Goal: Task Accomplishment & Management: Use online tool/utility

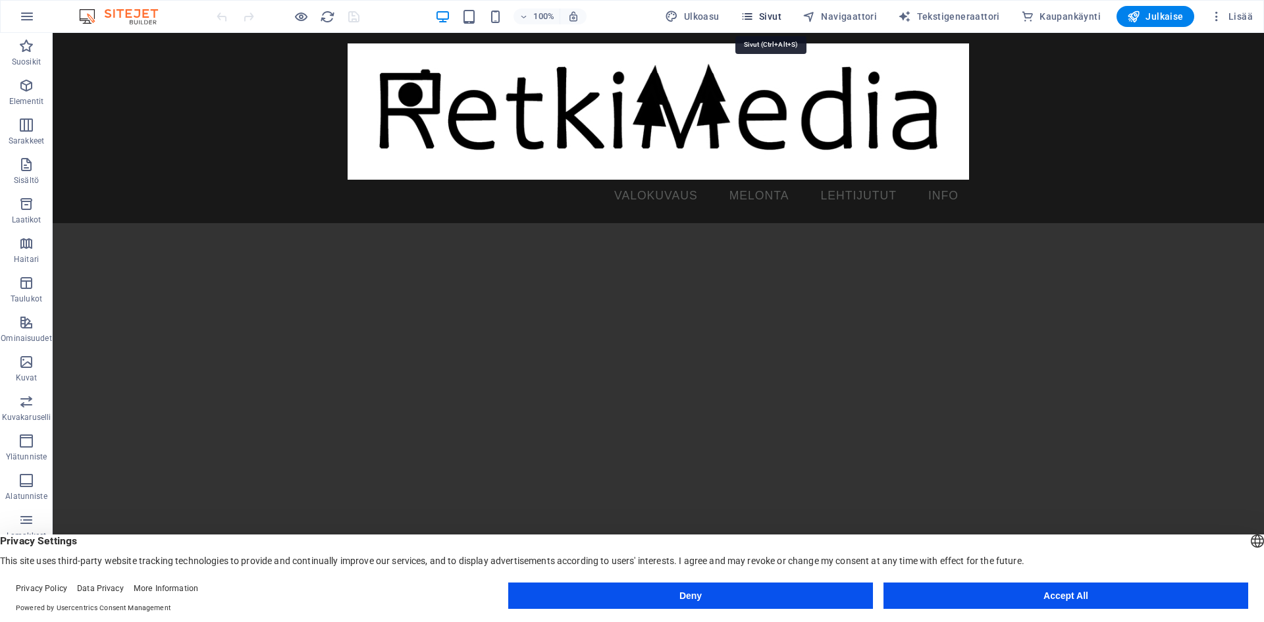
click at [766, 15] on span "Sivut" at bounding box center [761, 16] width 41 height 13
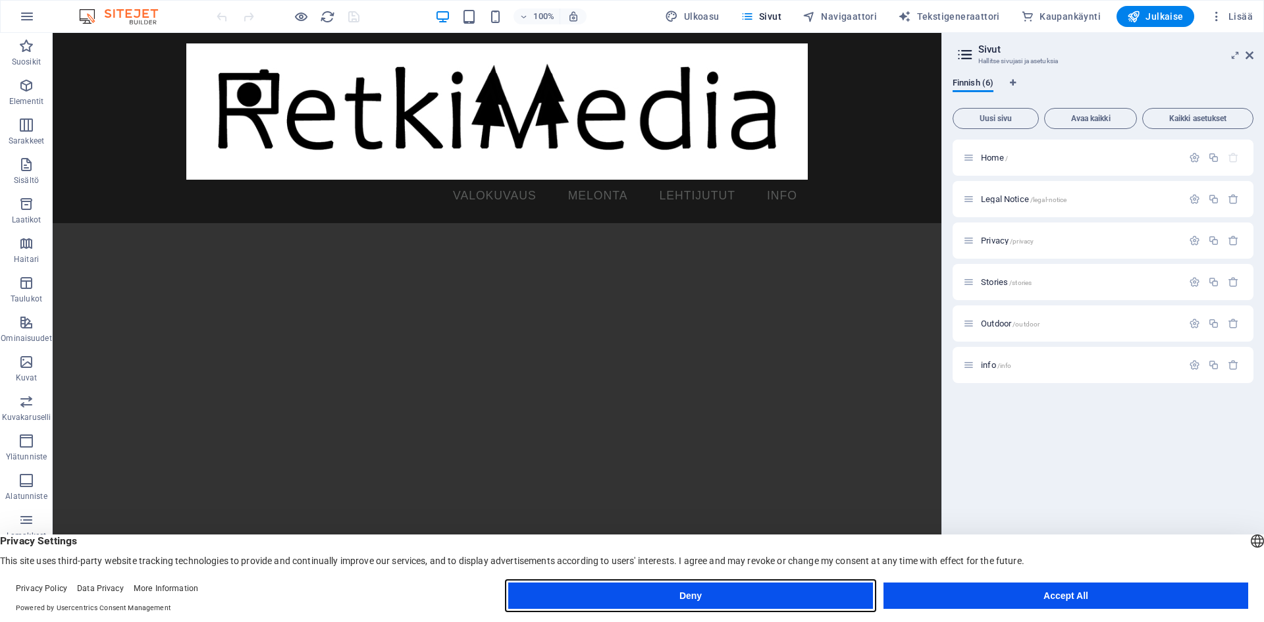
click at [760, 600] on button "Deny" at bounding box center [690, 596] width 365 height 26
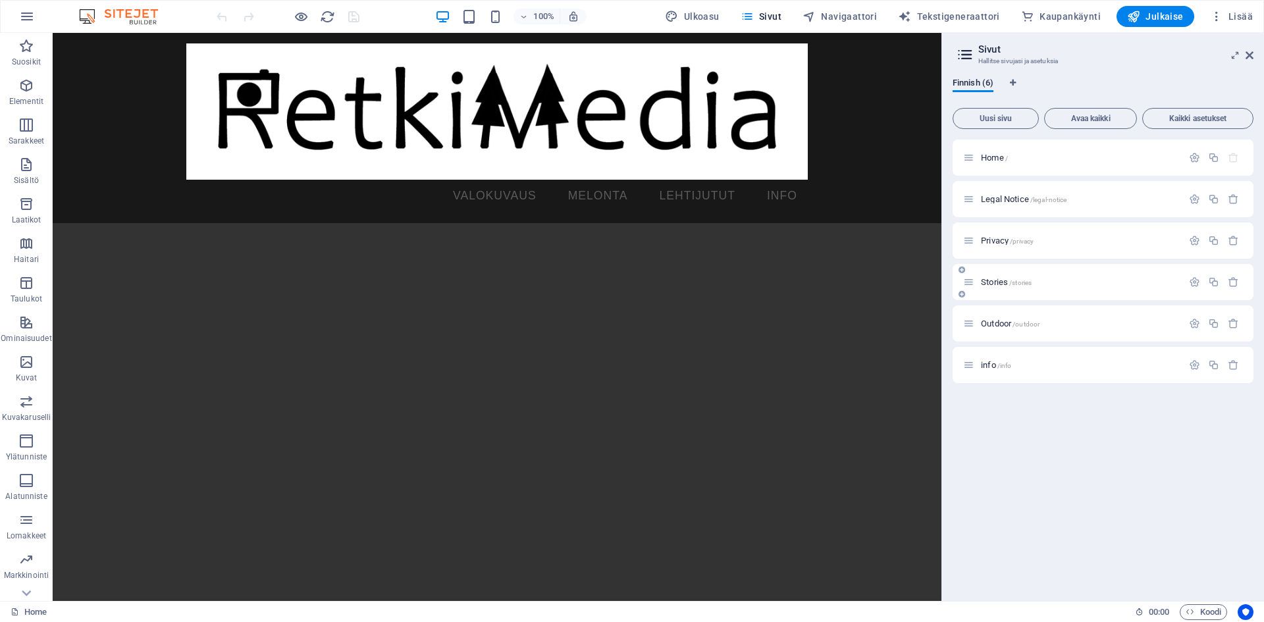
click at [978, 279] on div "Stories /stories" at bounding box center [1079, 282] width 205 height 9
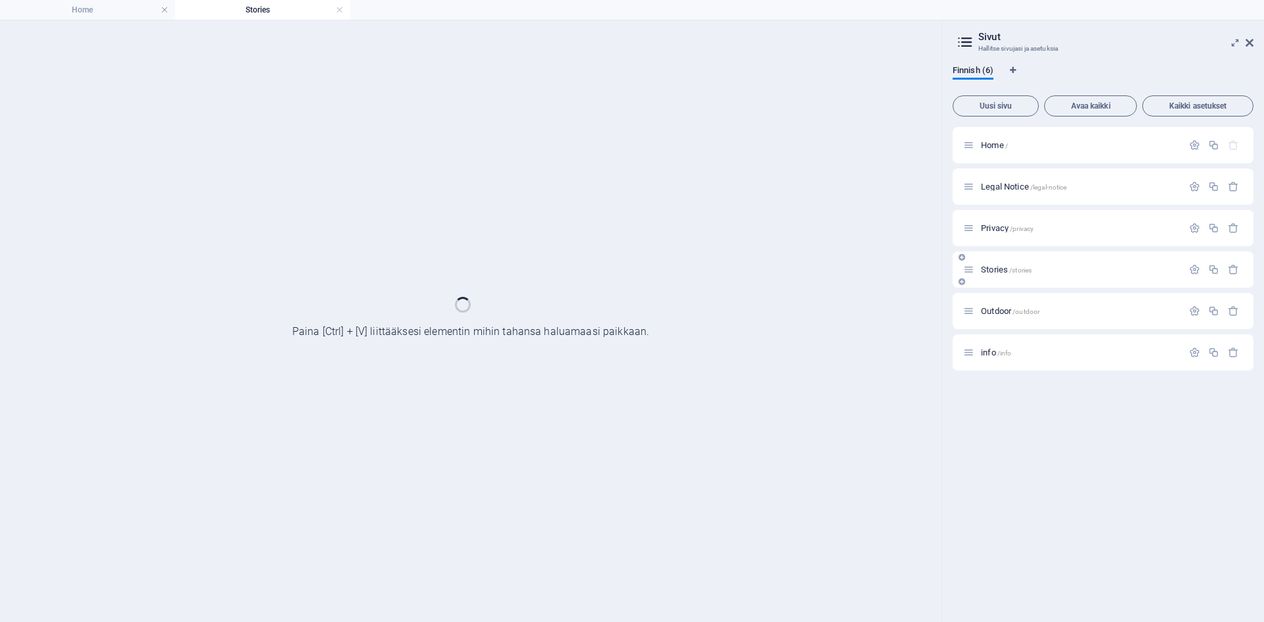
click at [978, 279] on div "Stories /stories" at bounding box center [1103, 269] width 301 height 36
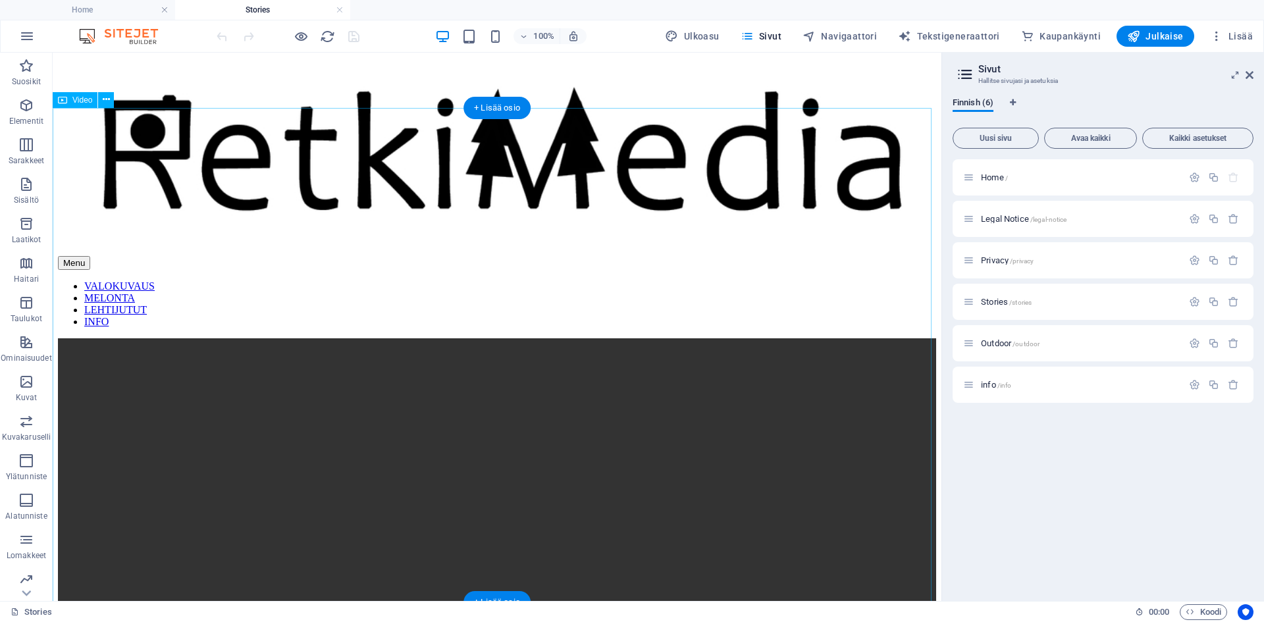
click at [113, 338] on figure at bounding box center [497, 559] width 878 height 442
select select "%"
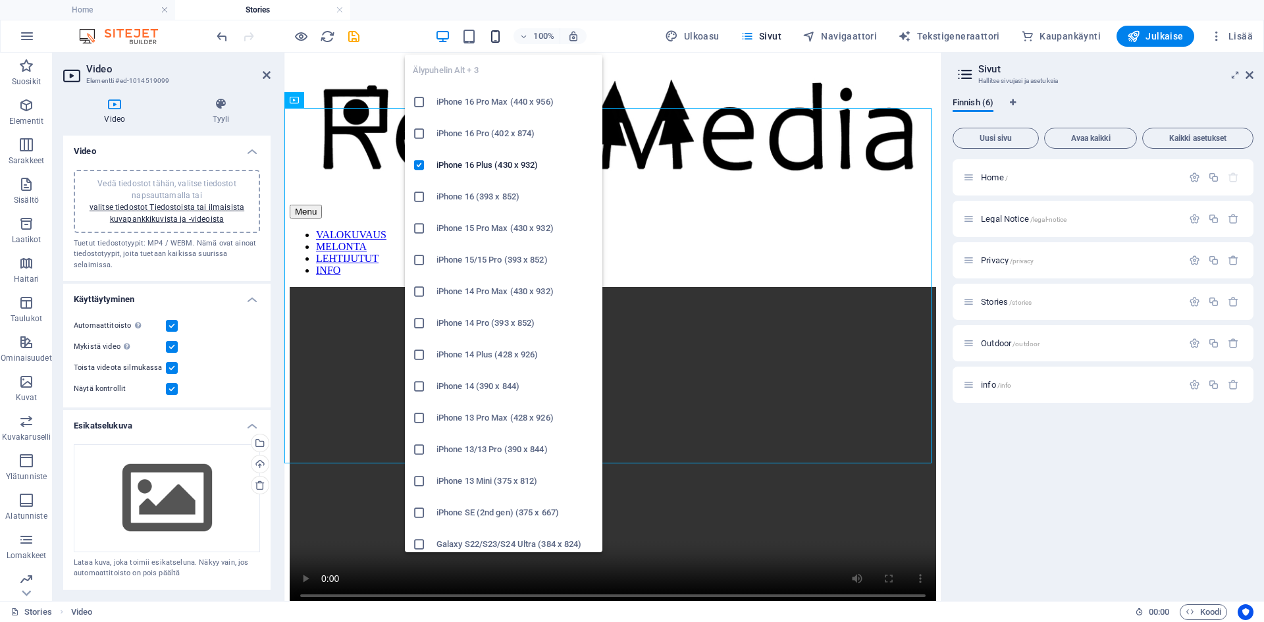
click at [500, 39] on icon "button" at bounding box center [495, 36] width 15 height 15
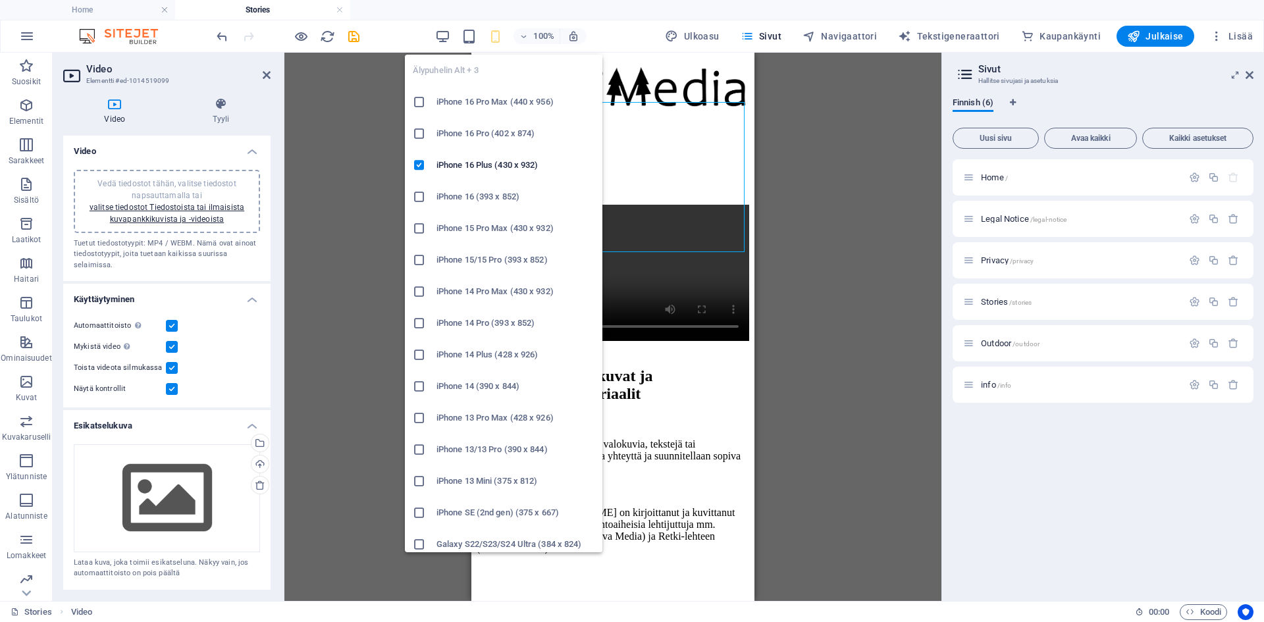
click at [481, 542] on h6 "Galaxy S22/S23/S24 Ultra (384 x 824)" at bounding box center [515, 545] width 158 height 16
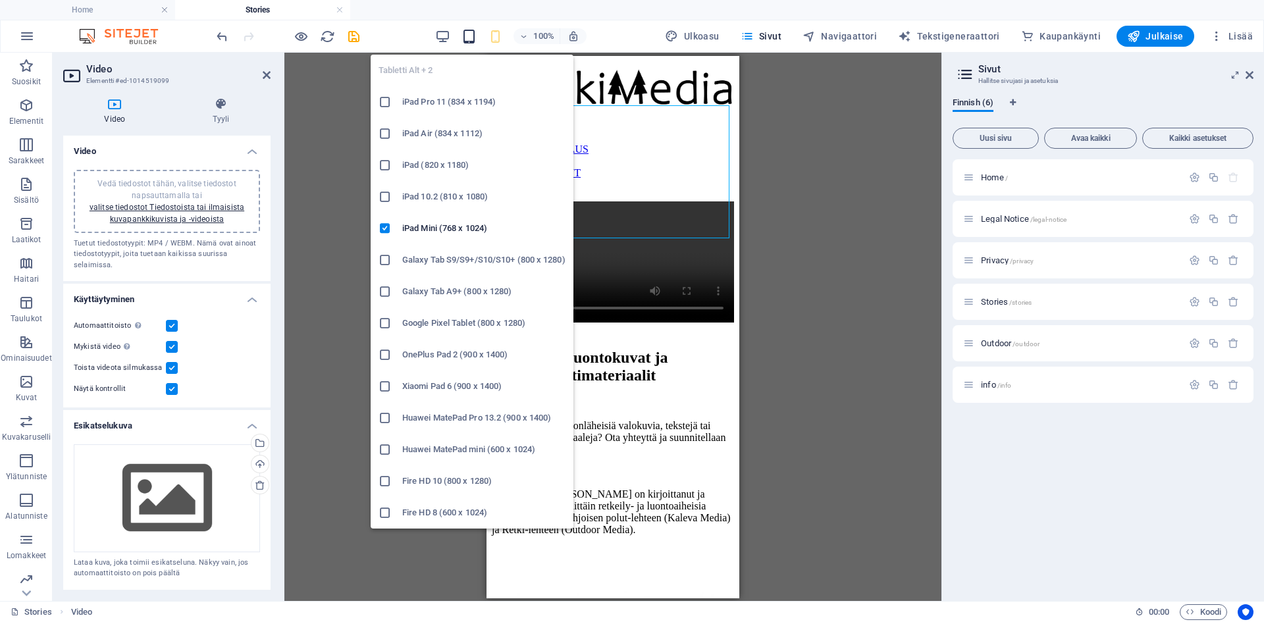
click at [476, 38] on icon "button" at bounding box center [468, 36] width 15 height 15
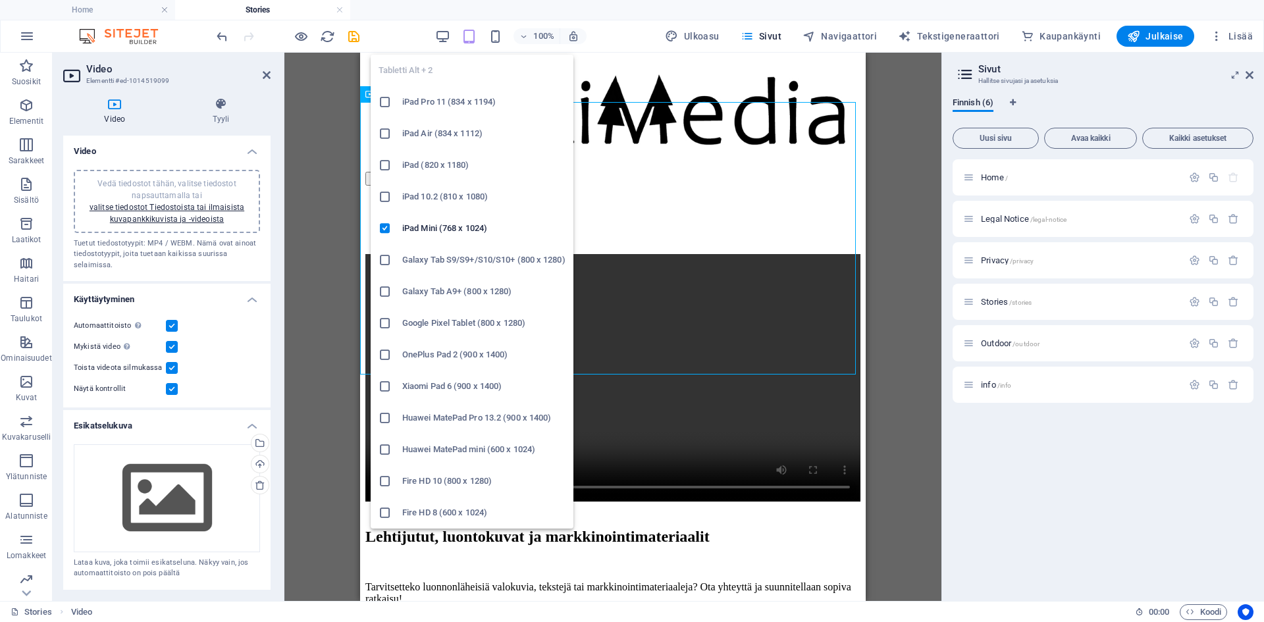
click at [391, 294] on icon at bounding box center [385, 291] width 13 height 13
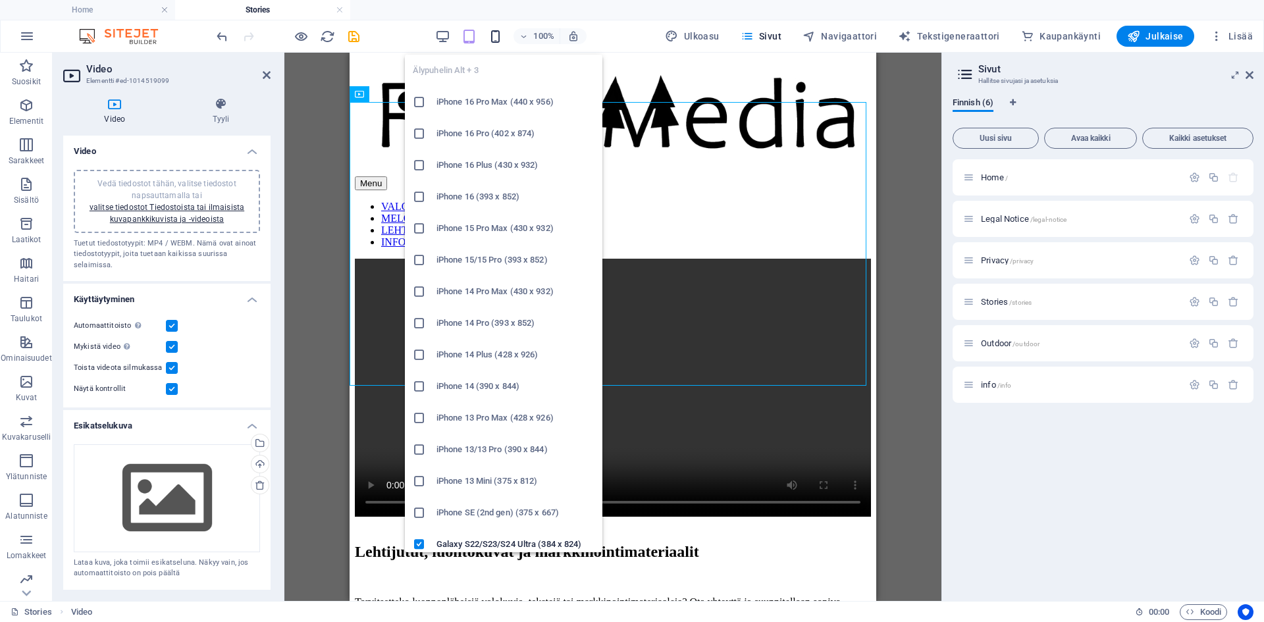
click at [500, 43] on icon "button" at bounding box center [495, 36] width 15 height 15
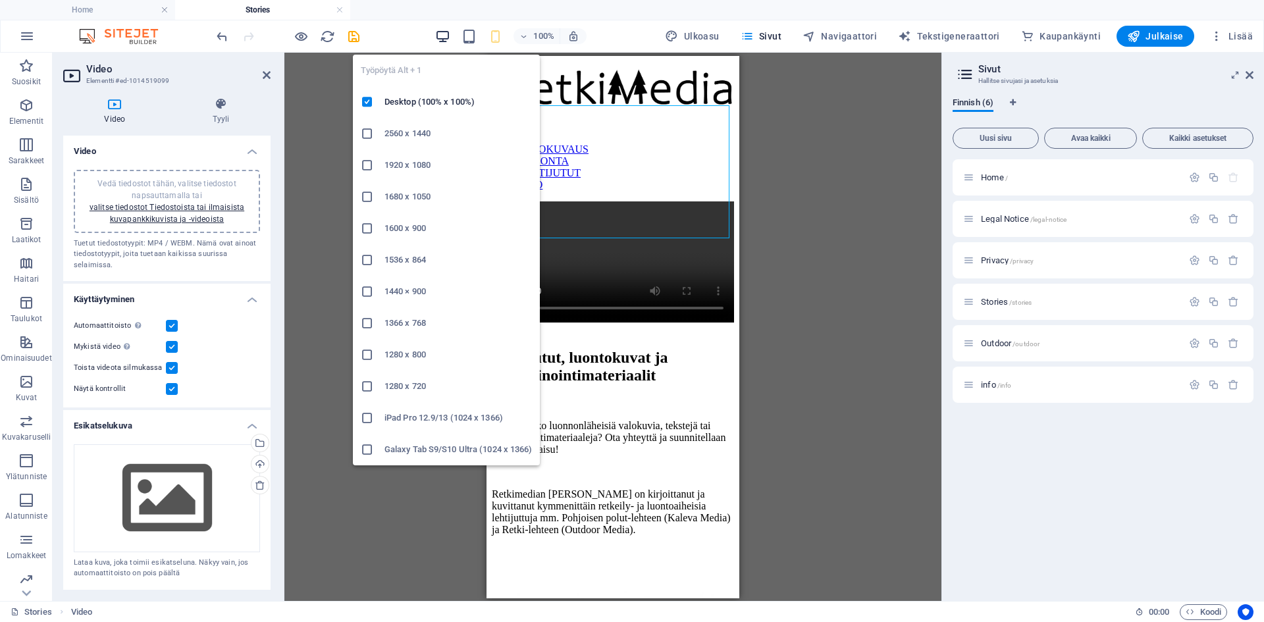
click at [442, 33] on icon "button" at bounding box center [442, 36] width 15 height 15
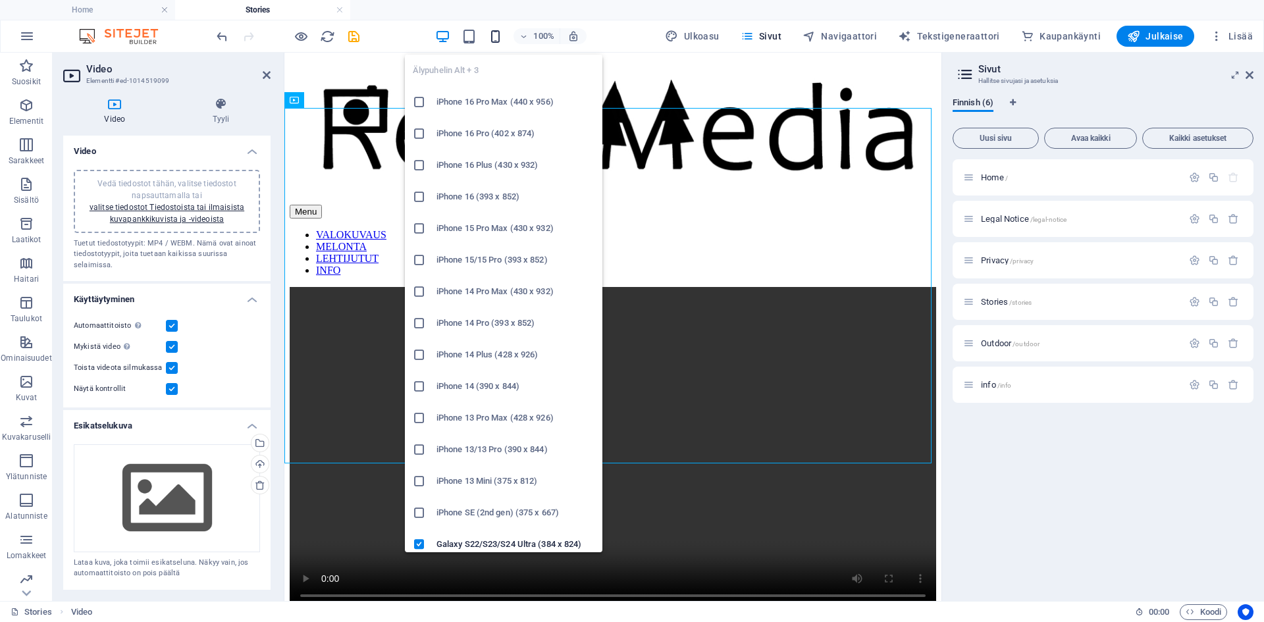
click at [500, 34] on icon "button" at bounding box center [495, 36] width 15 height 15
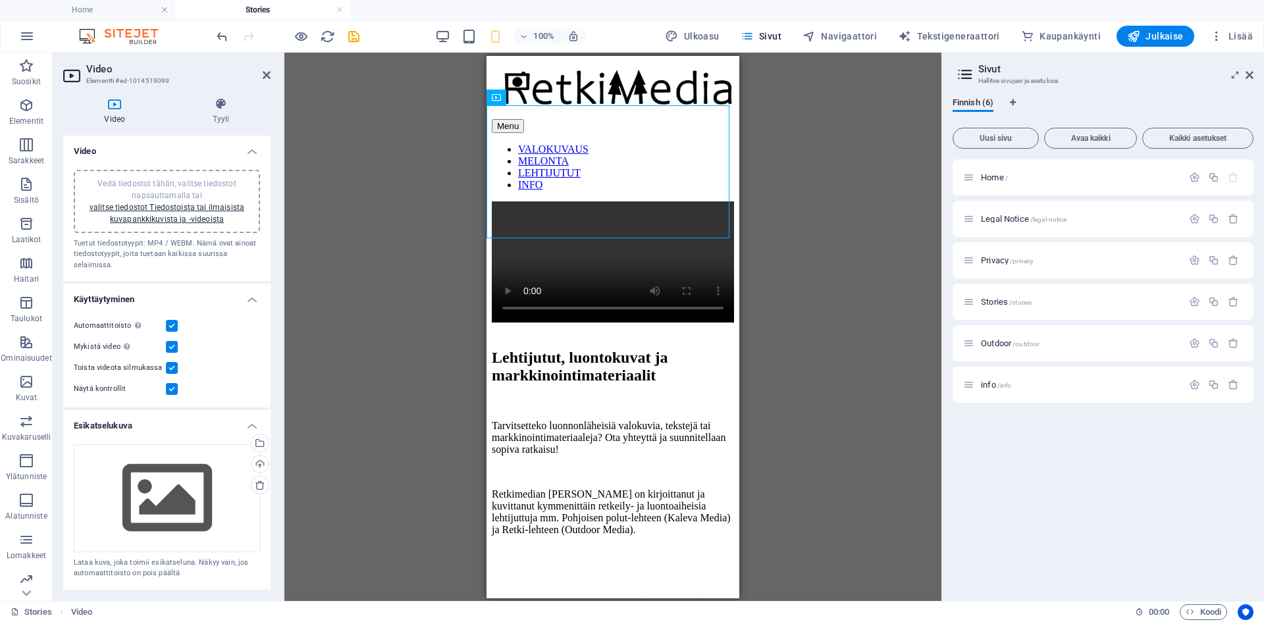
click at [819, 419] on div "[DEMOGRAPHIC_DATA] tähän korvataksesi nykyisen sisällön. Paina "Ctrl", jos halu…" at bounding box center [612, 327] width 657 height 548
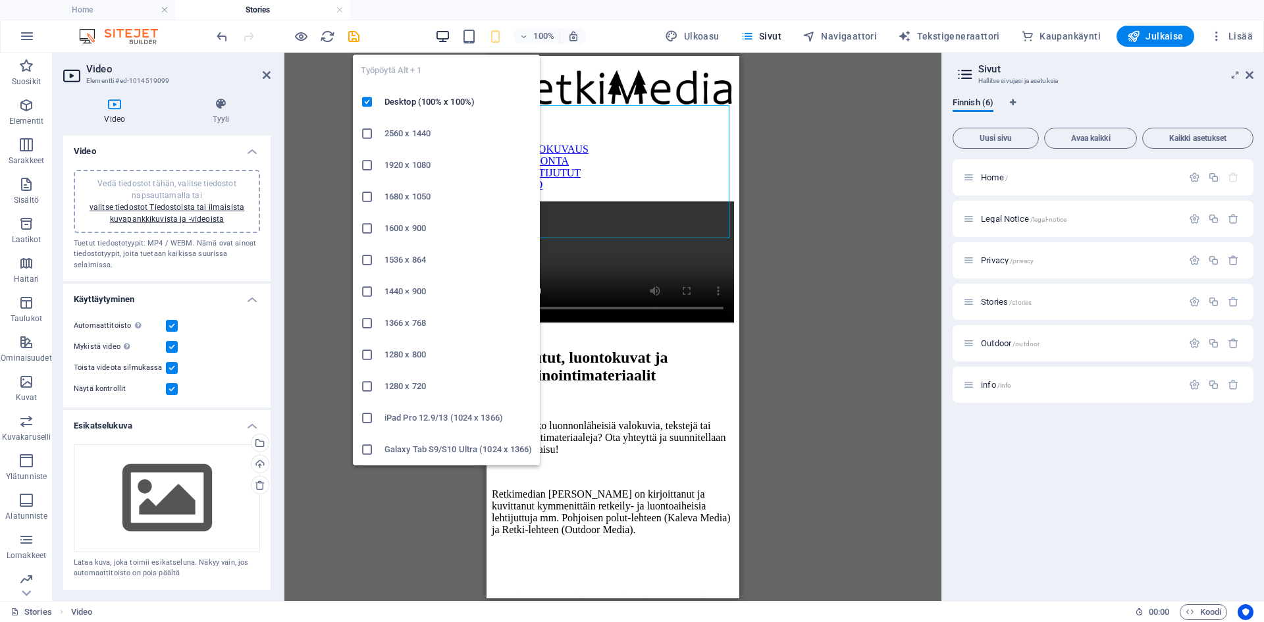
click at [442, 35] on icon "button" at bounding box center [442, 36] width 15 height 15
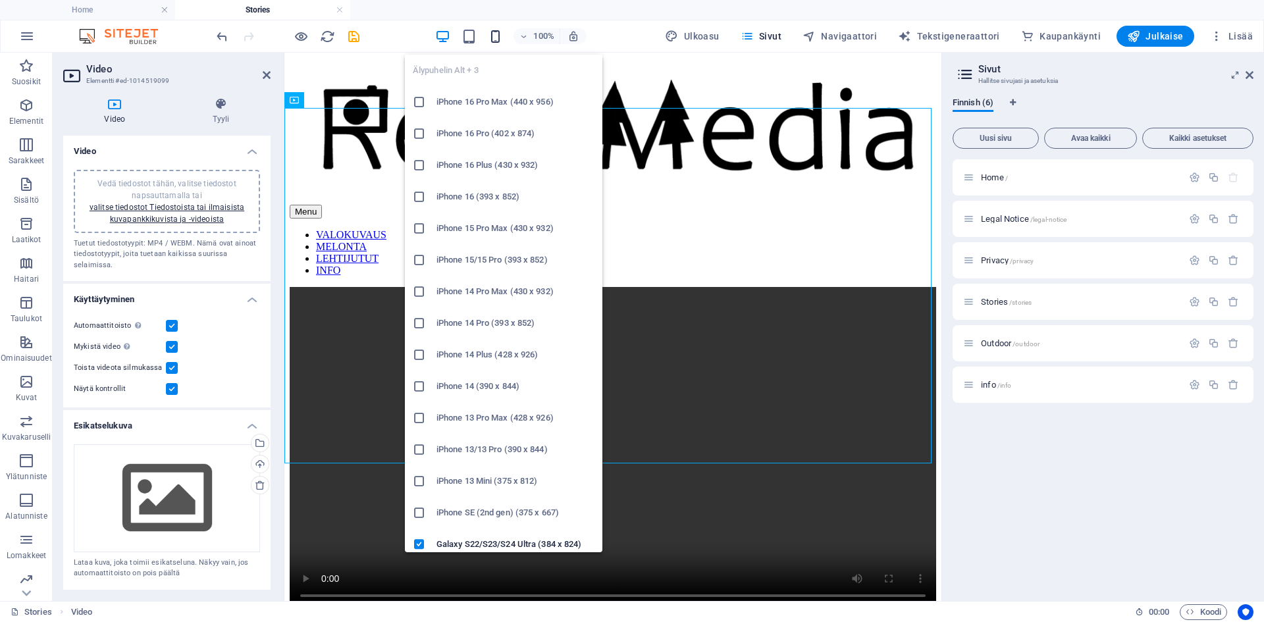
click at [502, 36] on icon "button" at bounding box center [495, 36] width 15 height 15
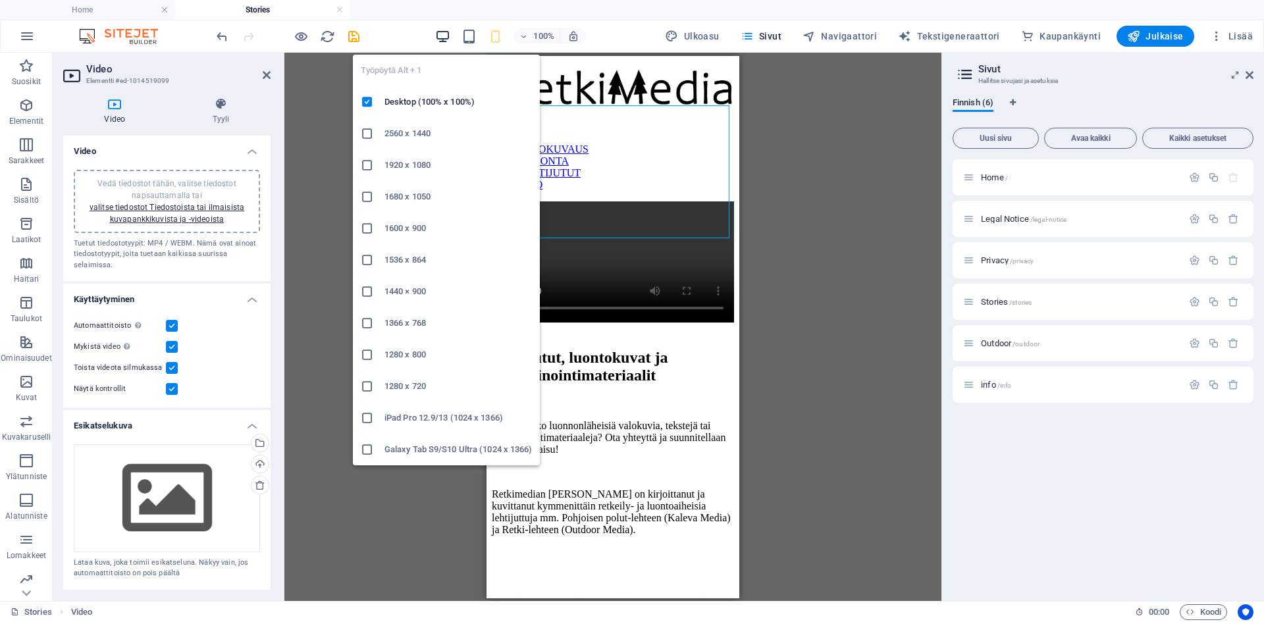
click at [450, 41] on icon "button" at bounding box center [442, 36] width 15 height 15
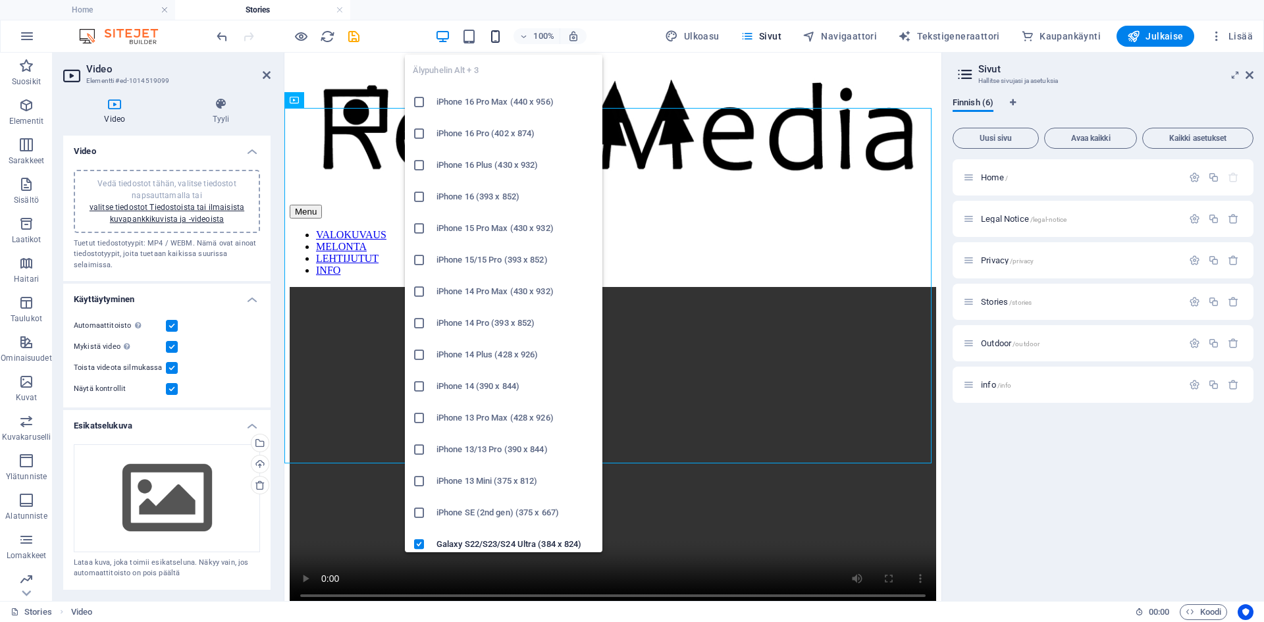
click at [500, 36] on icon "button" at bounding box center [495, 36] width 15 height 15
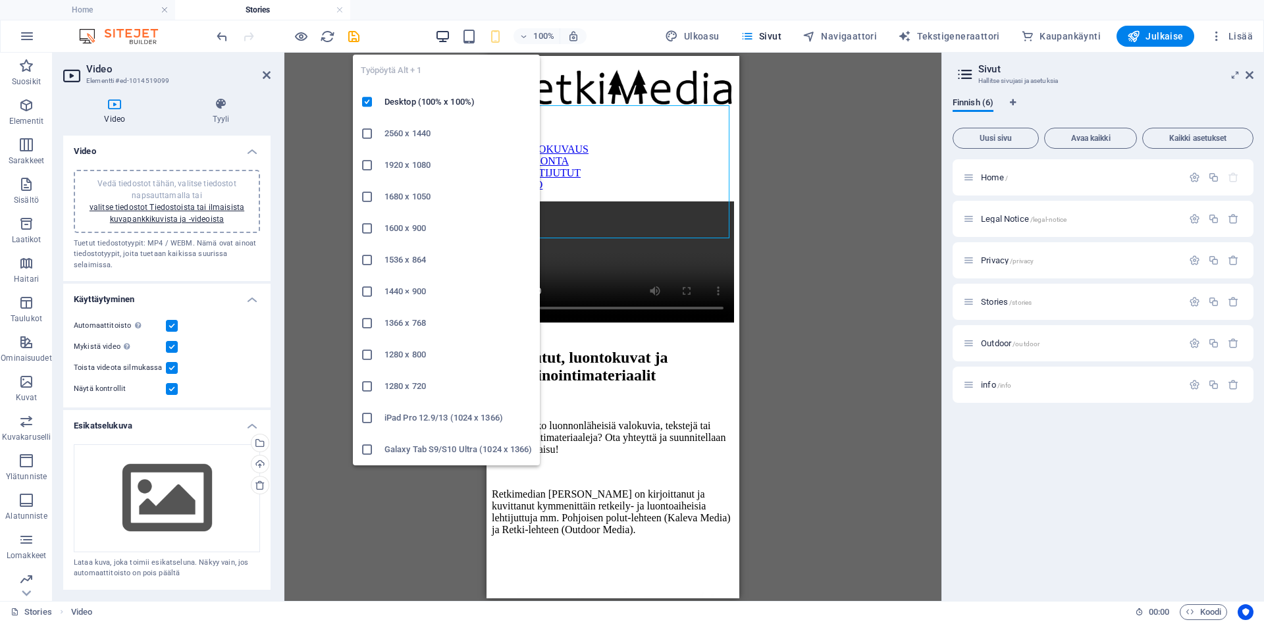
click at [447, 36] on icon "button" at bounding box center [442, 36] width 15 height 15
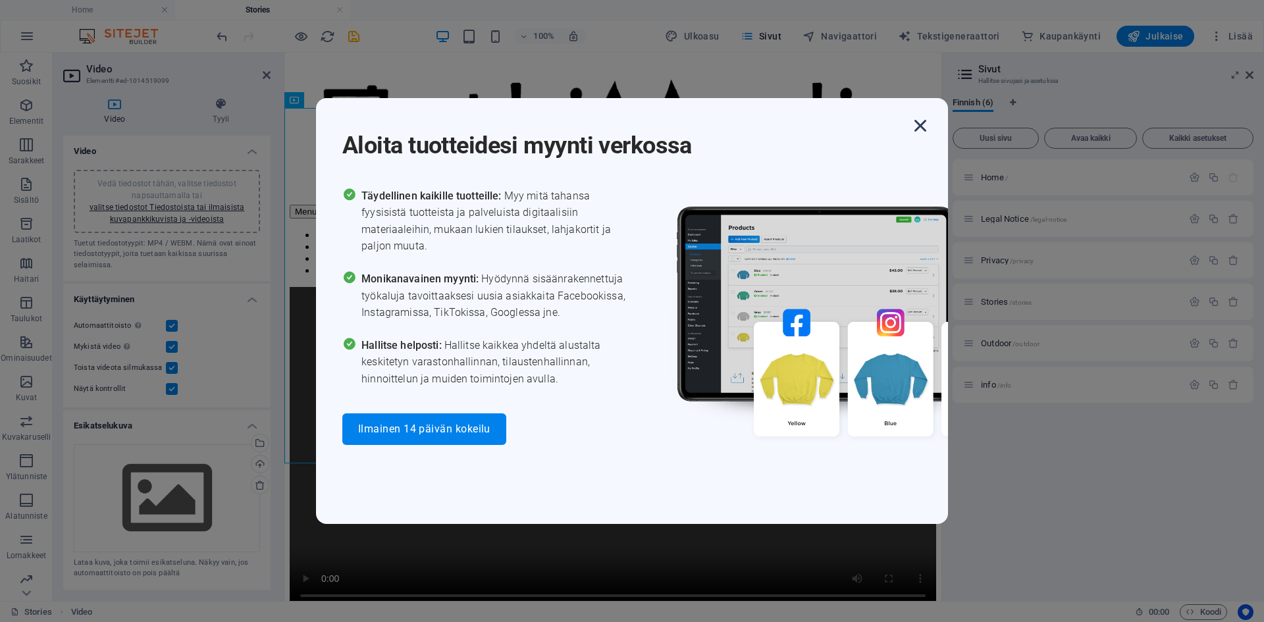
click at [921, 128] on icon "button" at bounding box center [920, 126] width 24 height 24
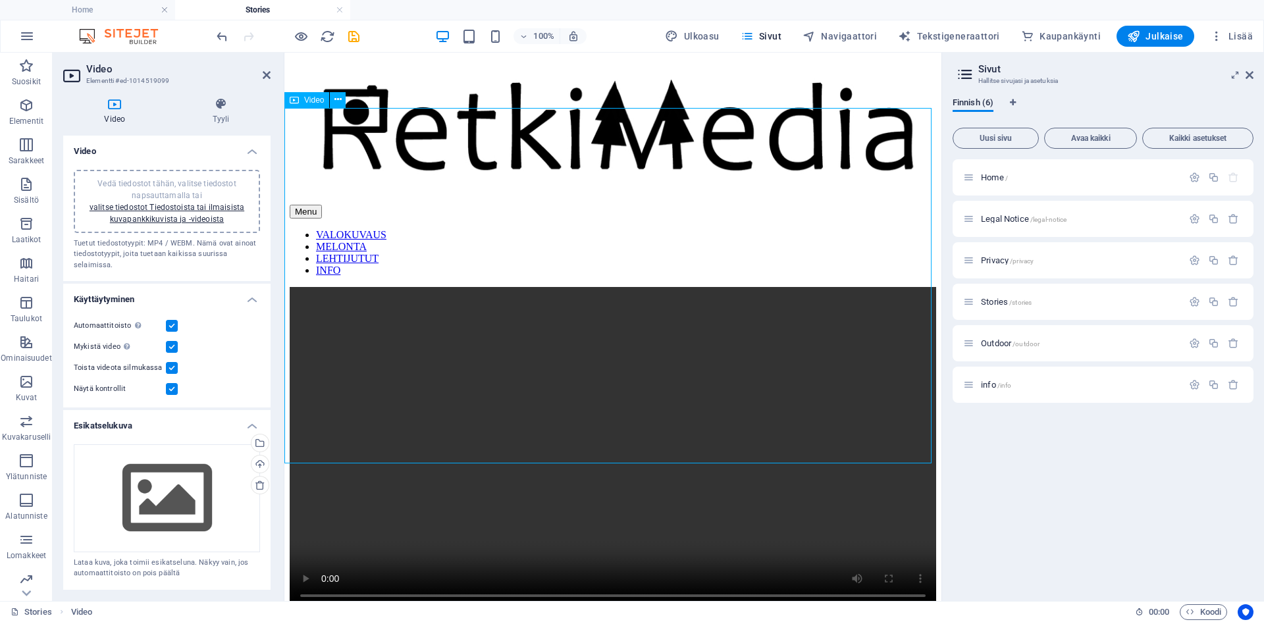
click at [342, 313] on figure at bounding box center [613, 450] width 646 height 326
click at [325, 307] on figure at bounding box center [613, 450] width 646 height 326
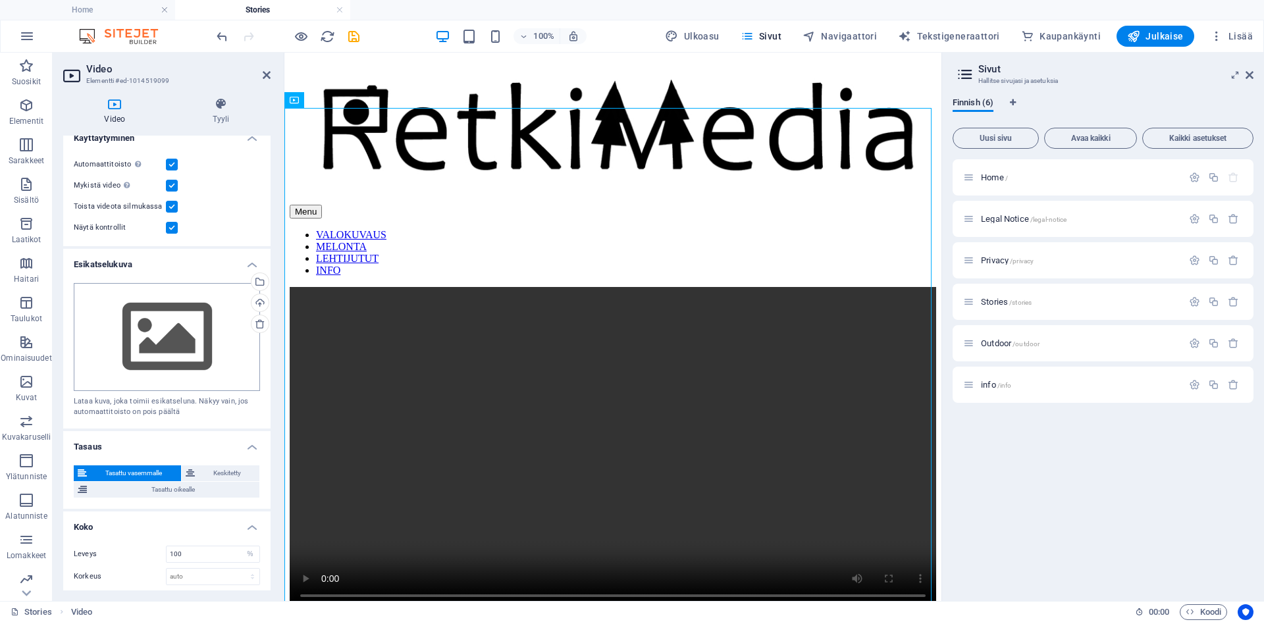
scroll to position [199, 0]
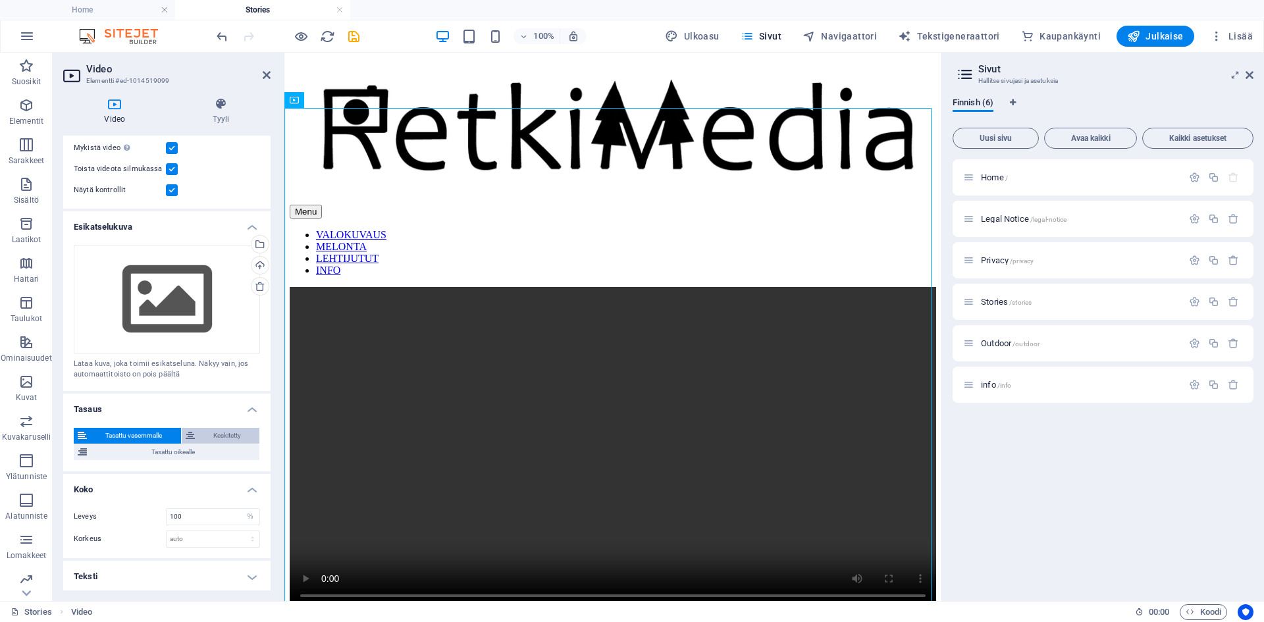
click at [215, 431] on span "Keskitetty" at bounding box center [227, 436] width 57 height 16
click at [251, 577] on h4 "Teksti" at bounding box center [166, 577] width 207 height 32
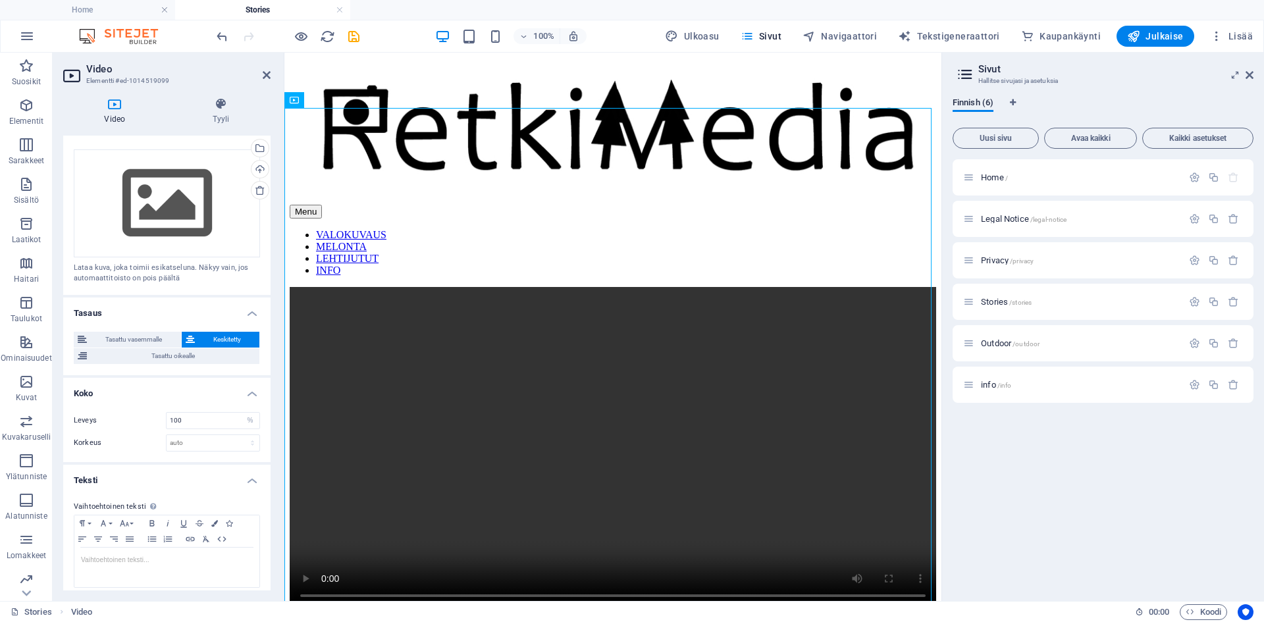
scroll to position [302, 0]
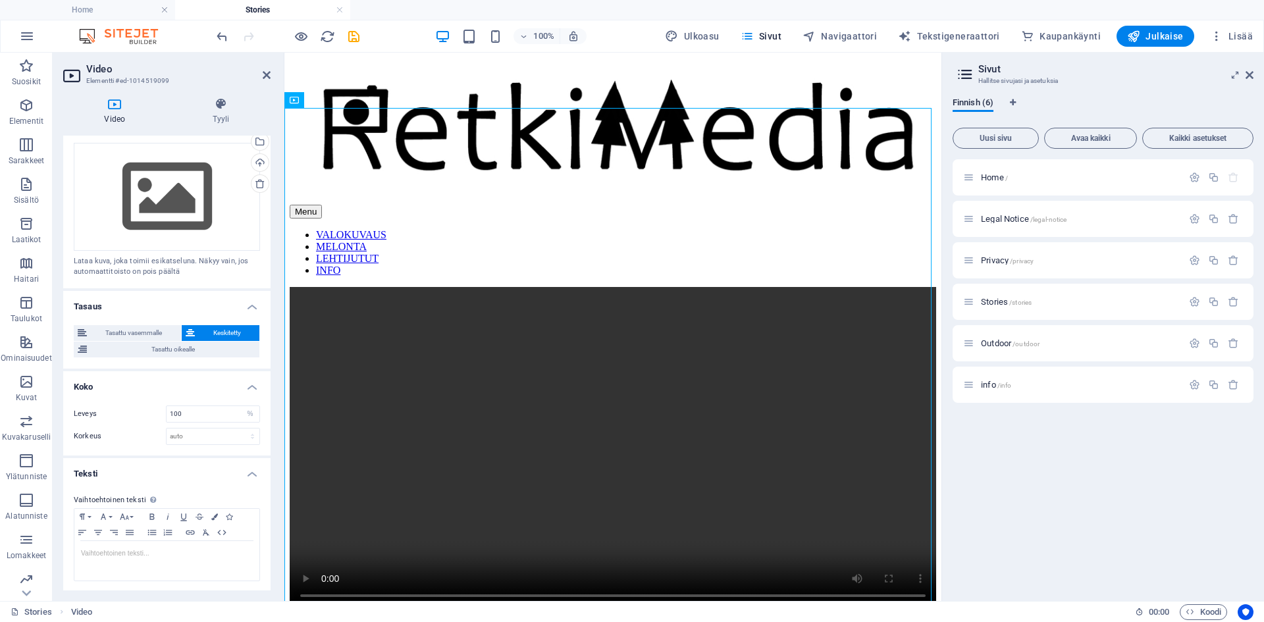
click at [250, 473] on h4 "Teksti" at bounding box center [166, 470] width 207 height 24
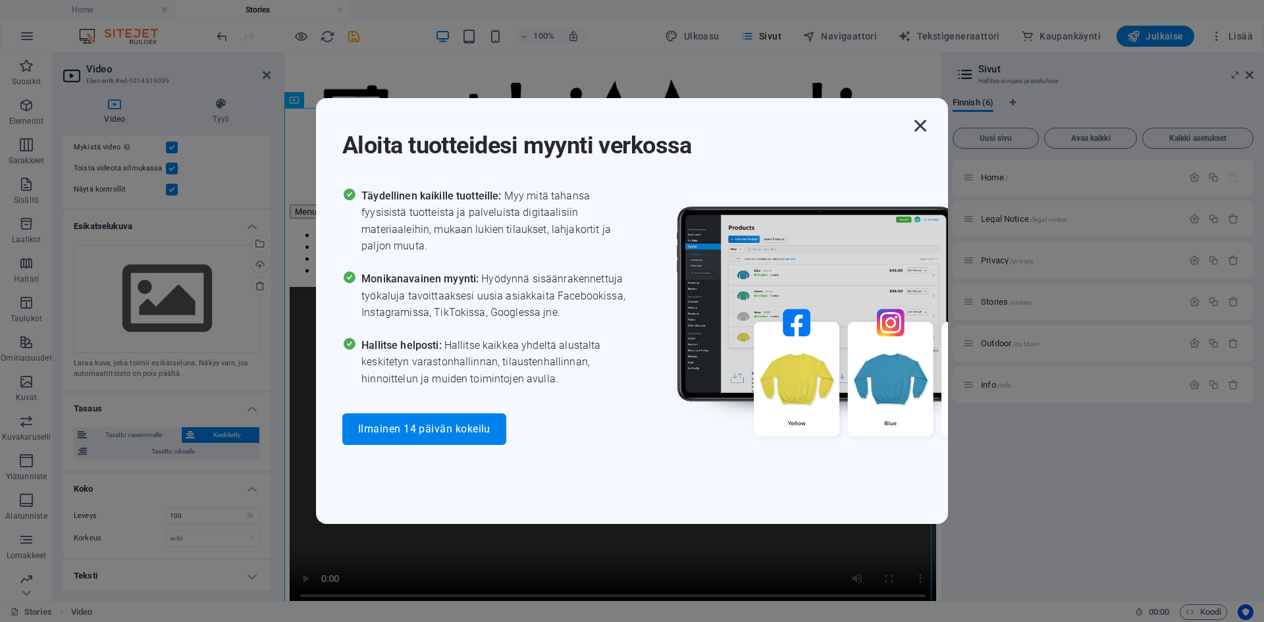
click at [914, 126] on icon "button" at bounding box center [920, 126] width 24 height 24
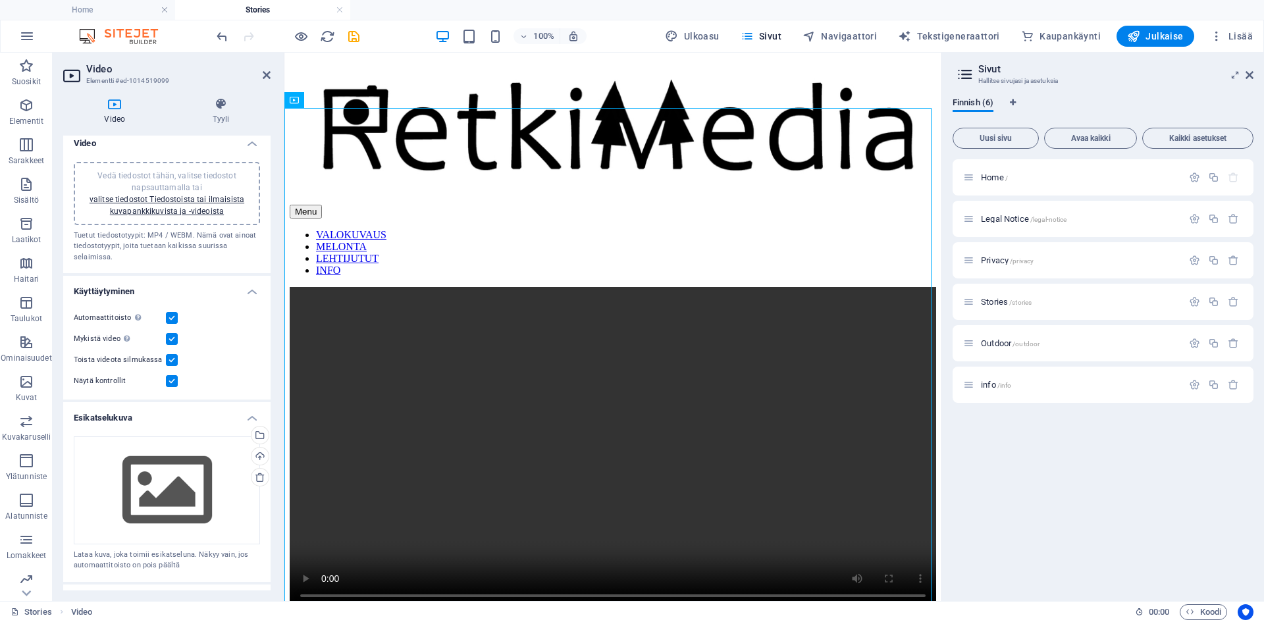
scroll to position [2, 0]
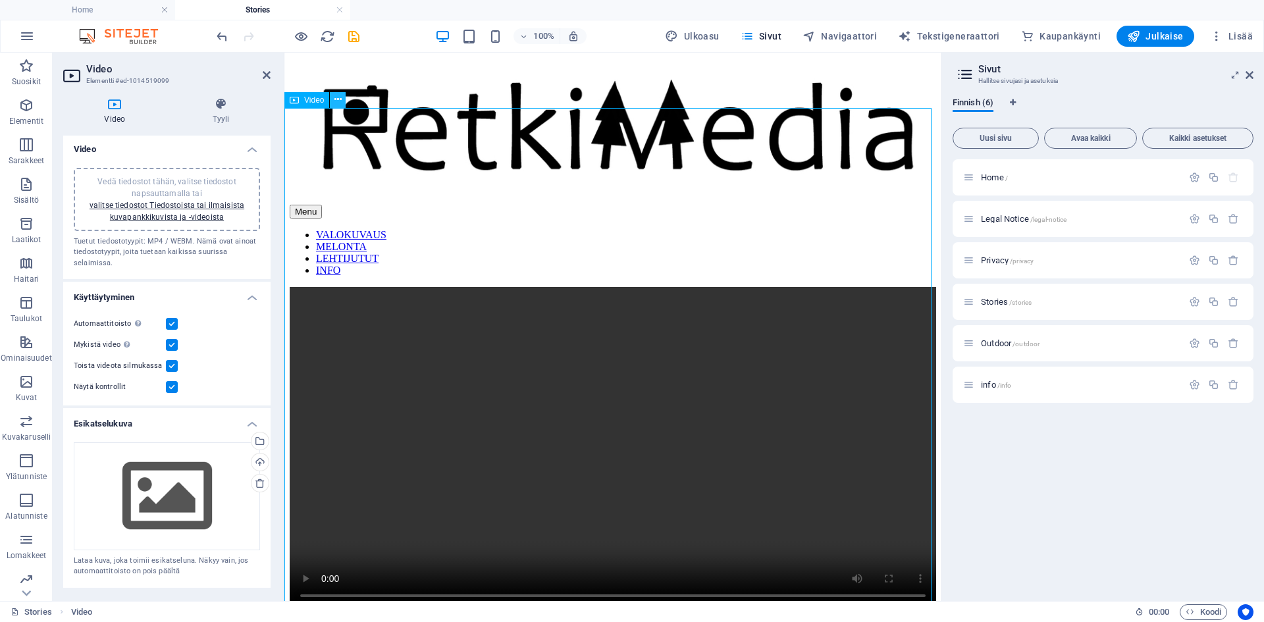
click at [340, 99] on icon at bounding box center [337, 100] width 7 height 14
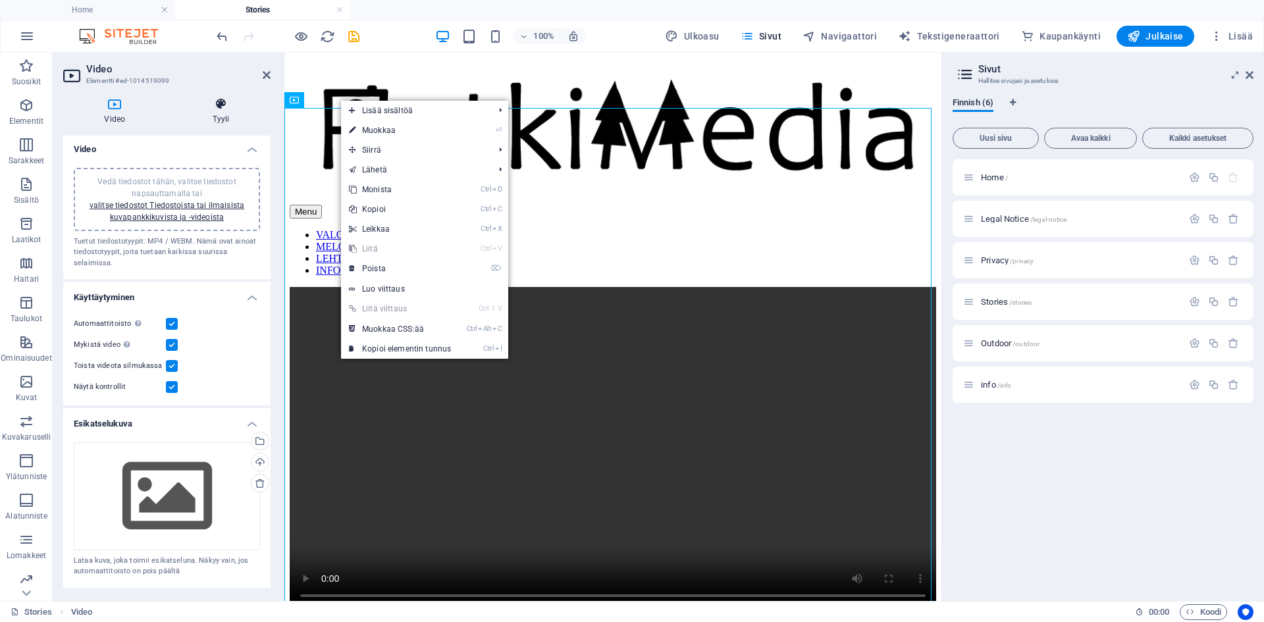
click at [219, 119] on h4 "Tyyli" at bounding box center [221, 111] width 99 height 28
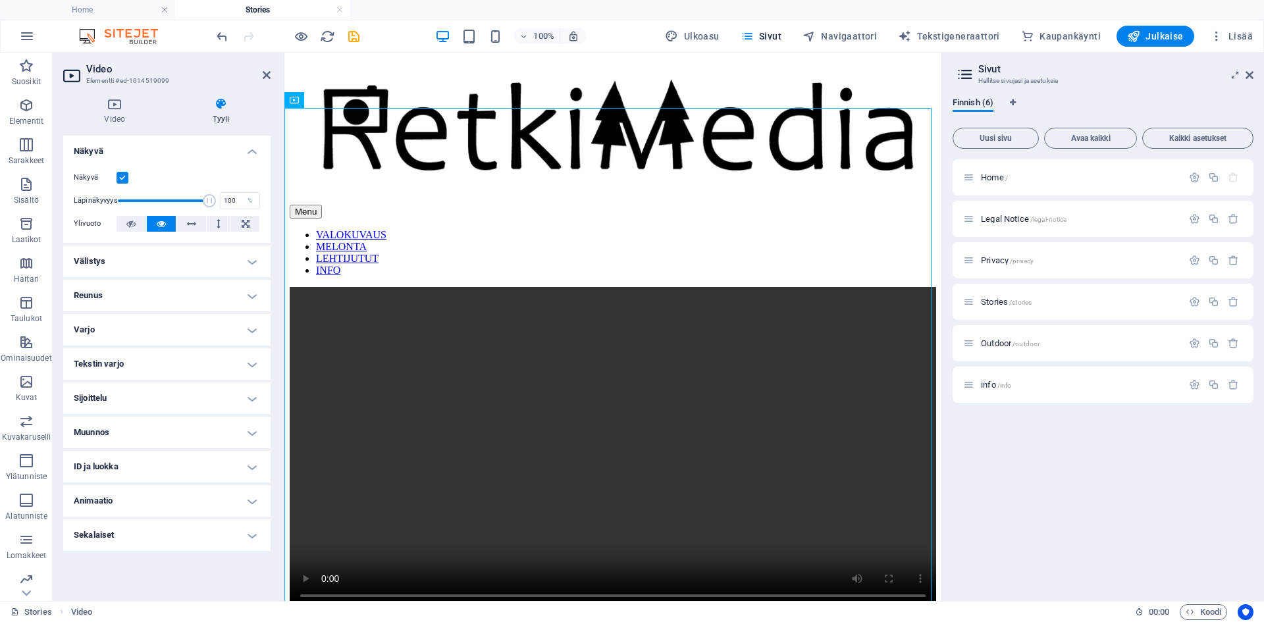
click at [198, 295] on h4 "Reunus" at bounding box center [166, 296] width 207 height 32
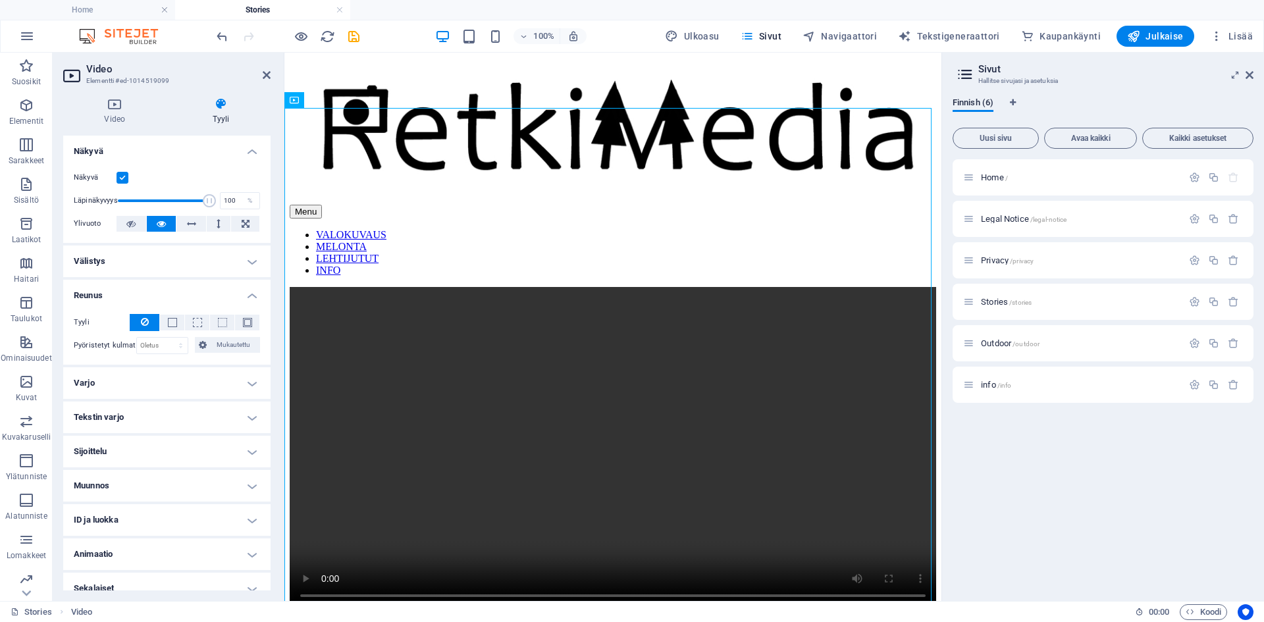
click at [188, 269] on h4 "Välistys" at bounding box center [166, 262] width 207 height 32
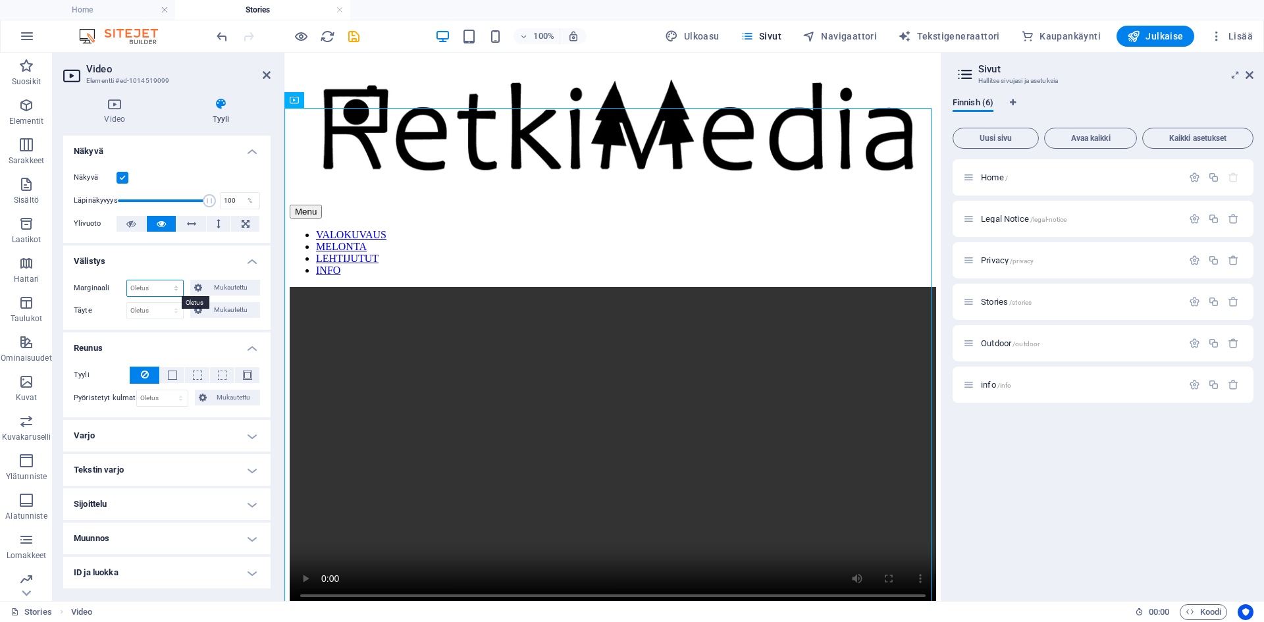
click at [174, 289] on select "Oletus auto px % rem vw vh Mukautettu" at bounding box center [155, 288] width 56 height 16
select select "px"
click at [163, 280] on select "Oletus auto px % rem vw vh Mukautettu" at bounding box center [155, 288] width 56 height 16
type input "0"
click at [170, 312] on select "Oletus px rem % vh vw Mukautettu" at bounding box center [155, 311] width 56 height 16
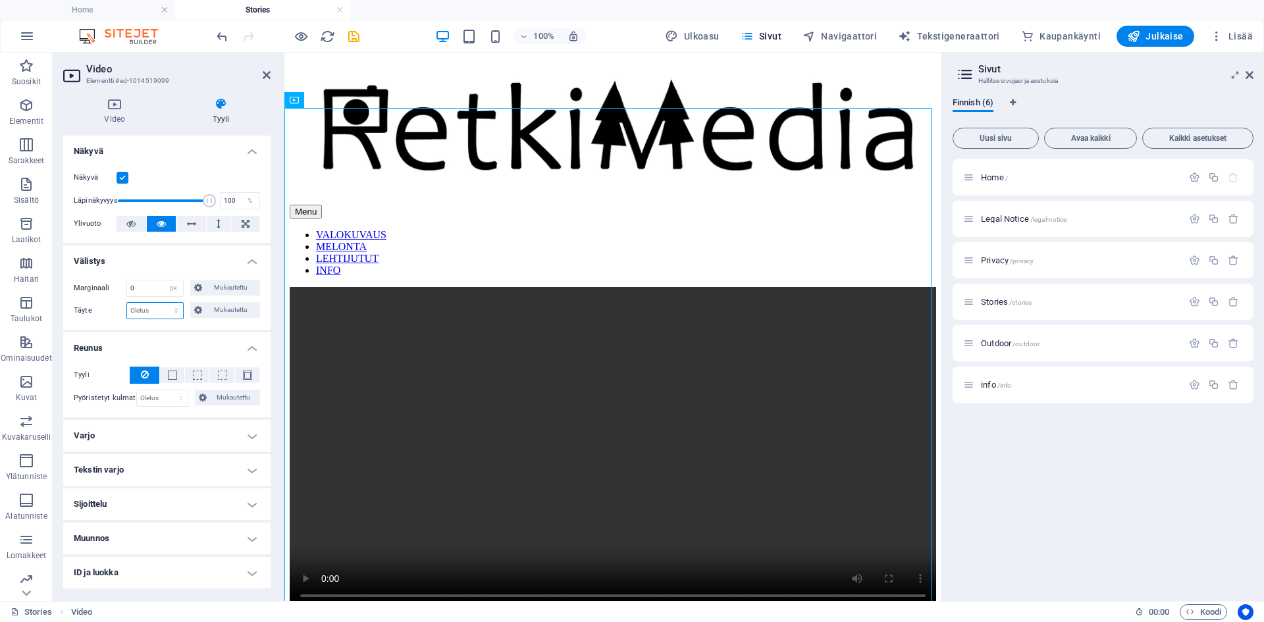
select select "px"
click at [163, 303] on select "Oletus px rem % vh vw Mukautettu" at bounding box center [155, 311] width 56 height 16
type input "0"
click at [180, 264] on h4 "Välistys" at bounding box center [166, 258] width 207 height 24
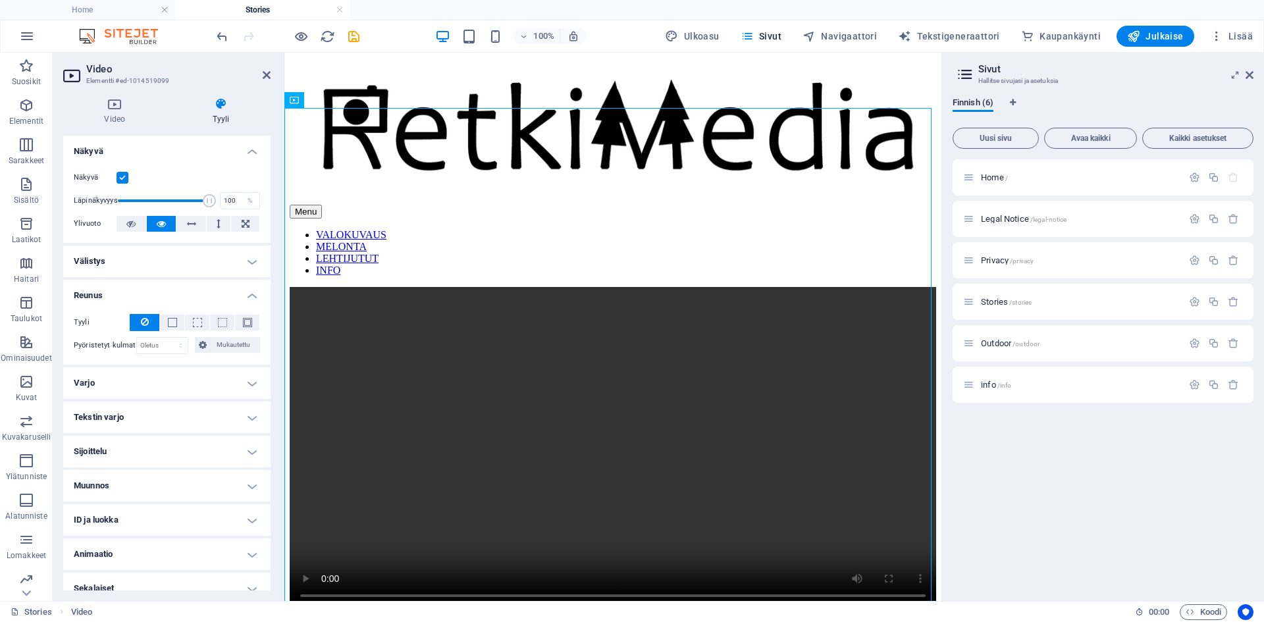
click at [180, 264] on h4 "Välistys" at bounding box center [166, 262] width 207 height 32
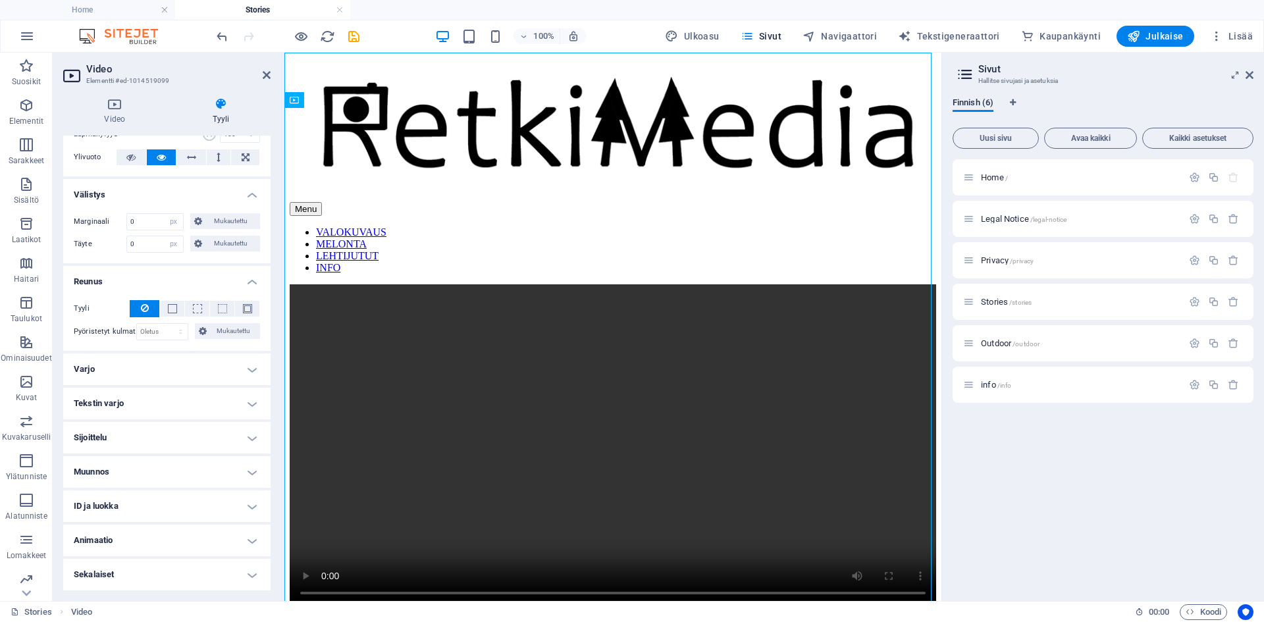
scroll to position [0, 0]
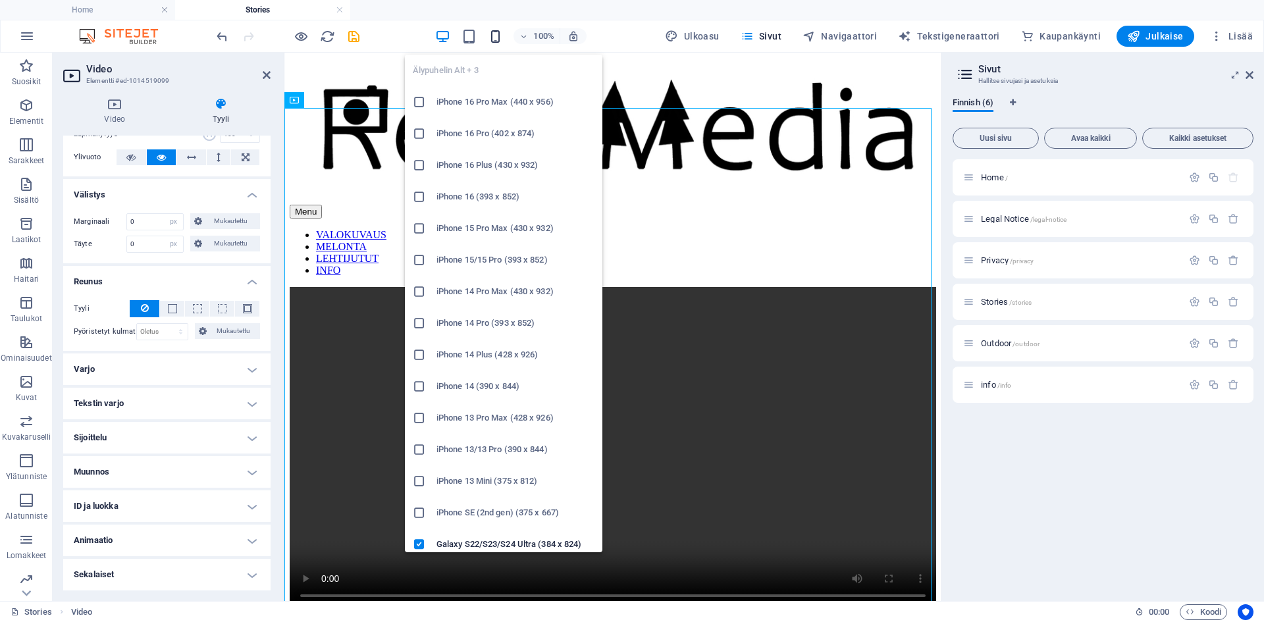
click at [501, 32] on icon "button" at bounding box center [495, 36] width 15 height 15
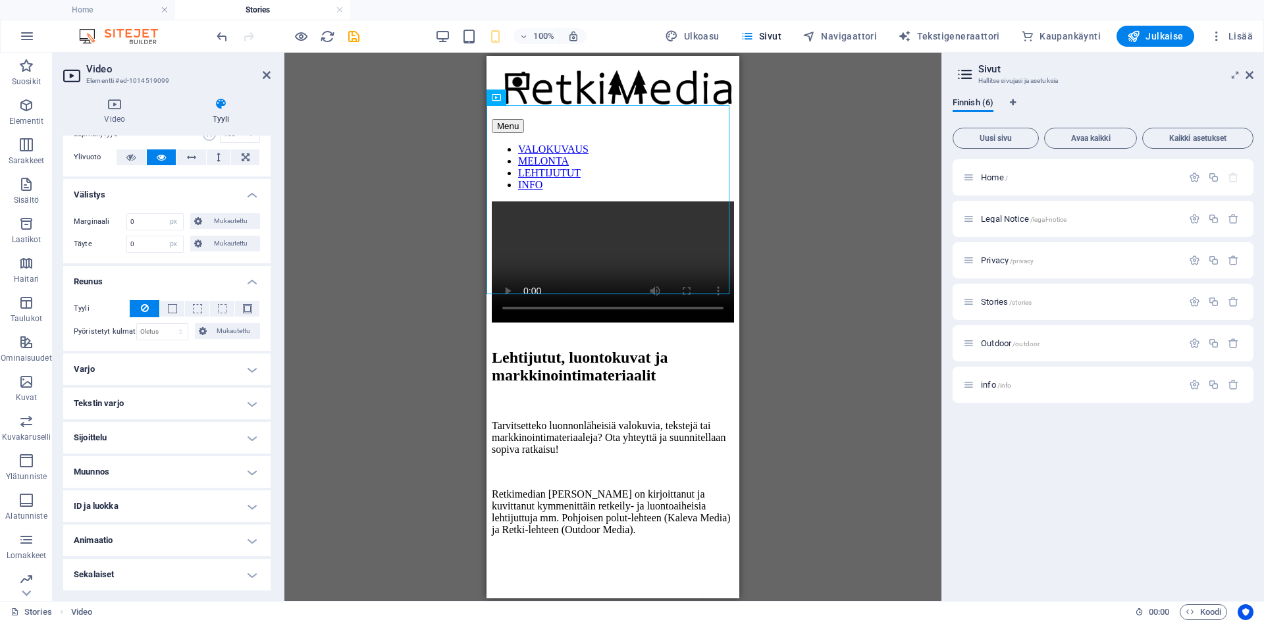
click at [357, 134] on div "[DEMOGRAPHIC_DATA] tähän korvataksesi nykyisen sisällön. Paina "Ctrl", jos halu…" at bounding box center [612, 327] width 657 height 548
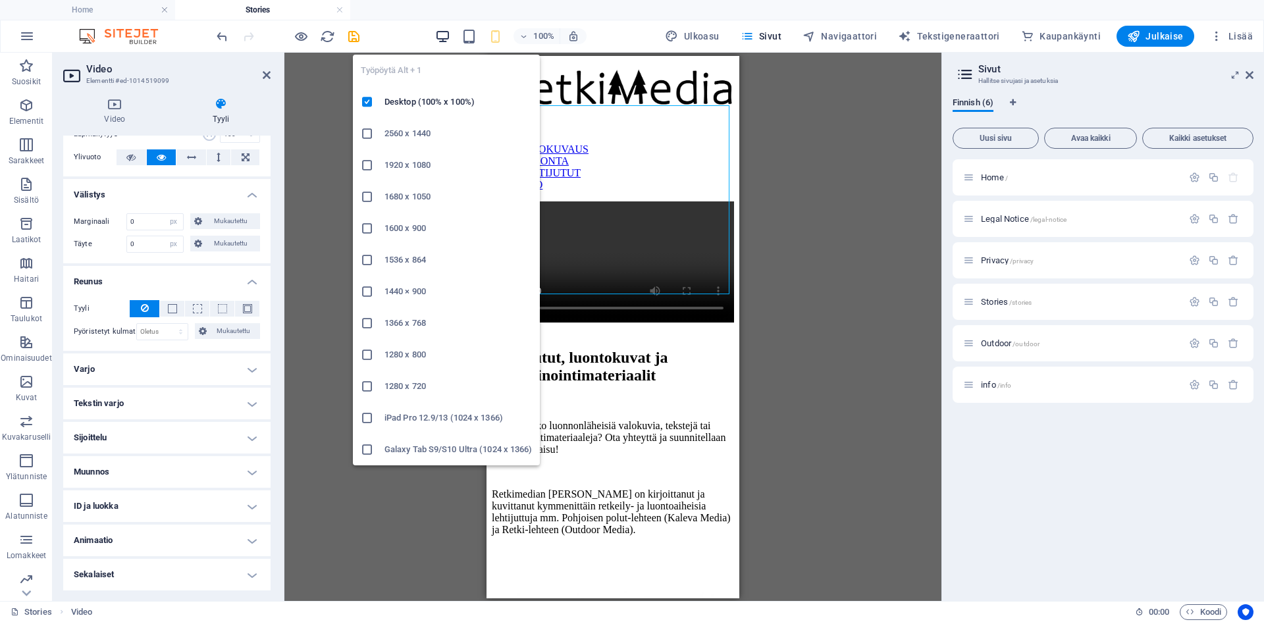
click at [450, 38] on icon "button" at bounding box center [442, 36] width 15 height 15
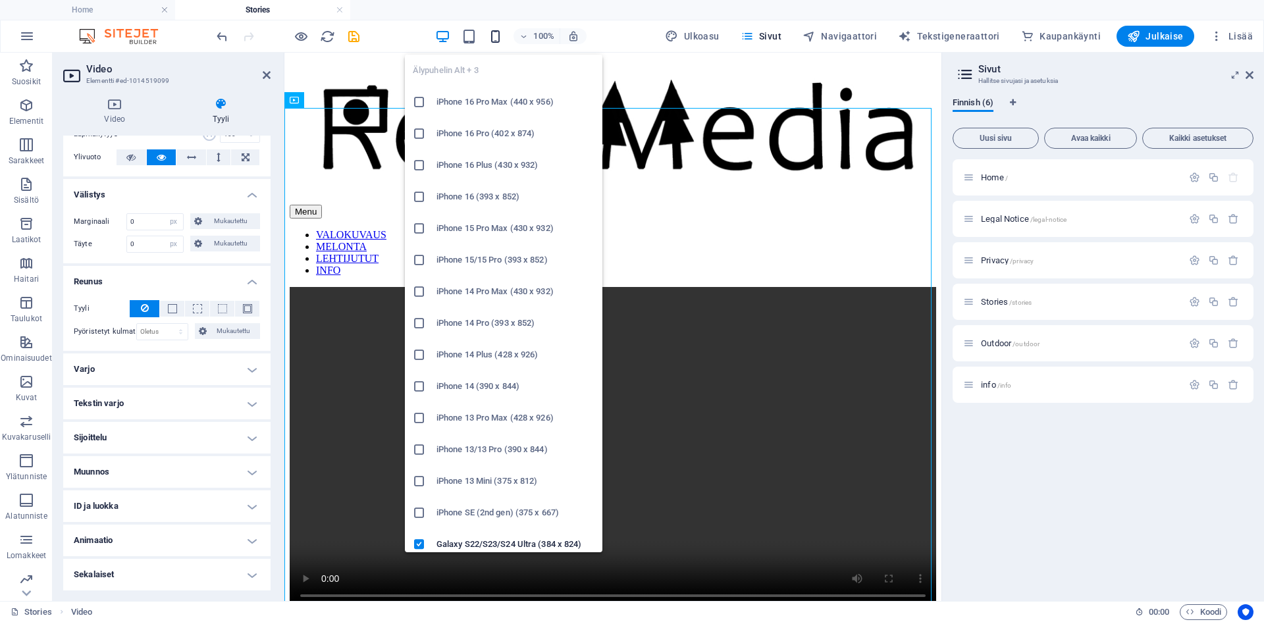
click at [502, 36] on icon "button" at bounding box center [495, 36] width 15 height 15
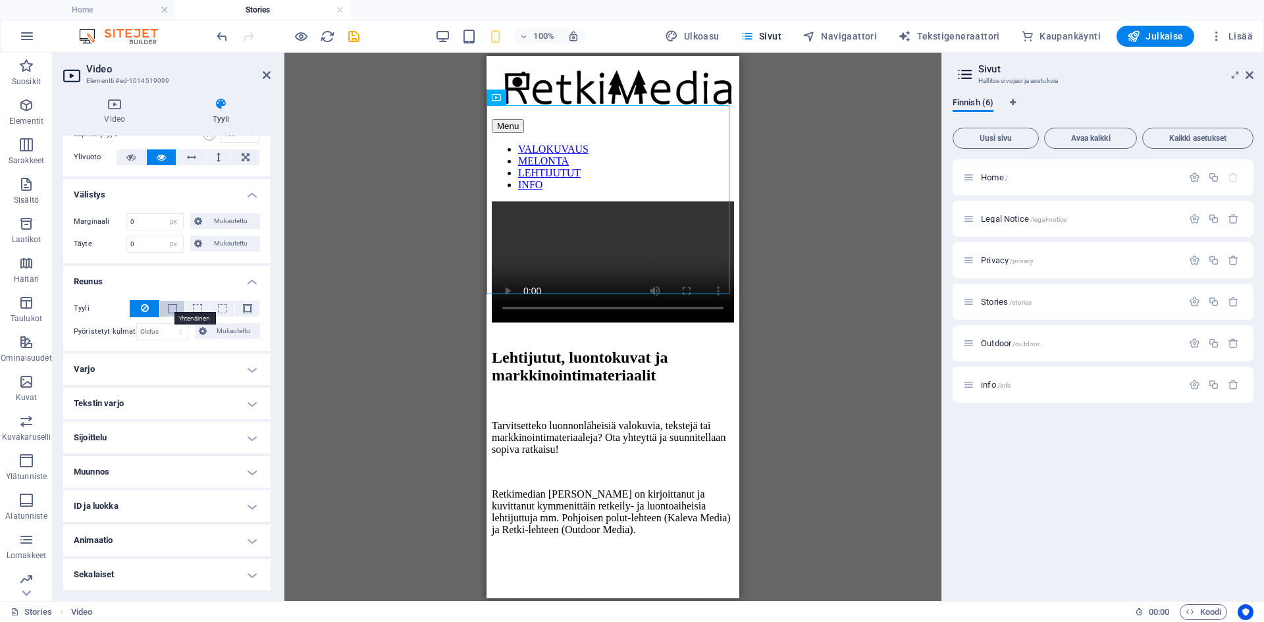
click at [174, 306] on span at bounding box center [172, 308] width 9 height 9
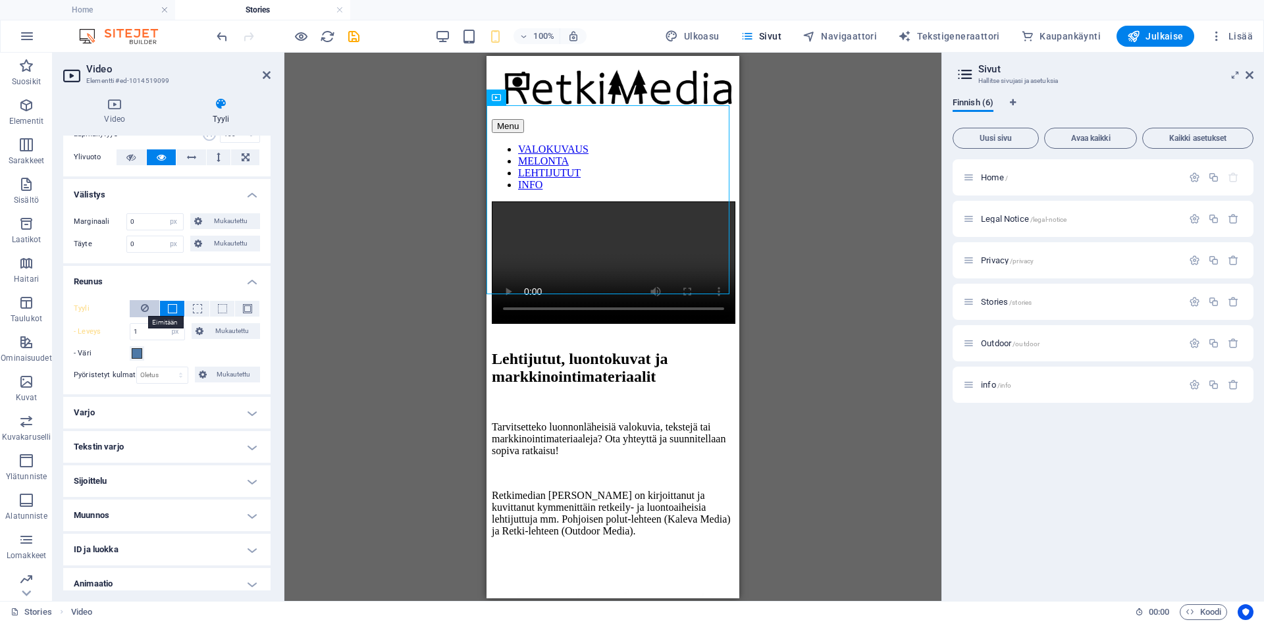
click at [146, 307] on icon at bounding box center [145, 308] width 8 height 16
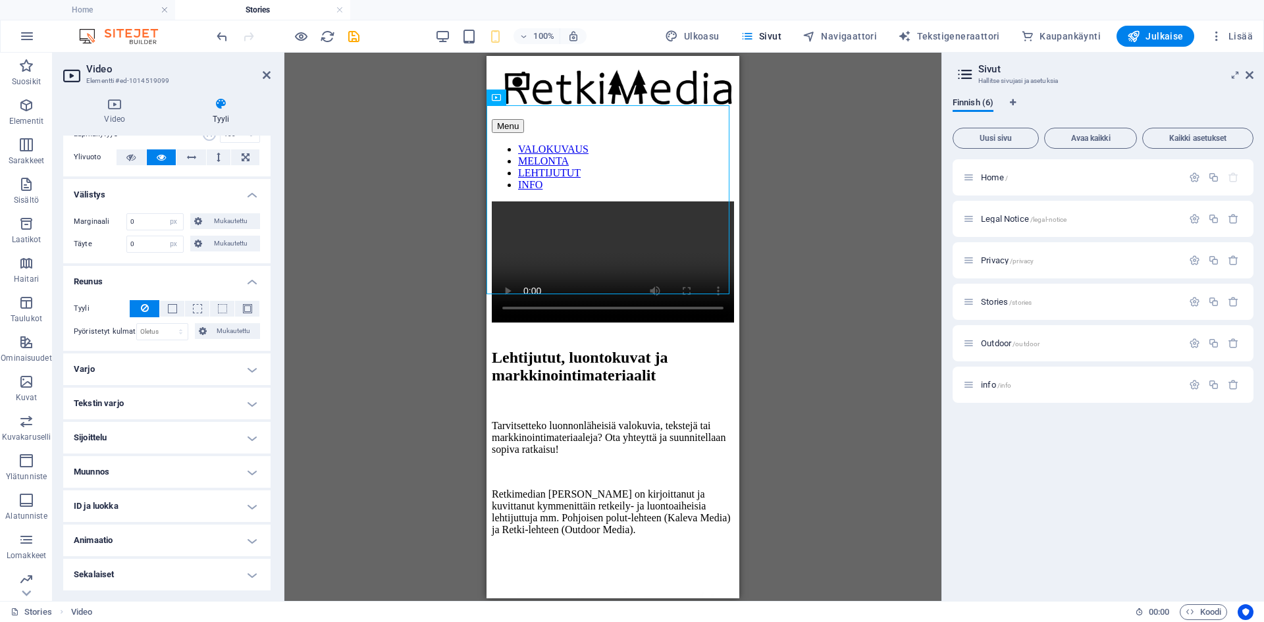
click at [147, 438] on h4 "Sijoittelu" at bounding box center [166, 438] width 207 height 32
click at [147, 438] on h4 "Sijoittelu" at bounding box center [166, 434] width 207 height 24
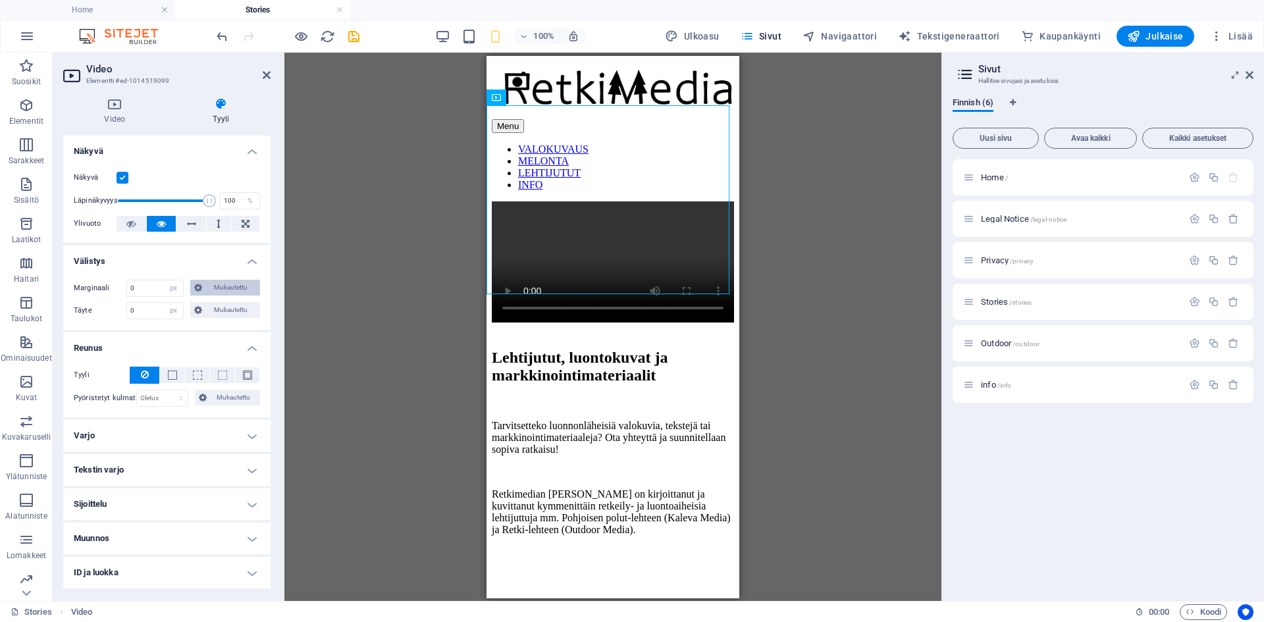
click at [219, 291] on span "Mukautettu" at bounding box center [231, 288] width 51 height 16
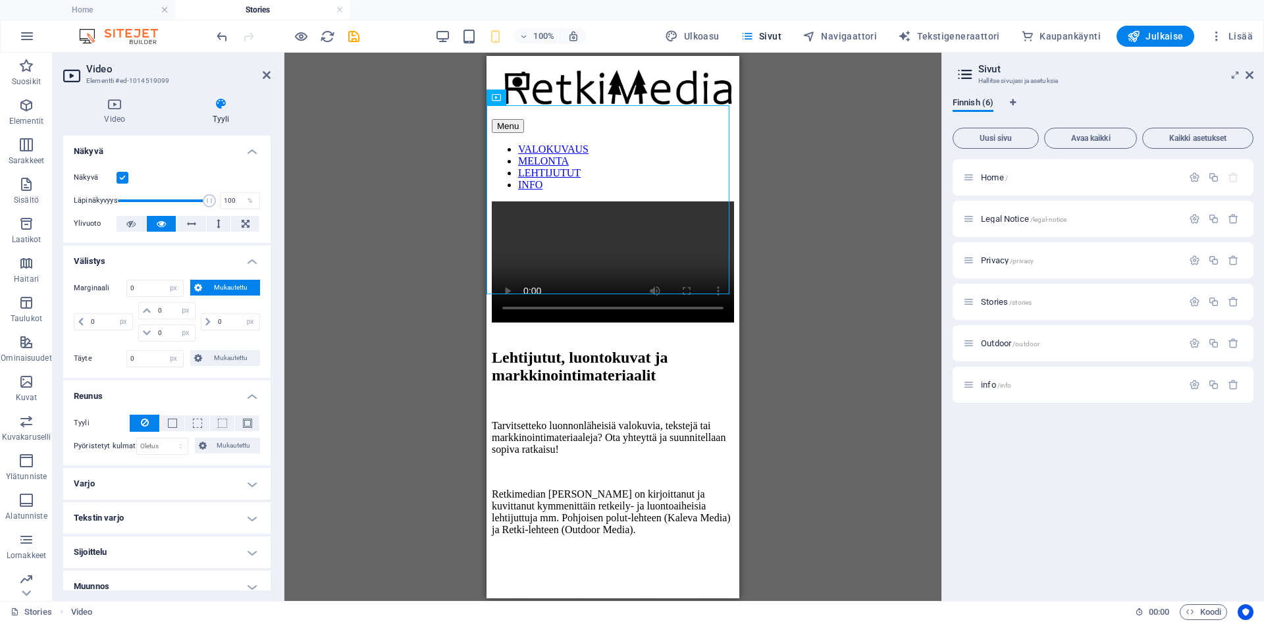
click at [219, 291] on span "Mukautettu" at bounding box center [231, 288] width 51 height 16
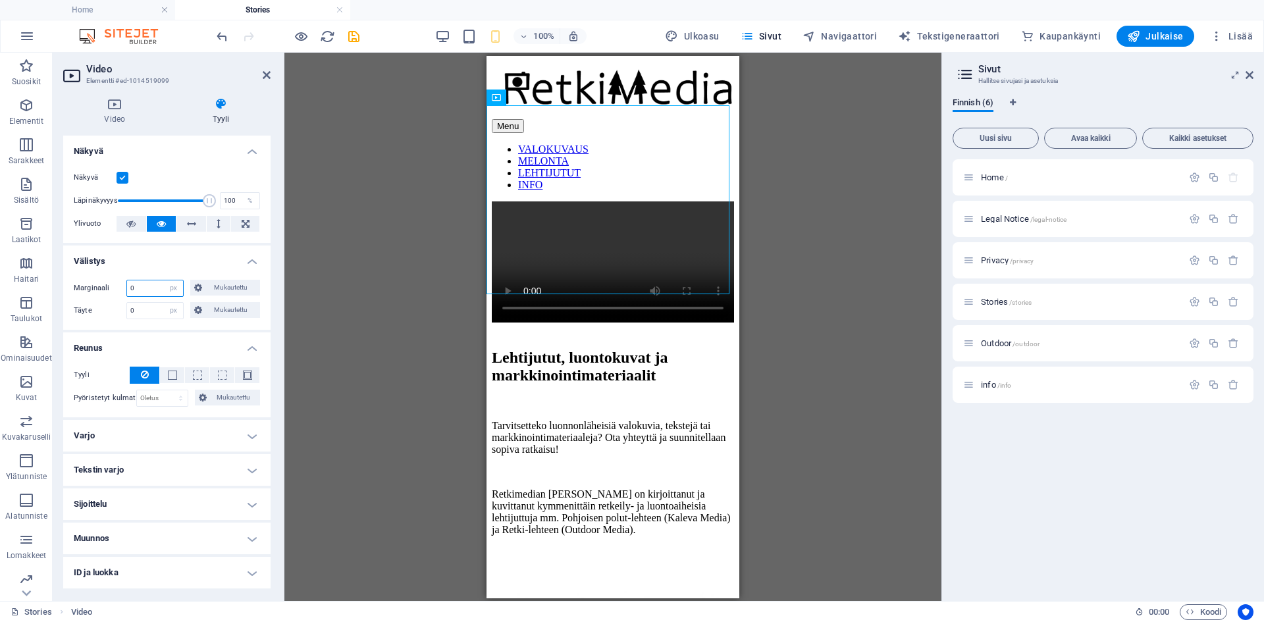
click at [141, 288] on input "0" at bounding box center [155, 288] width 56 height 16
type input "10"
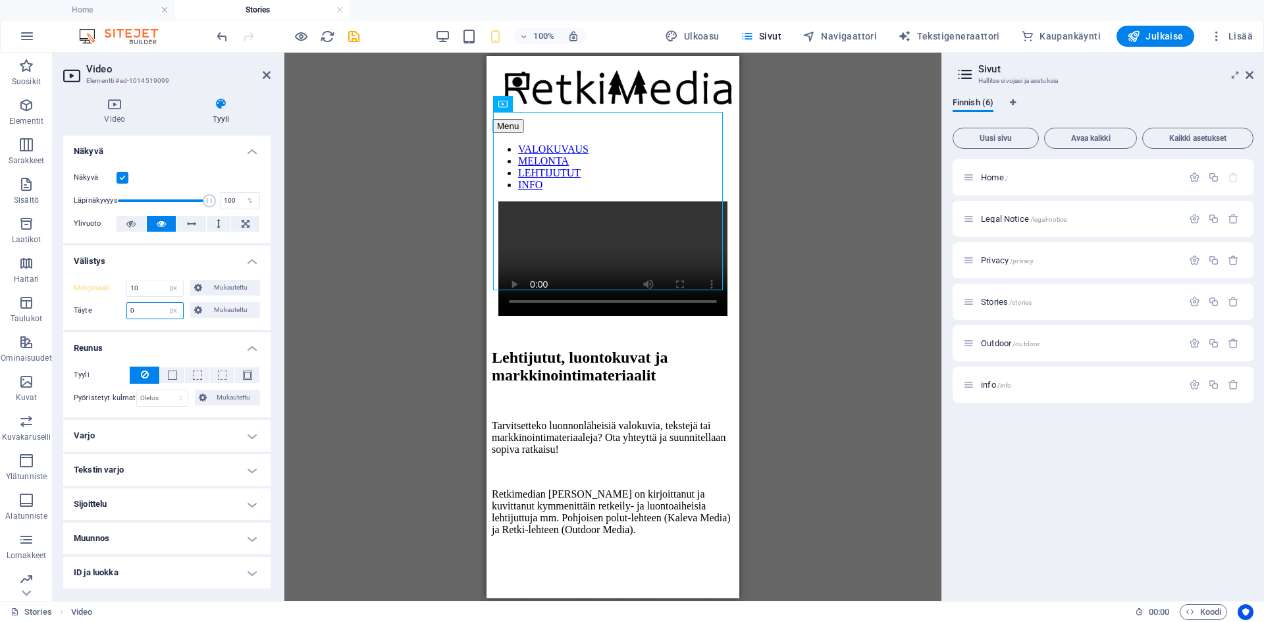
drag, startPoint x: 149, startPoint y: 307, endPoint x: 107, endPoint y: 323, distance: 45.0
click at [107, 323] on div "Marginaali 10 Oletus auto px % rem vw vh Mukautettu Mukautettu 10 auto px % rem…" at bounding box center [166, 299] width 207 height 61
type input "10"
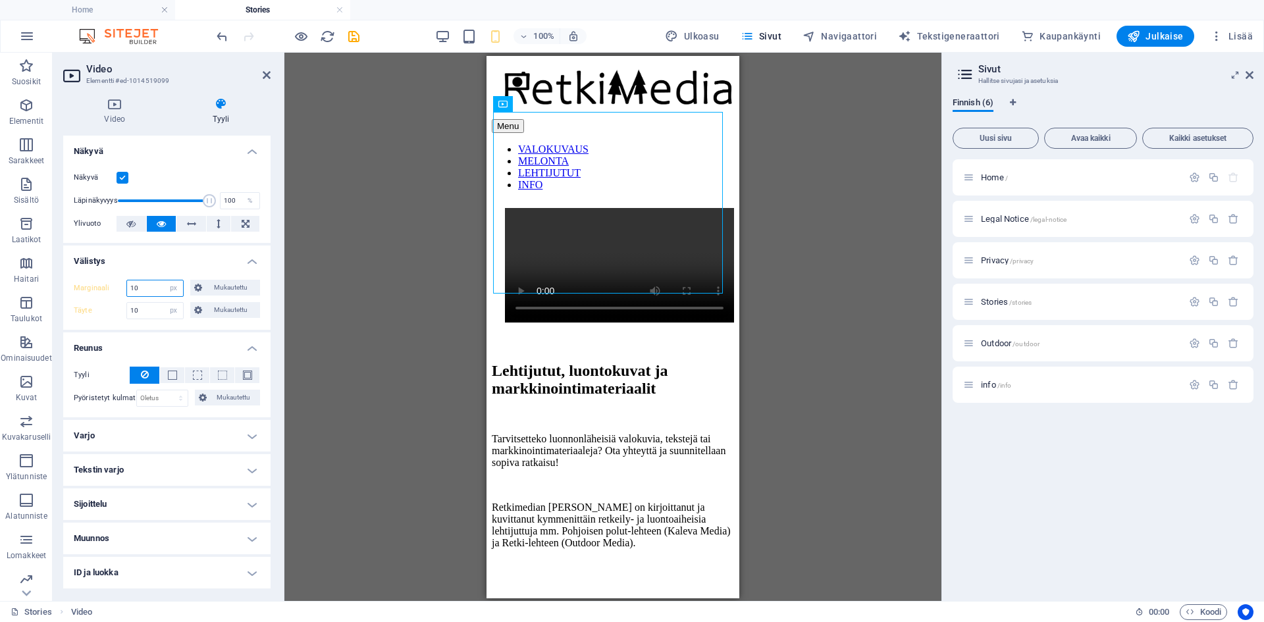
click at [161, 290] on input "10" at bounding box center [155, 288] width 56 height 16
type input "1"
type input "0"
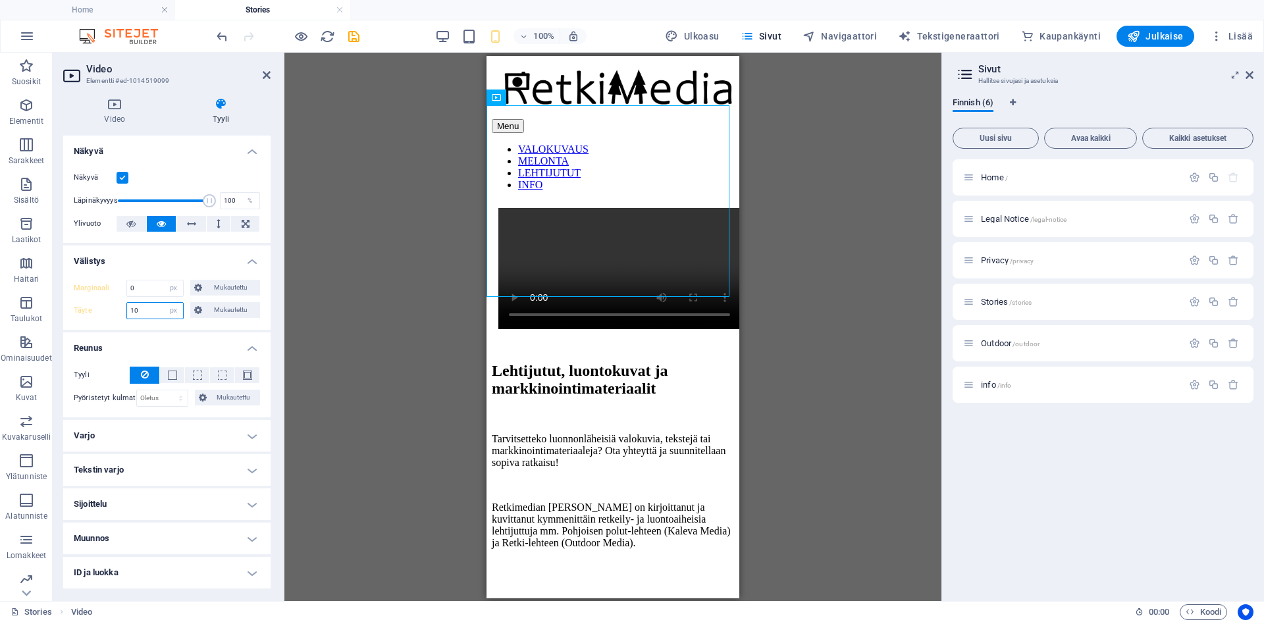
drag, startPoint x: 150, startPoint y: 308, endPoint x: 80, endPoint y: 299, distance: 71.0
click at [80, 299] on div "Marginaali 0 Oletus auto px % rem vw vh Mukautettu Mukautettu 0 auto px % rem v…" at bounding box center [166, 299] width 207 height 61
type input "0"
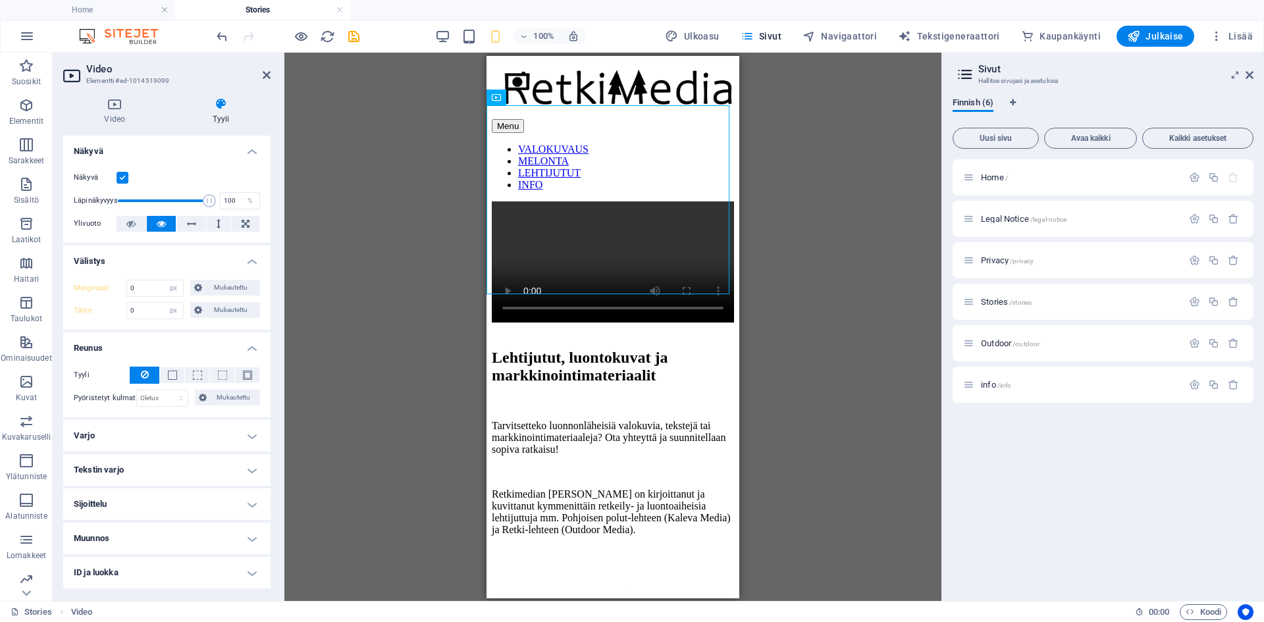
click at [438, 38] on div "100% Ulkoasu Sivut Navigaattori Tekstigeneraattori Kaupankäynti Julkaise Lisää" at bounding box center [736, 36] width 1044 height 21
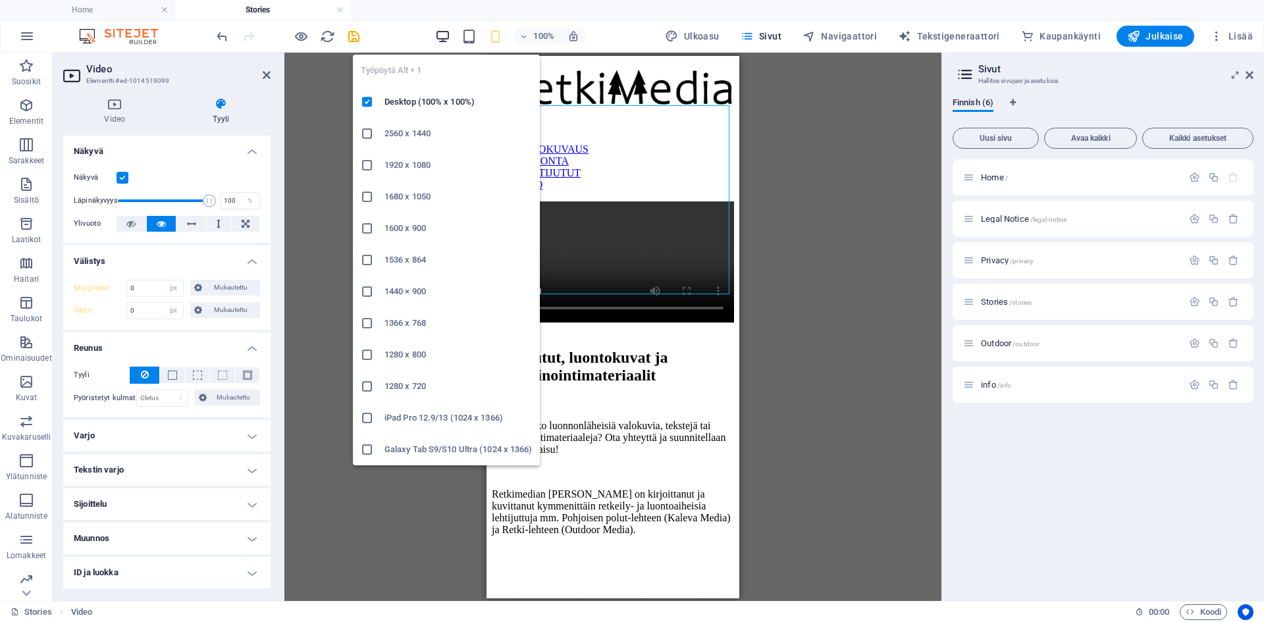
click at [445, 35] on icon "button" at bounding box center [442, 36] width 15 height 15
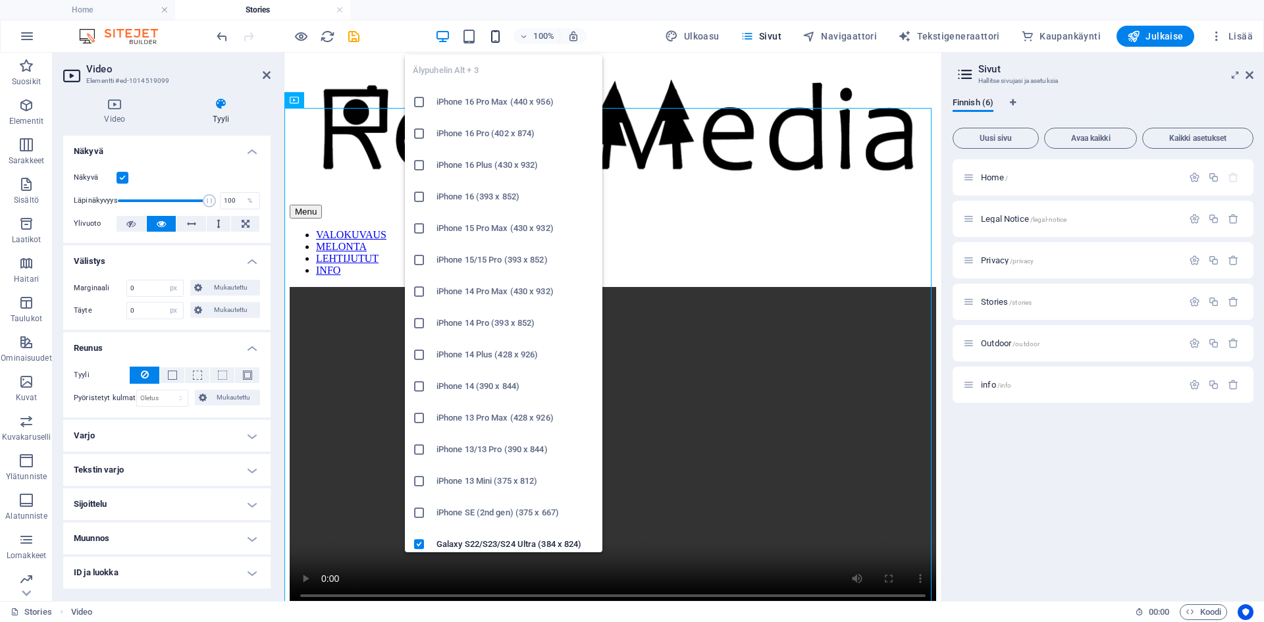
click at [498, 36] on icon "button" at bounding box center [495, 36] width 15 height 15
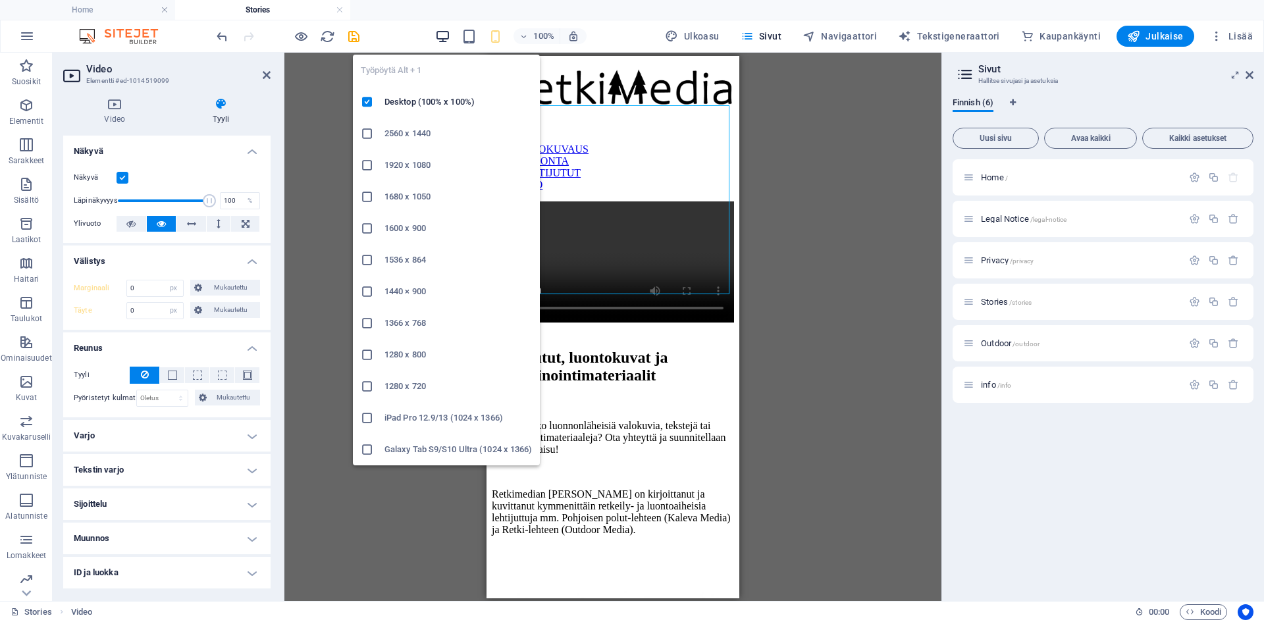
click at [450, 39] on icon "button" at bounding box center [442, 36] width 15 height 15
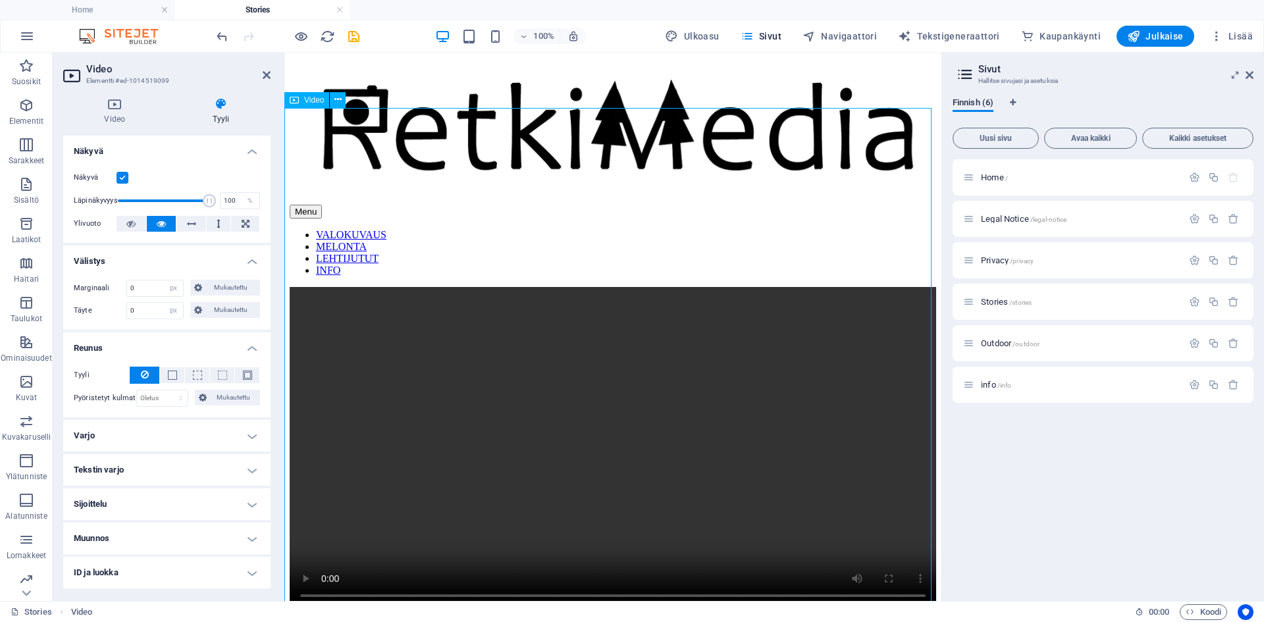
click at [596, 287] on figure at bounding box center [613, 450] width 646 height 326
click at [217, 35] on icon "undo" at bounding box center [222, 36] width 15 height 15
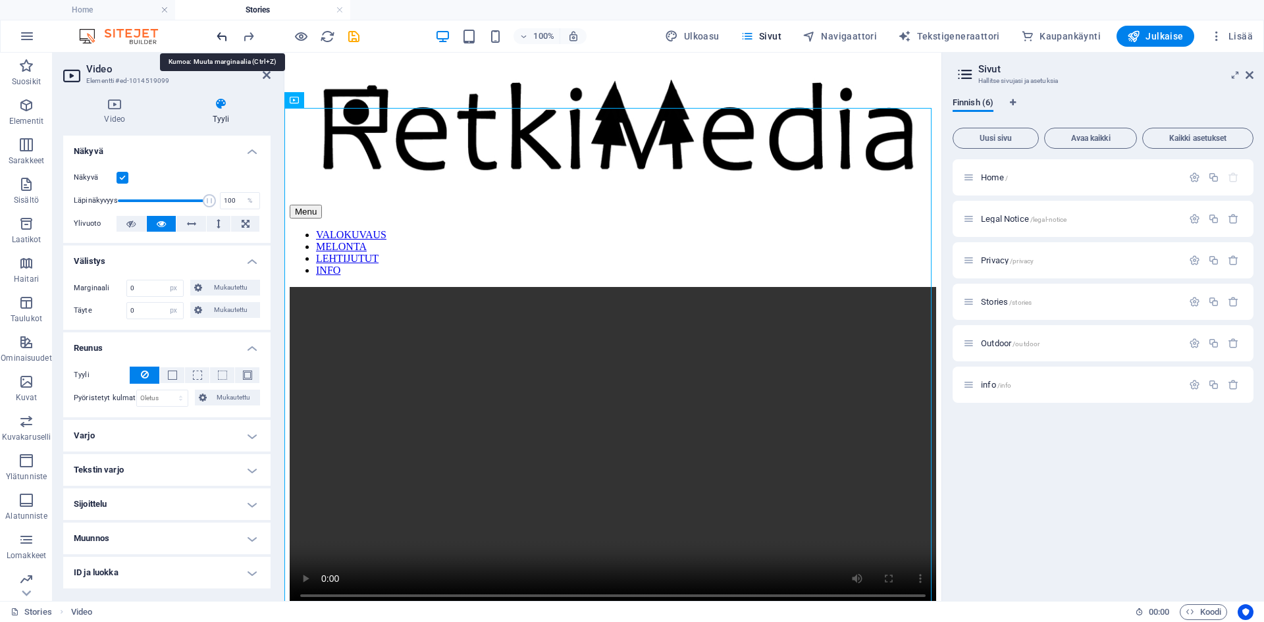
click at [217, 35] on icon "undo" at bounding box center [222, 36] width 15 height 15
click at [223, 36] on icon "undo" at bounding box center [222, 36] width 15 height 15
select select "DISABLED_OPTION_VALUE"
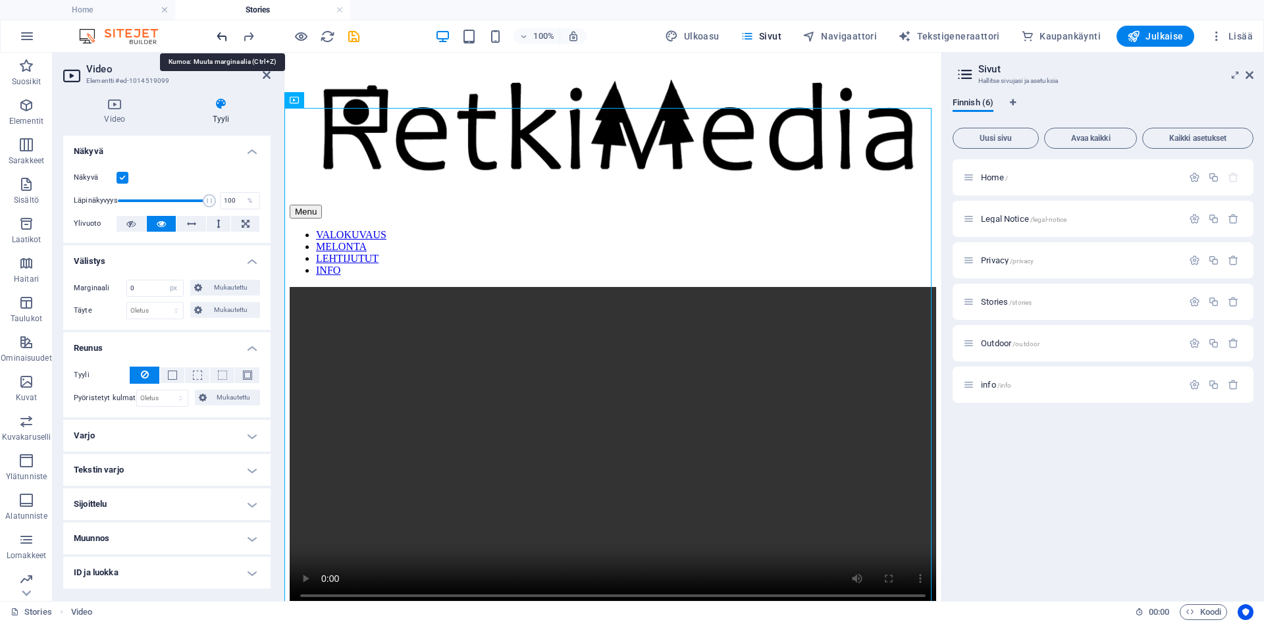
click at [223, 36] on icon "undo" at bounding box center [222, 36] width 15 height 15
select select "DISABLED_OPTION_VALUE"
click at [223, 36] on icon "undo" at bounding box center [222, 36] width 15 height 15
click at [220, 37] on icon "undo" at bounding box center [222, 36] width 15 height 15
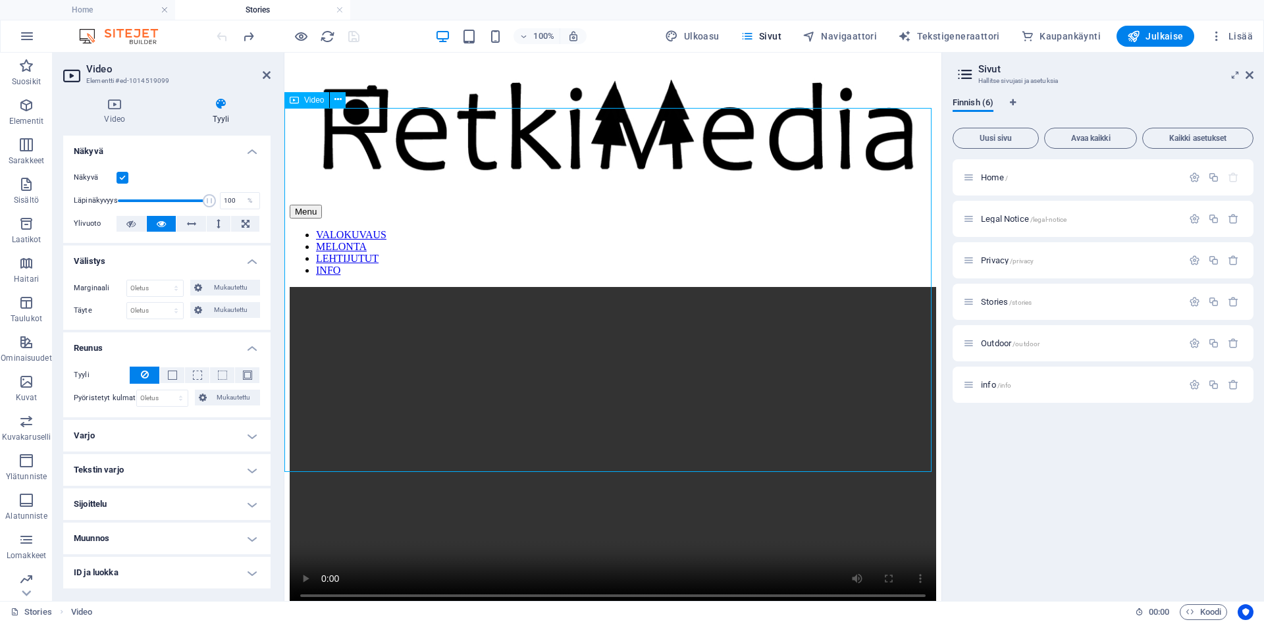
click at [326, 287] on figure at bounding box center [613, 450] width 646 height 326
click at [109, 105] on icon at bounding box center [114, 103] width 103 height 13
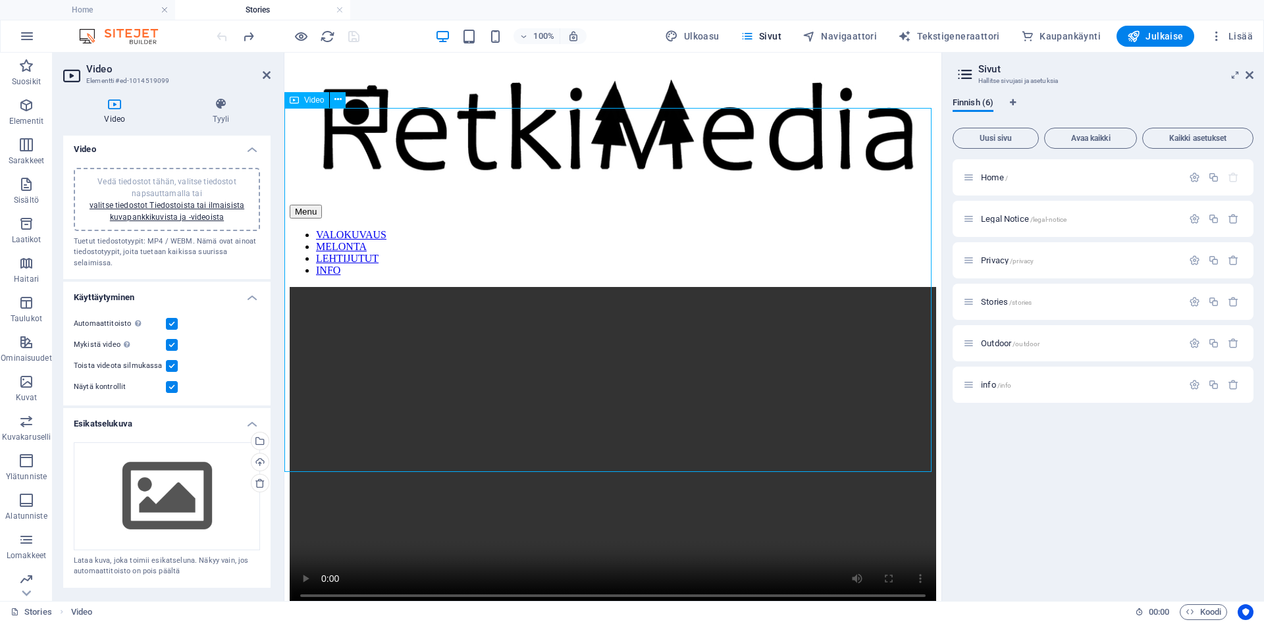
click at [316, 287] on figure at bounding box center [613, 450] width 646 height 326
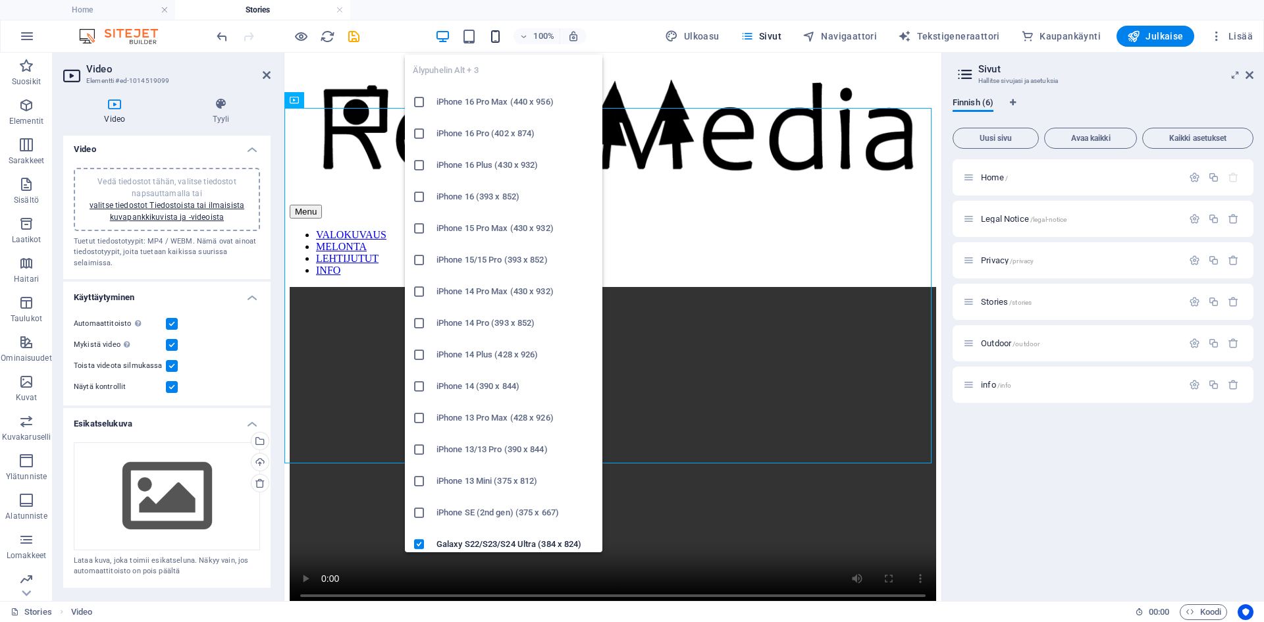
click at [500, 37] on icon "button" at bounding box center [495, 36] width 15 height 15
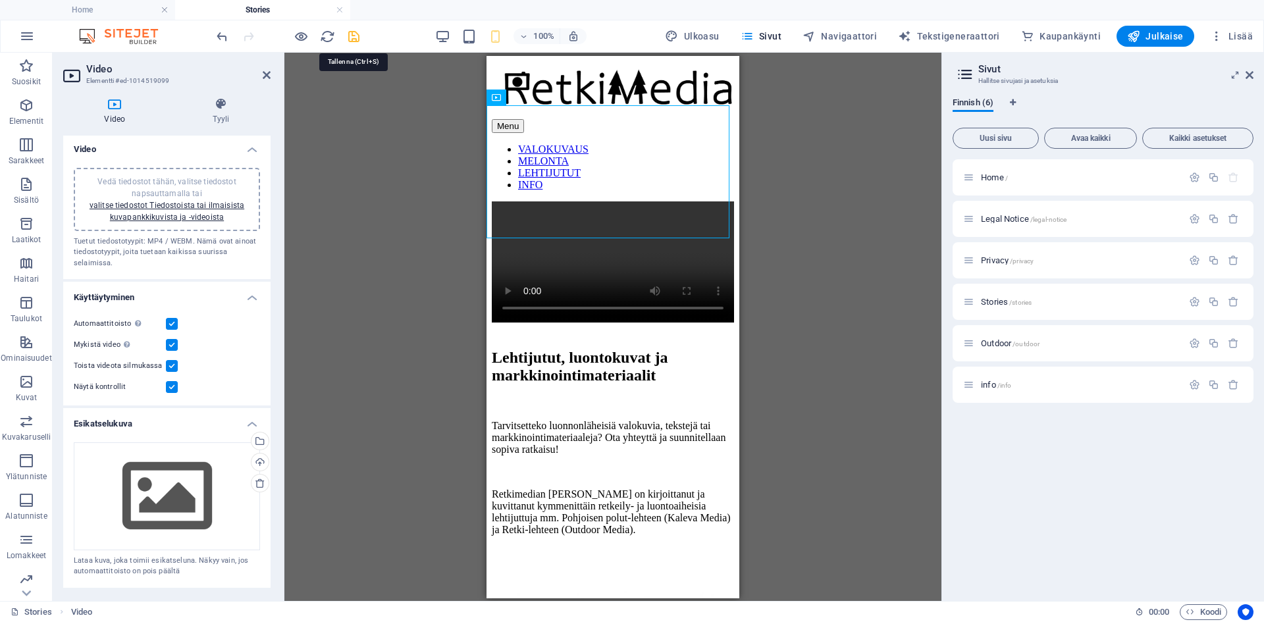
click at [353, 35] on icon "save" at bounding box center [353, 36] width 15 height 15
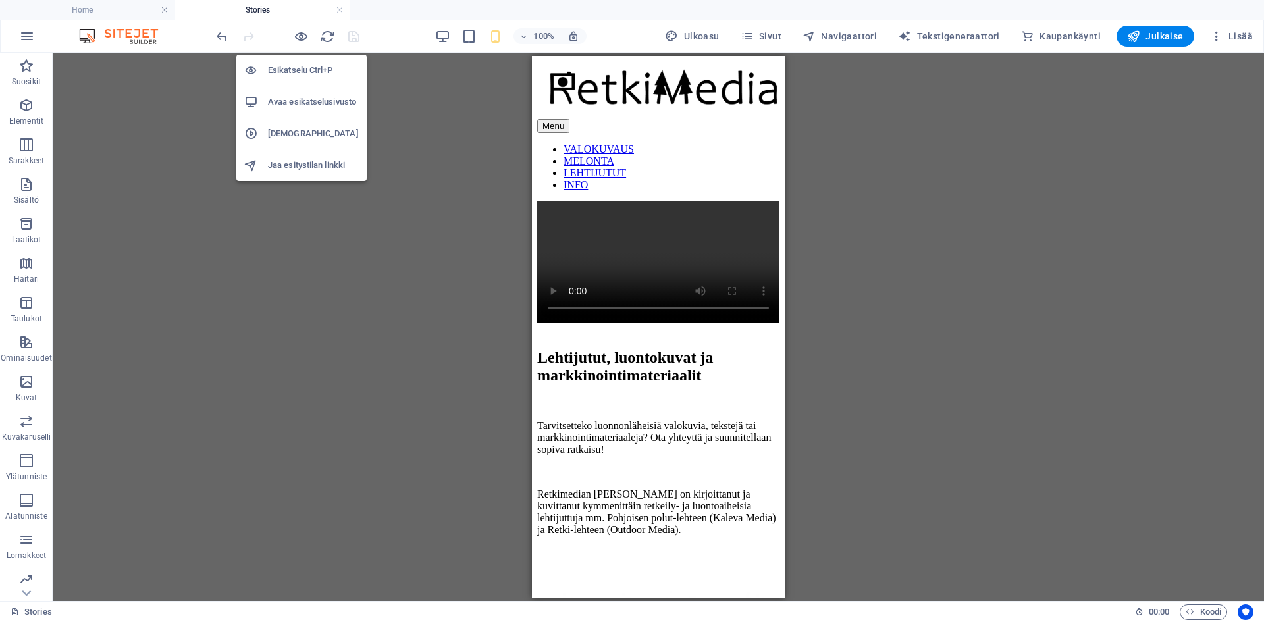
click at [298, 94] on h6 "Avaa esikatselusivusto" at bounding box center [313, 102] width 91 height 16
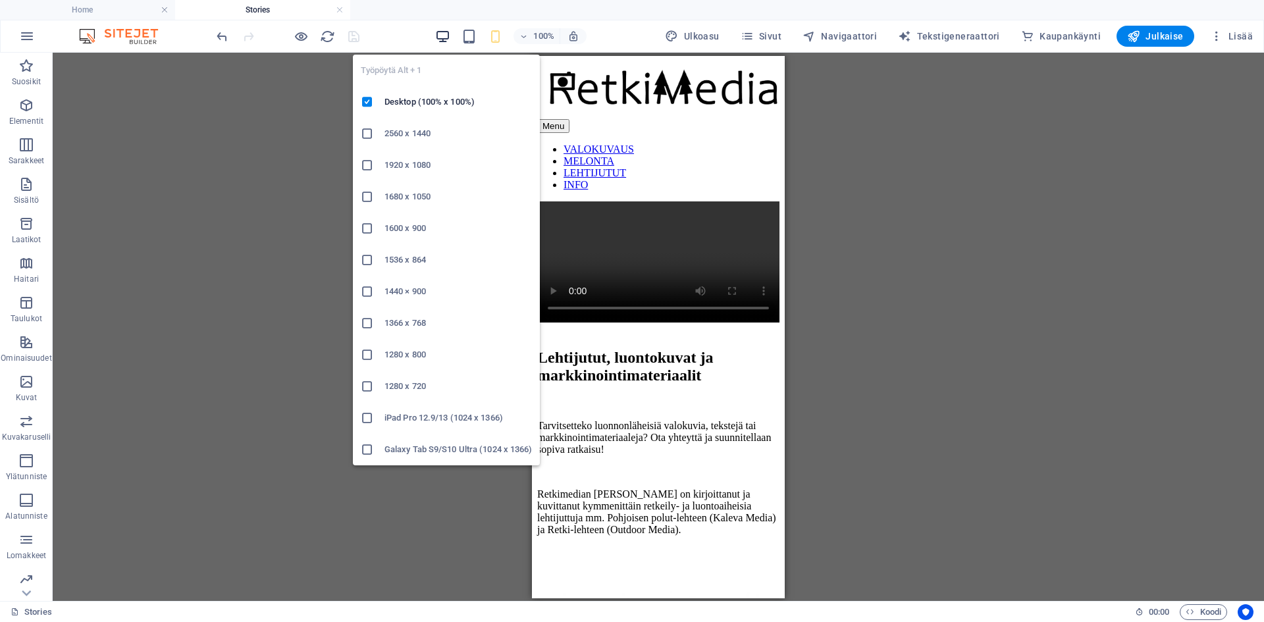
click at [450, 34] on icon "button" at bounding box center [442, 36] width 15 height 15
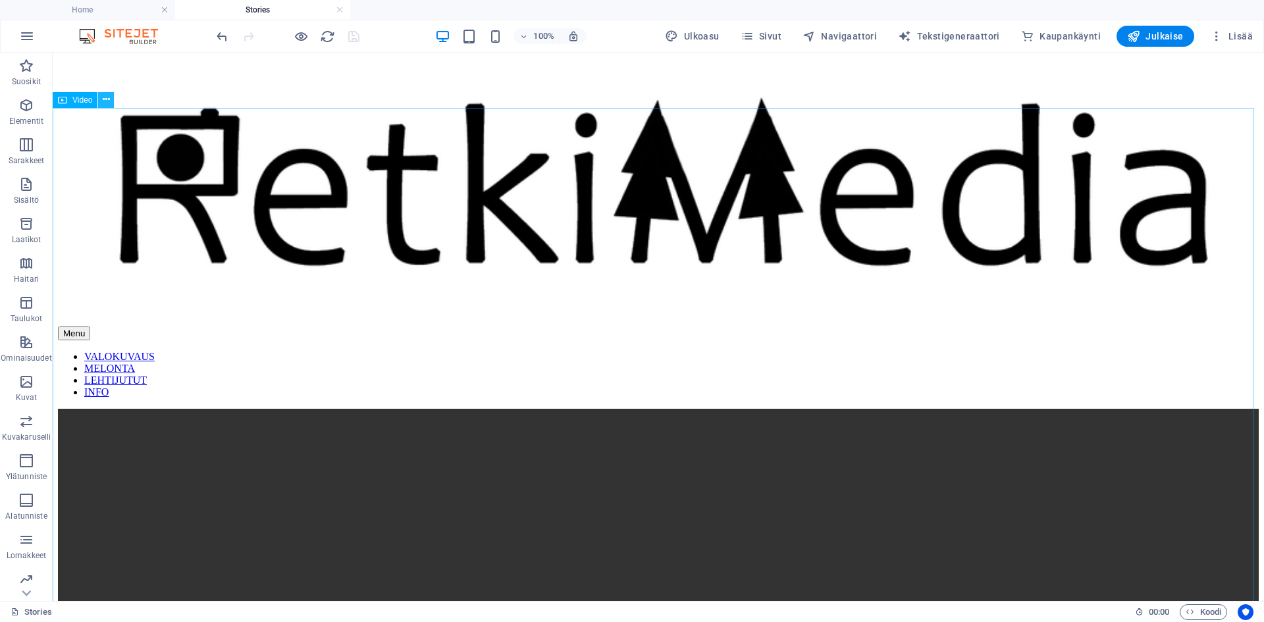
click at [109, 101] on icon at bounding box center [106, 100] width 7 height 14
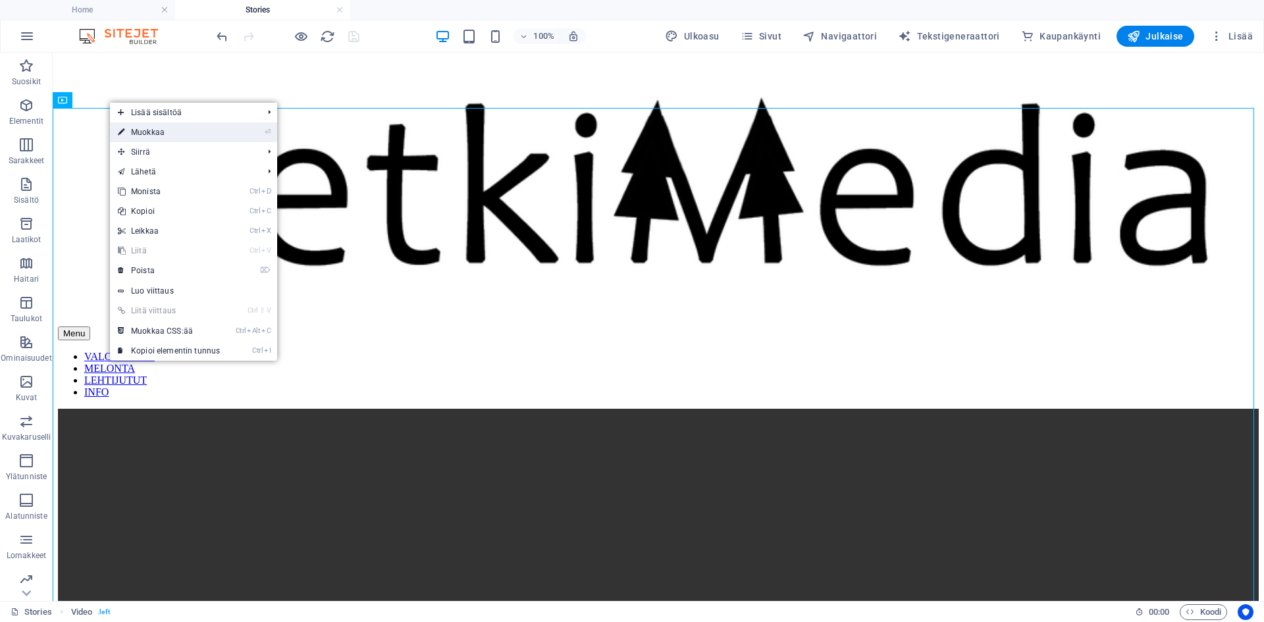
click at [146, 134] on link "⏎ Muokkaa" at bounding box center [169, 132] width 118 height 20
select select "%"
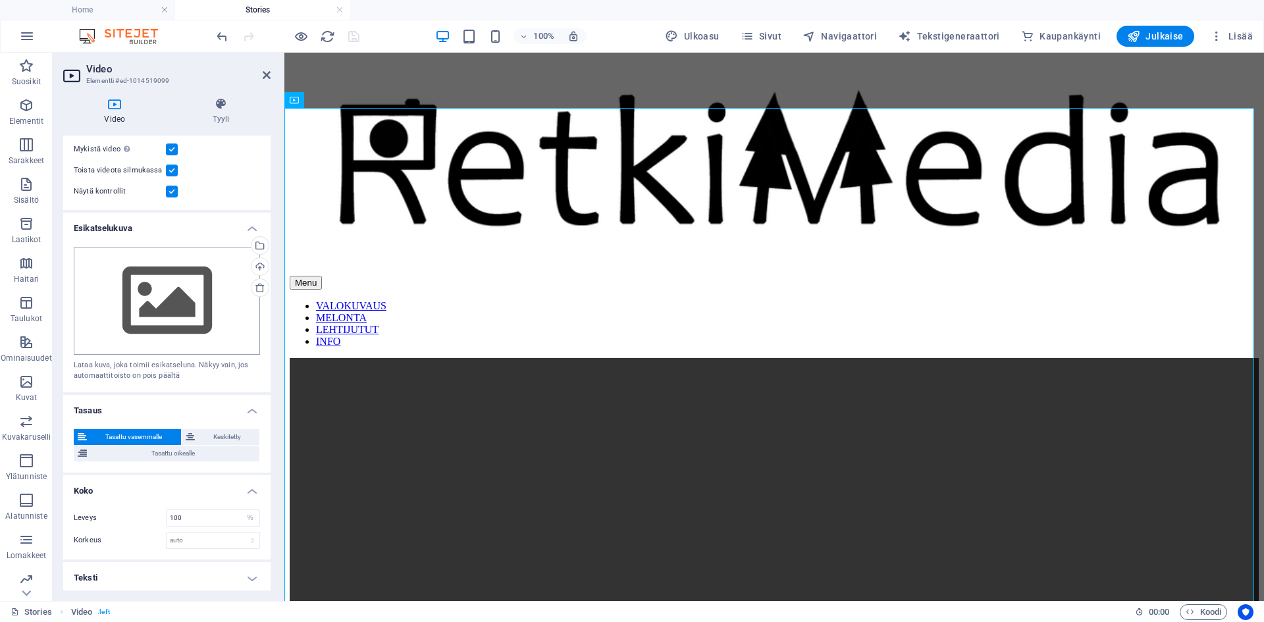
scroll to position [199, 0]
click at [190, 531] on select "auto px" at bounding box center [213, 539] width 93 height 16
click at [187, 517] on input "100" at bounding box center [213, 517] width 93 height 16
click at [188, 535] on select "auto px" at bounding box center [213, 539] width 93 height 16
select select "px"
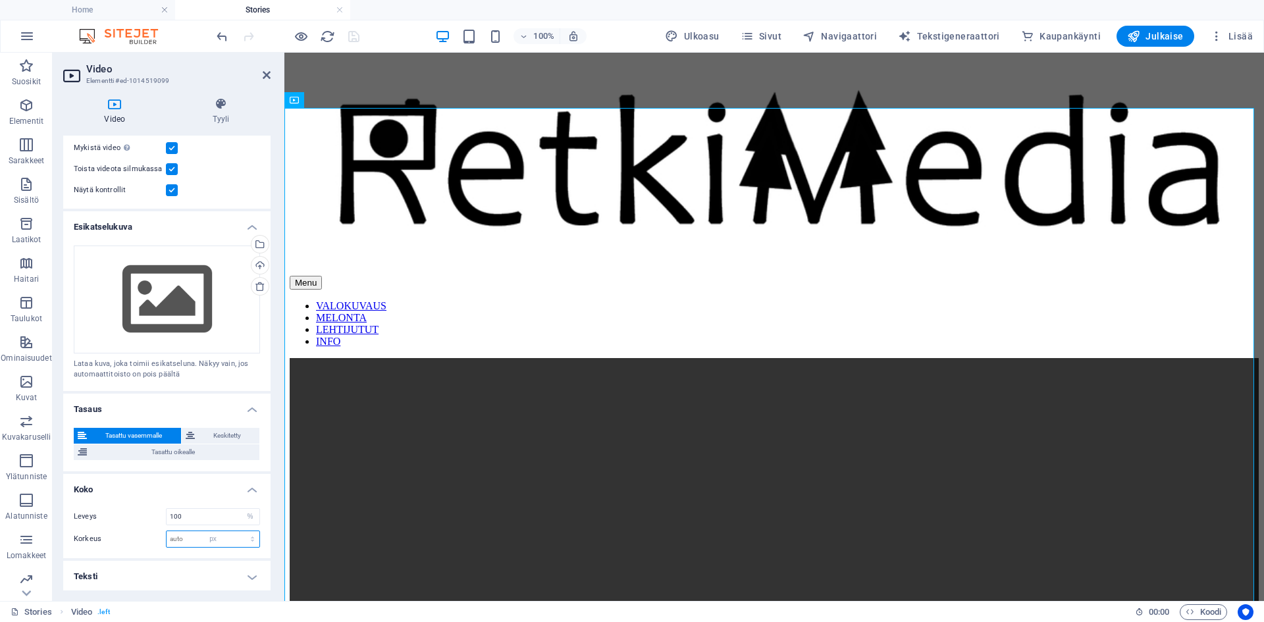
click at [238, 531] on select "auto px" at bounding box center [213, 539] width 93 height 16
type input "0"
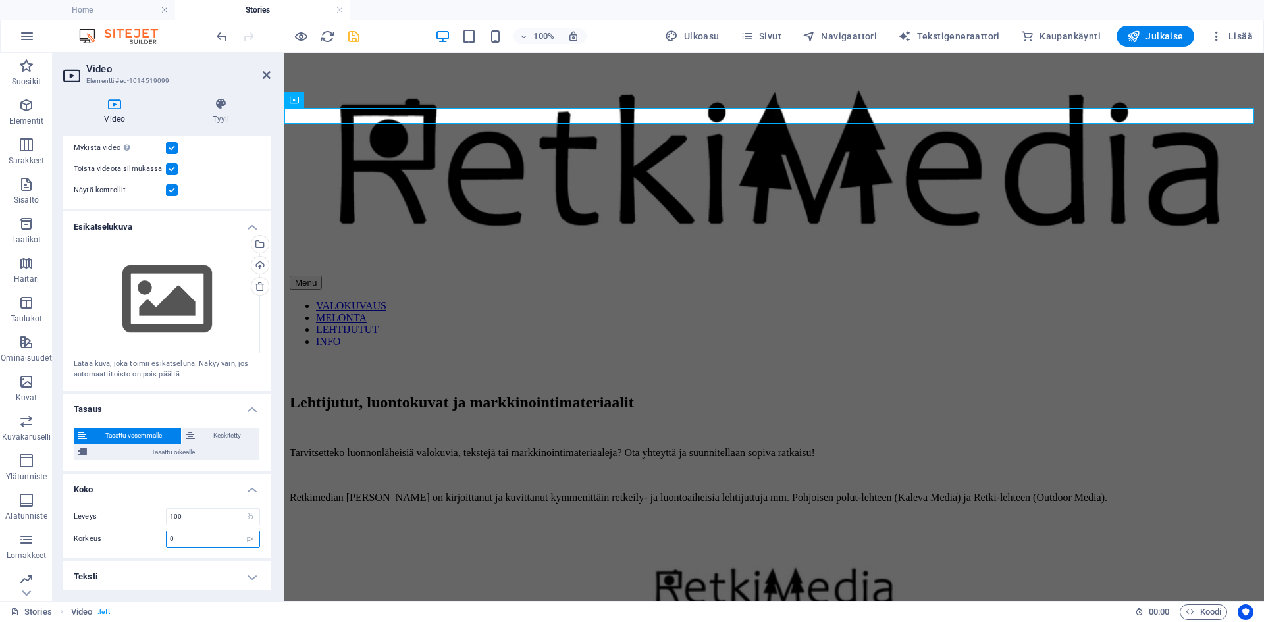
click at [235, 539] on input "0" at bounding box center [213, 539] width 93 height 16
drag, startPoint x: 212, startPoint y: 513, endPoint x: 148, endPoint y: 509, distance: 64.0
click at [148, 509] on div "Leveys 100 auto px %" at bounding box center [167, 516] width 186 height 17
click at [194, 535] on input "0" at bounding box center [213, 539] width 93 height 16
click at [248, 536] on select "auto px" at bounding box center [250, 539] width 18 height 16
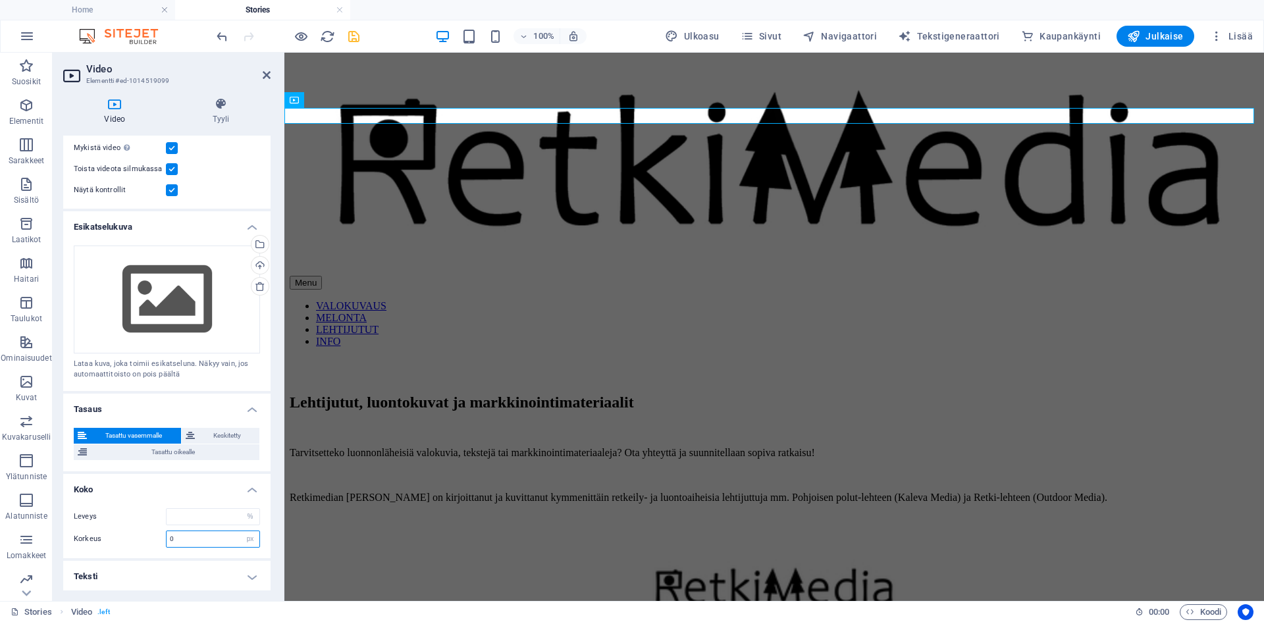
select select "auto"
click at [241, 531] on select "auto px" at bounding box center [250, 539] width 18 height 16
select select "DISABLED_OPTION_VALUE"
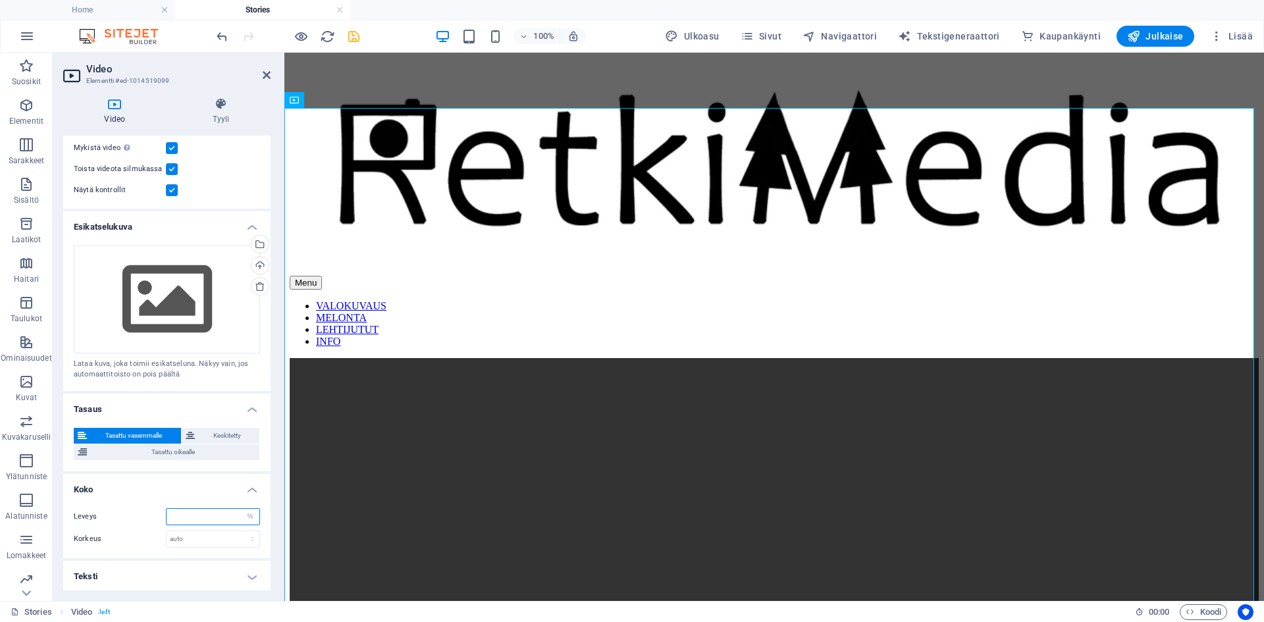
click at [207, 520] on input "number" at bounding box center [213, 517] width 93 height 16
click at [248, 515] on select "auto px %" at bounding box center [250, 517] width 18 height 16
click at [241, 509] on select "auto px %" at bounding box center [250, 517] width 18 height 16
select select "DISABLED_OPTION_VALUE"
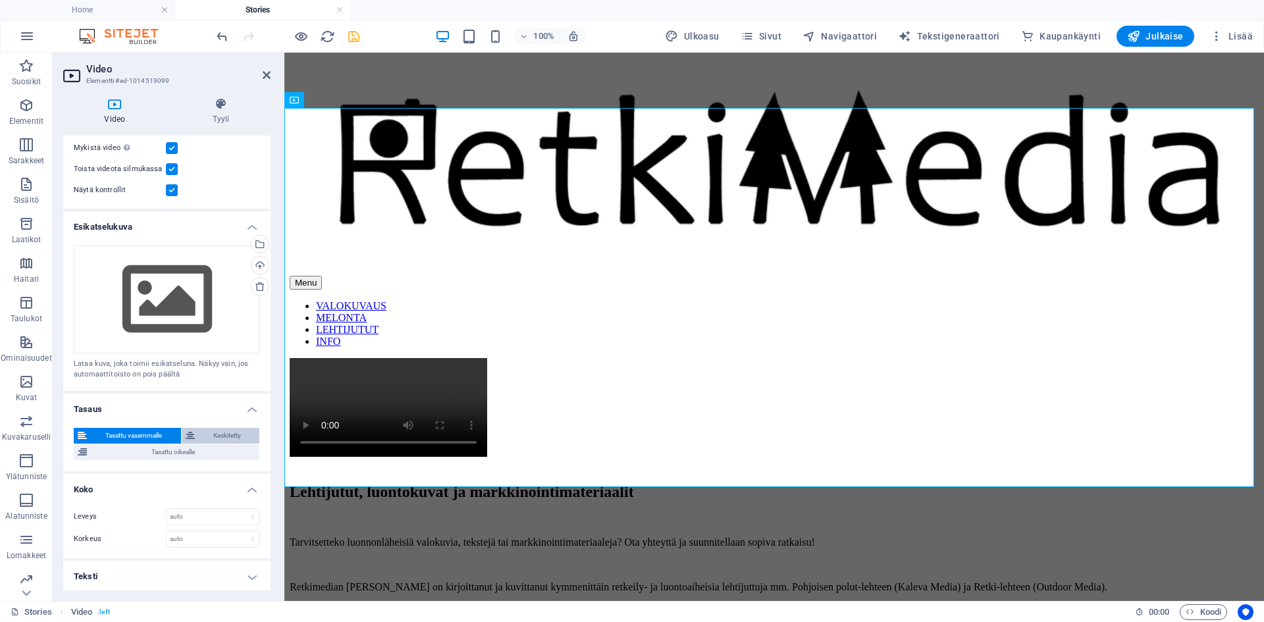
click at [194, 431] on icon at bounding box center [190, 436] width 9 height 16
click at [225, 516] on select "auto px %" at bounding box center [213, 517] width 93 height 16
click at [226, 474] on h4 "Koko" at bounding box center [166, 486] width 207 height 24
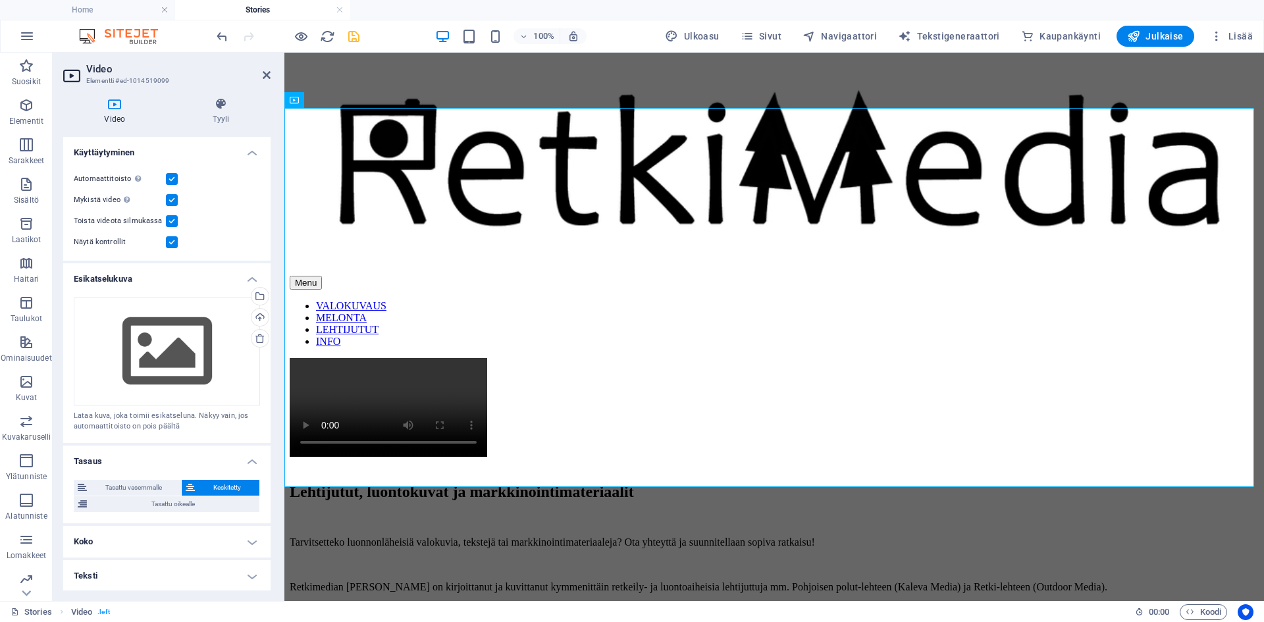
click at [215, 540] on h4 "Koko" at bounding box center [166, 542] width 207 height 32
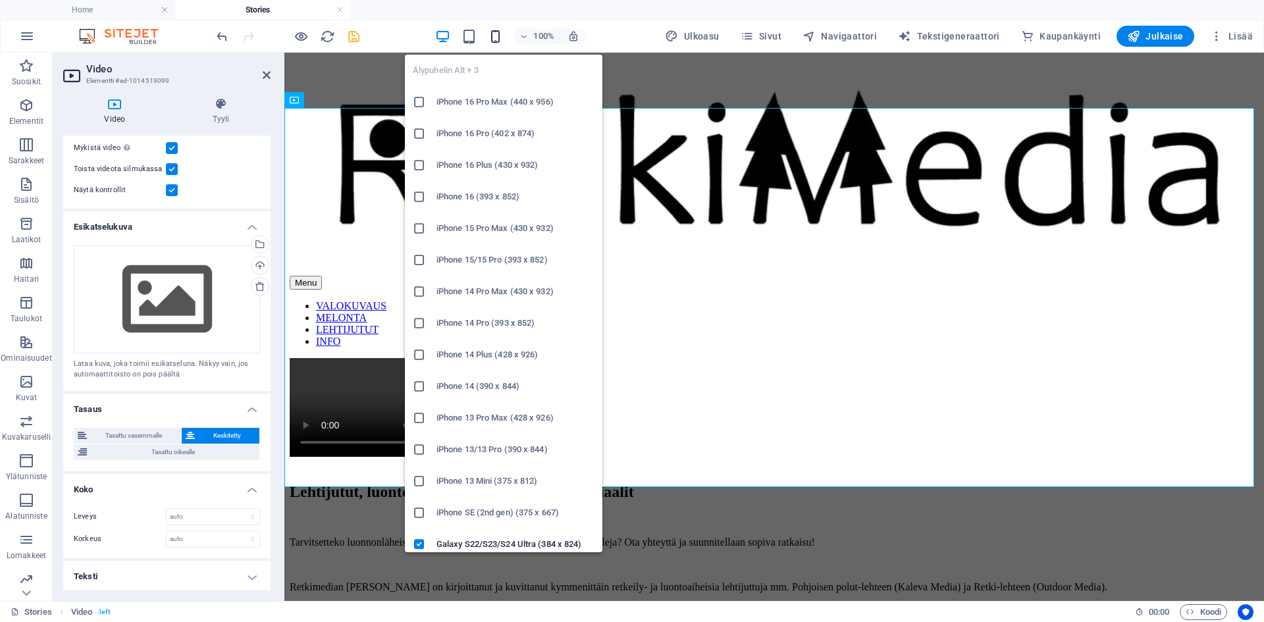
click at [496, 33] on icon "button" at bounding box center [495, 36] width 15 height 15
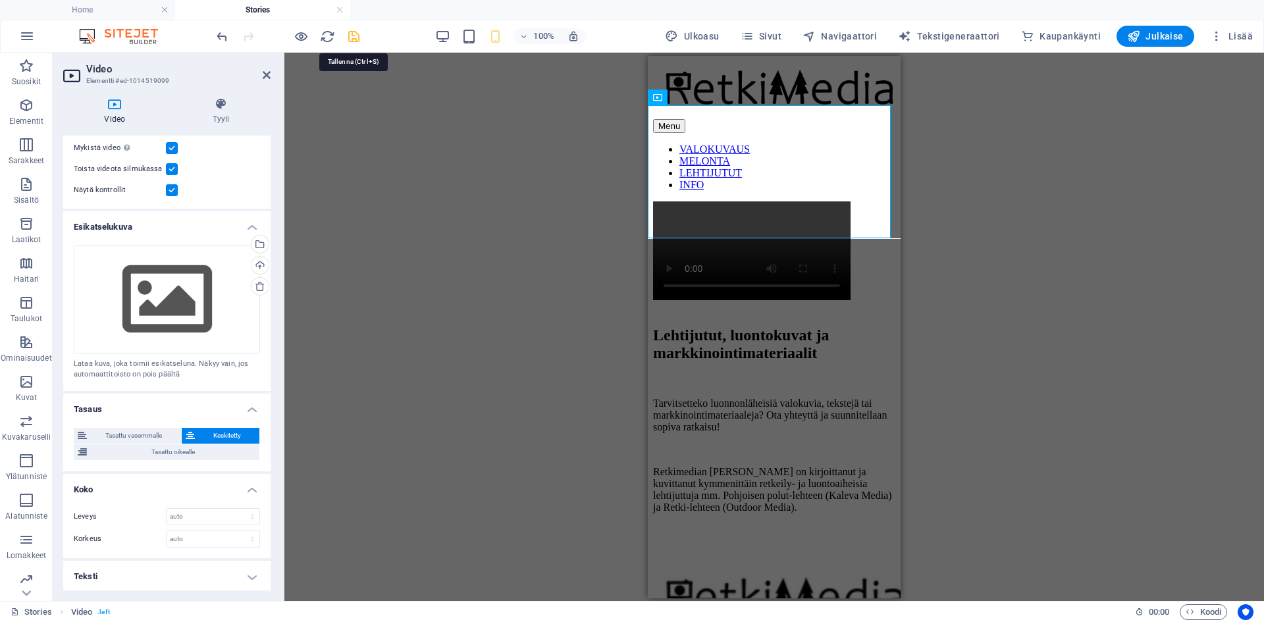
click at [355, 39] on icon "save" at bounding box center [353, 36] width 15 height 15
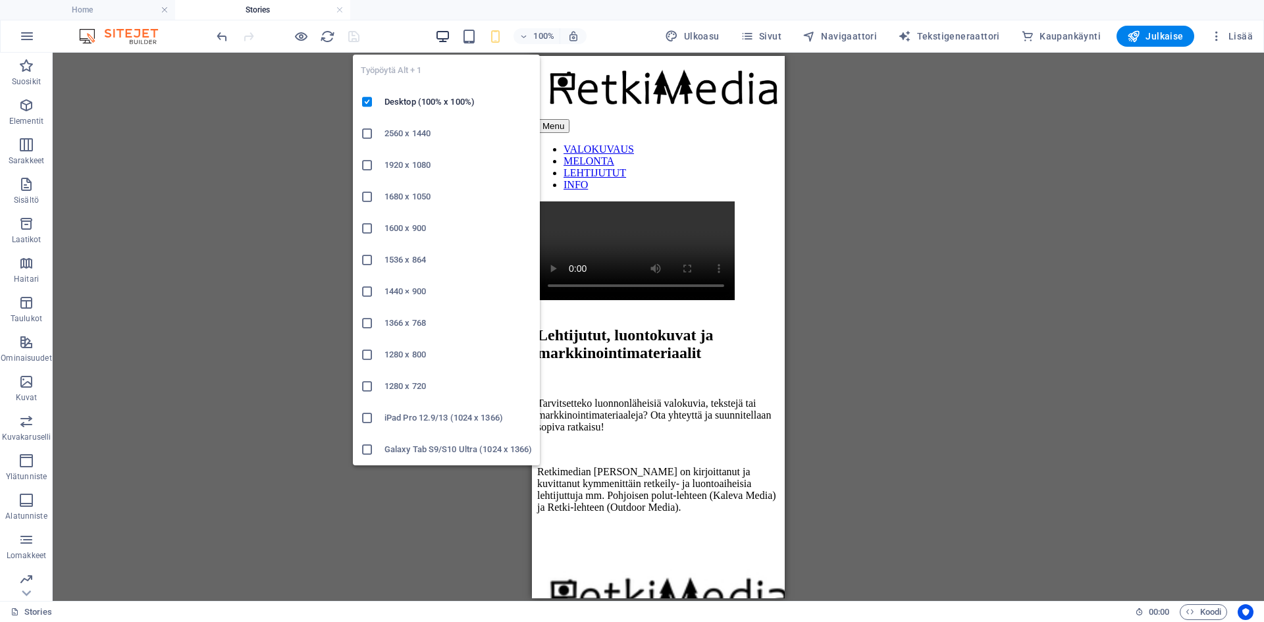
click at [450, 41] on icon "button" at bounding box center [442, 36] width 15 height 15
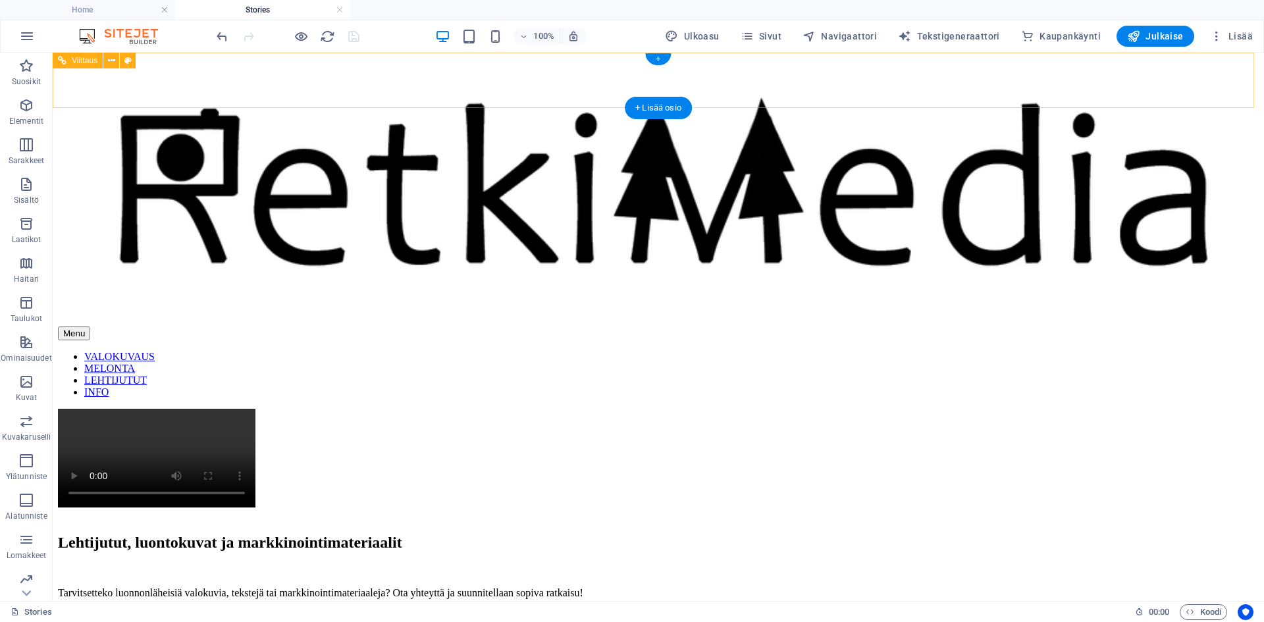
click at [635, 351] on nav "VALOKUVAUS MELONTA LEHTIJUTUT INFO" at bounding box center [658, 374] width 1201 height 47
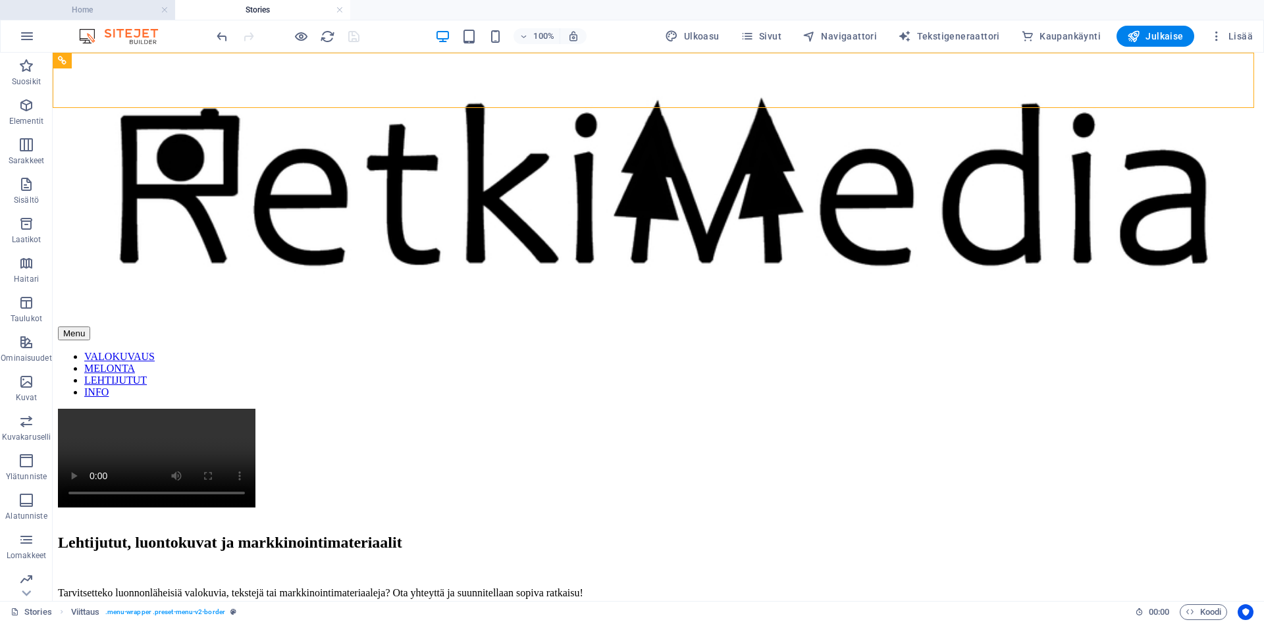
click at [140, 5] on h4 "Home" at bounding box center [87, 10] width 175 height 14
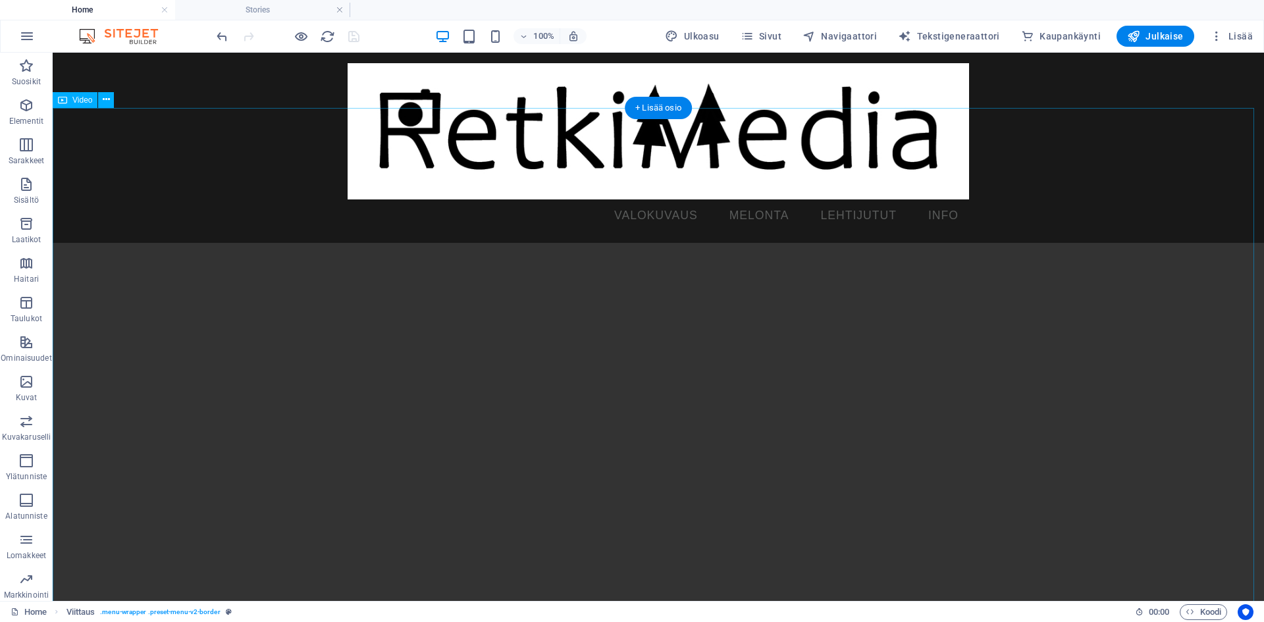
click at [159, 243] on figure at bounding box center [658, 546] width 1211 height 606
select select "%"
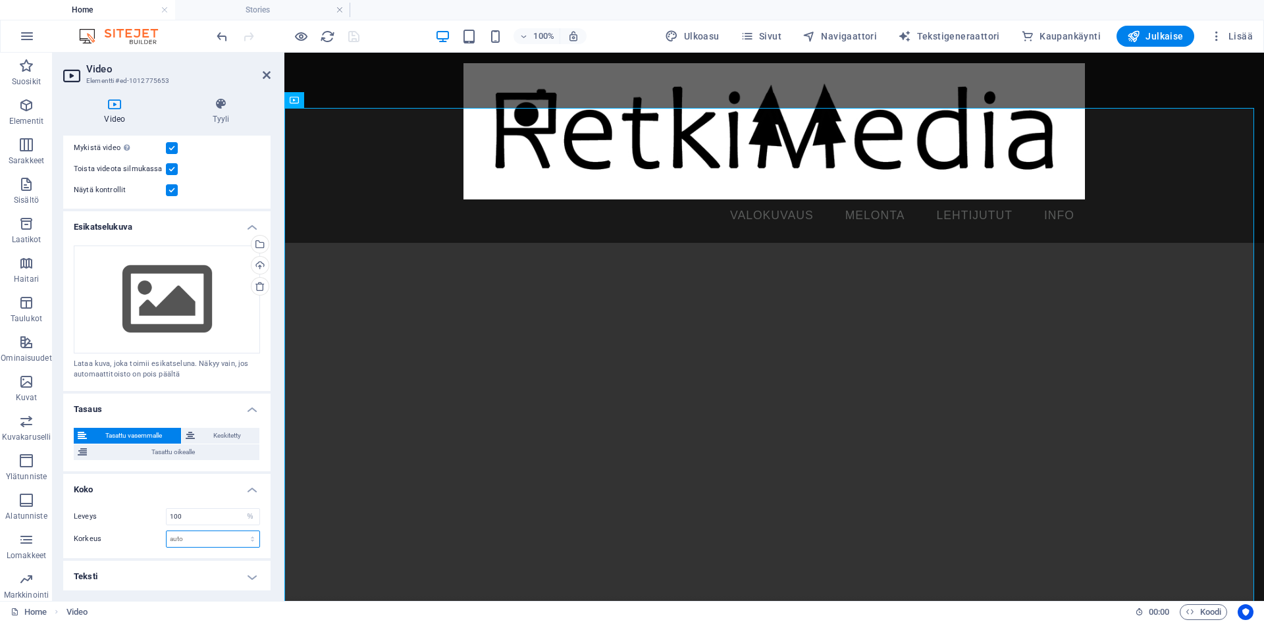
click at [234, 537] on select "auto px" at bounding box center [213, 539] width 93 height 16
click at [228, 515] on input "100" at bounding box center [213, 517] width 93 height 16
drag, startPoint x: 228, startPoint y: 515, endPoint x: 139, endPoint y: 511, distance: 89.7
click at [139, 511] on div "Leveys 100 auto px %" at bounding box center [167, 516] width 186 height 17
click at [248, 510] on select "auto px %" at bounding box center [250, 517] width 18 height 16
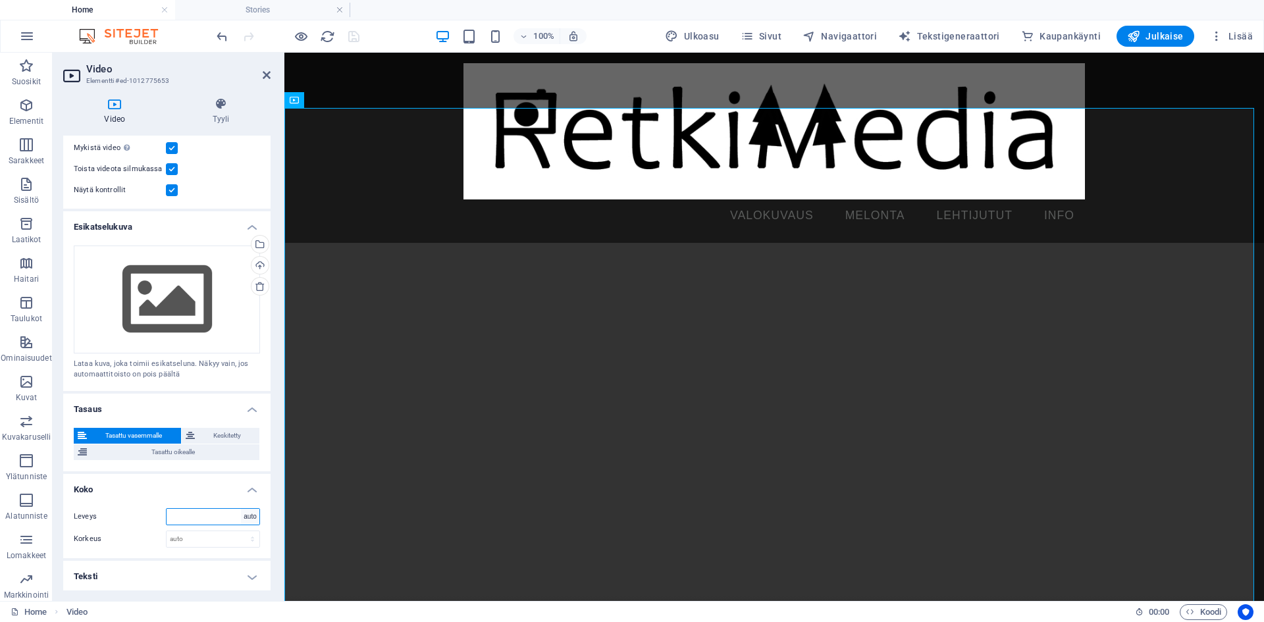
click at [241, 509] on select "auto px %" at bounding box center [250, 517] width 18 height 16
select select "DISABLED_OPTION_VALUE"
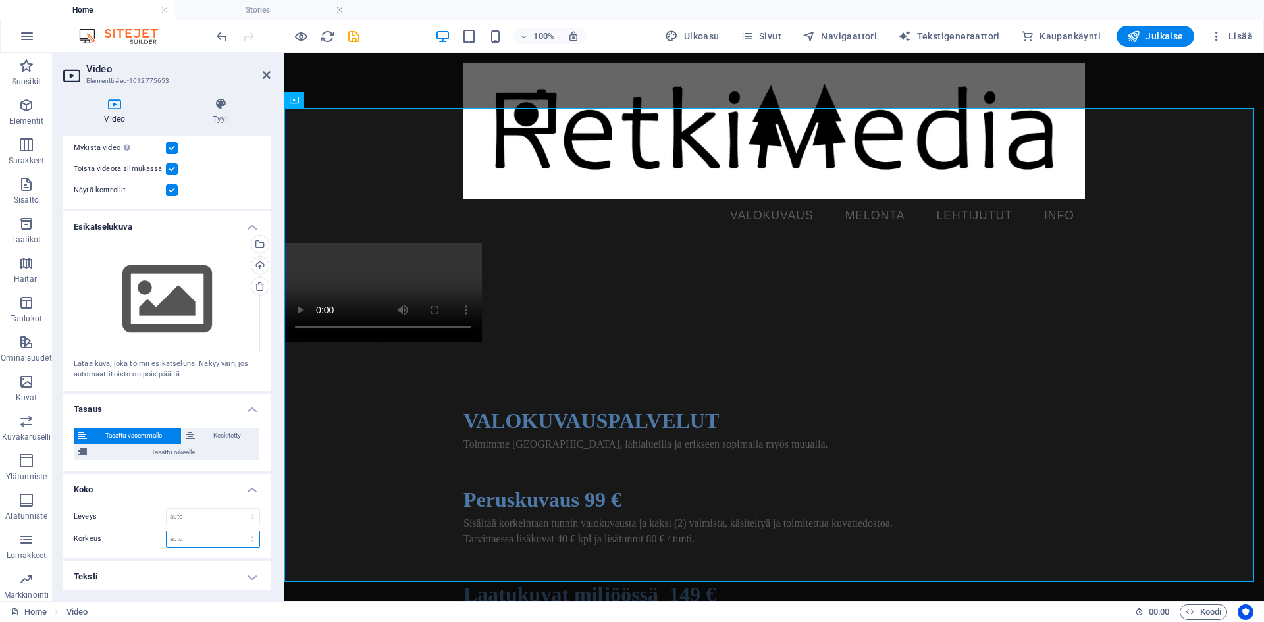
click at [206, 539] on select "auto px" at bounding box center [213, 539] width 93 height 16
click at [167, 531] on select "auto px" at bounding box center [213, 539] width 93 height 16
select select "DISABLED_OPTION_VALUE"
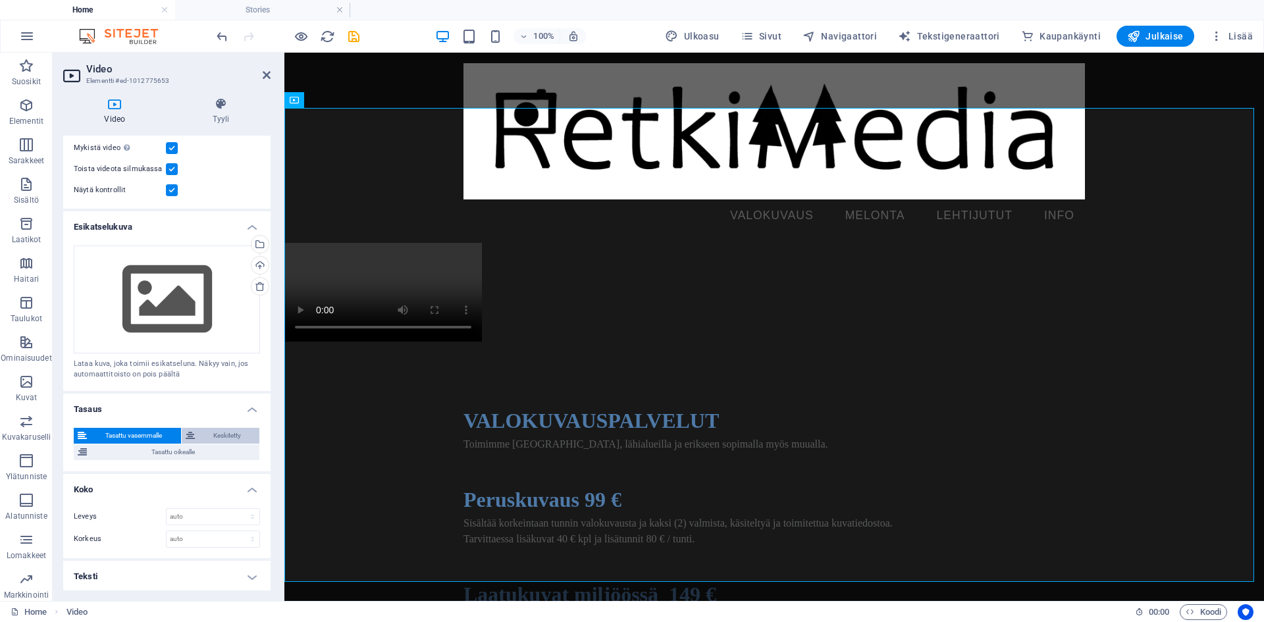
click at [219, 433] on span "Keskitetty" at bounding box center [227, 436] width 57 height 16
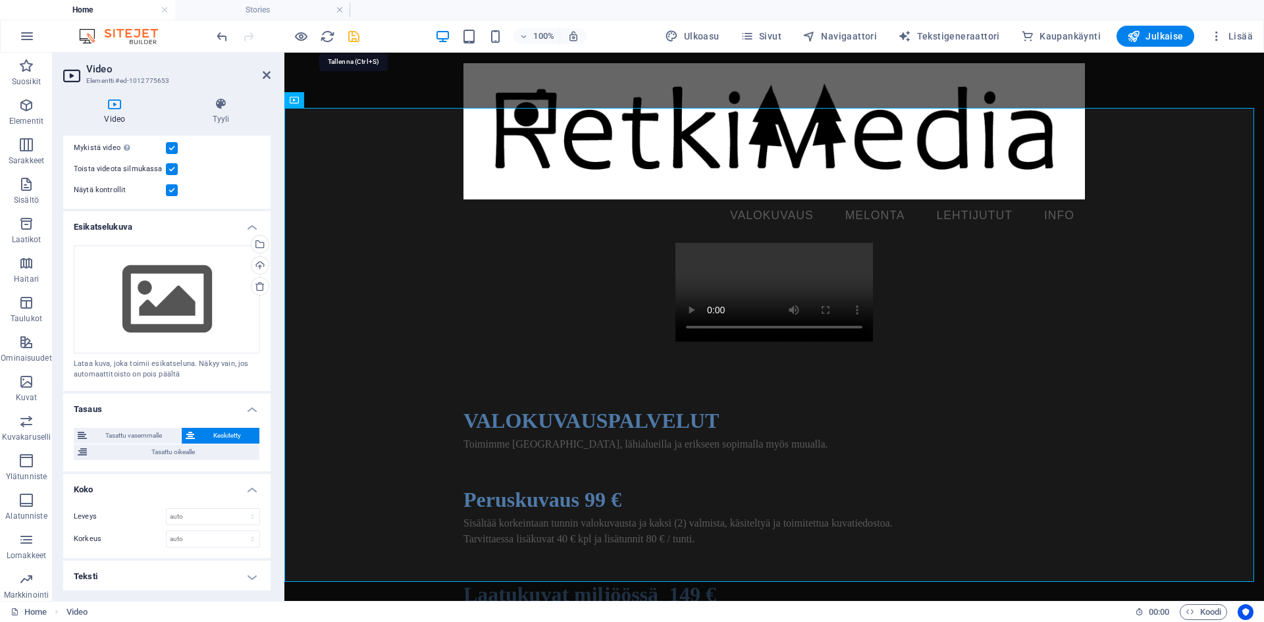
click at [351, 39] on icon "save" at bounding box center [353, 36] width 15 height 15
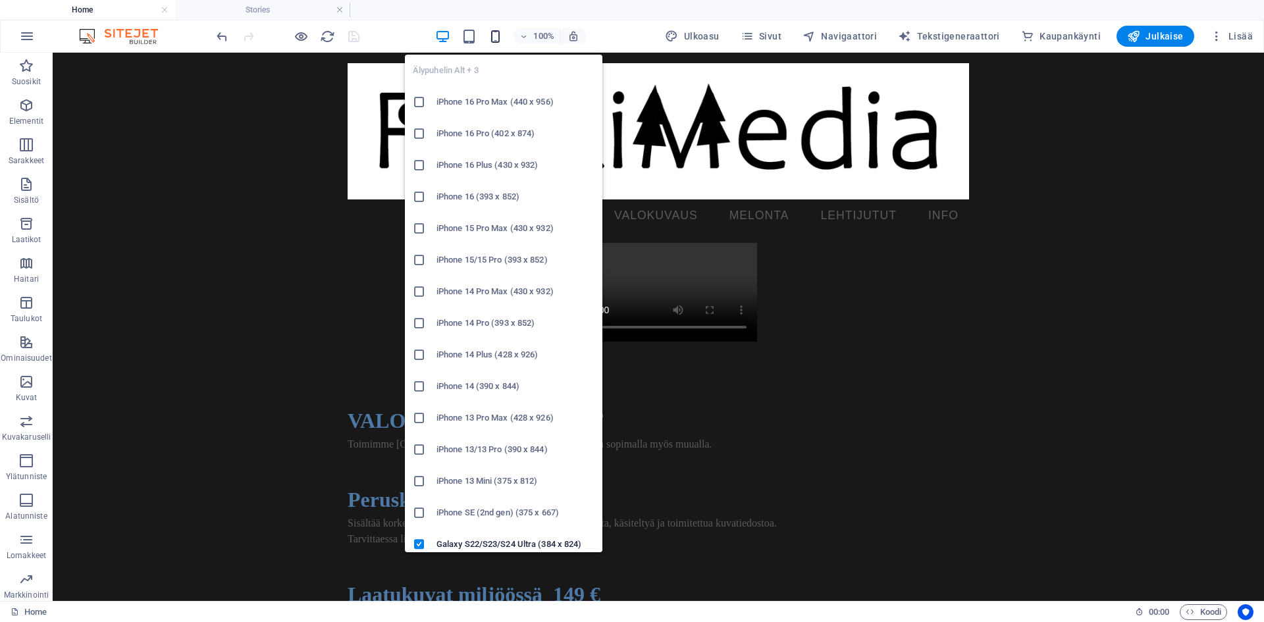
click at [502, 38] on icon "button" at bounding box center [495, 36] width 15 height 15
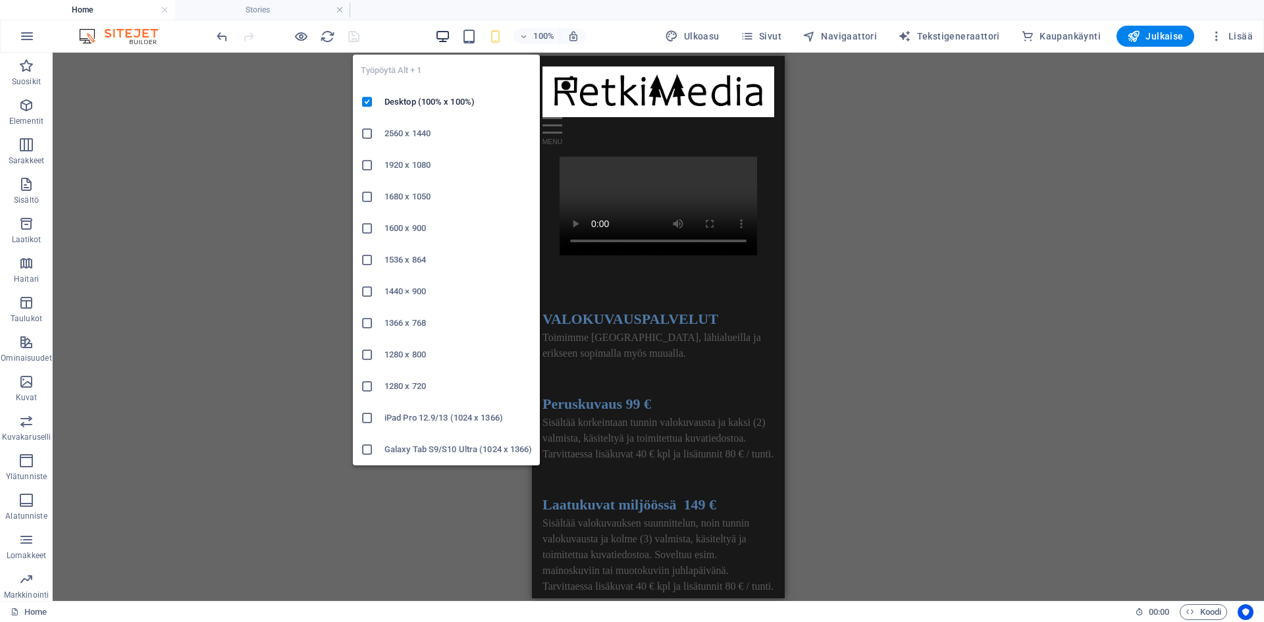
click at [445, 36] on icon "button" at bounding box center [442, 36] width 15 height 15
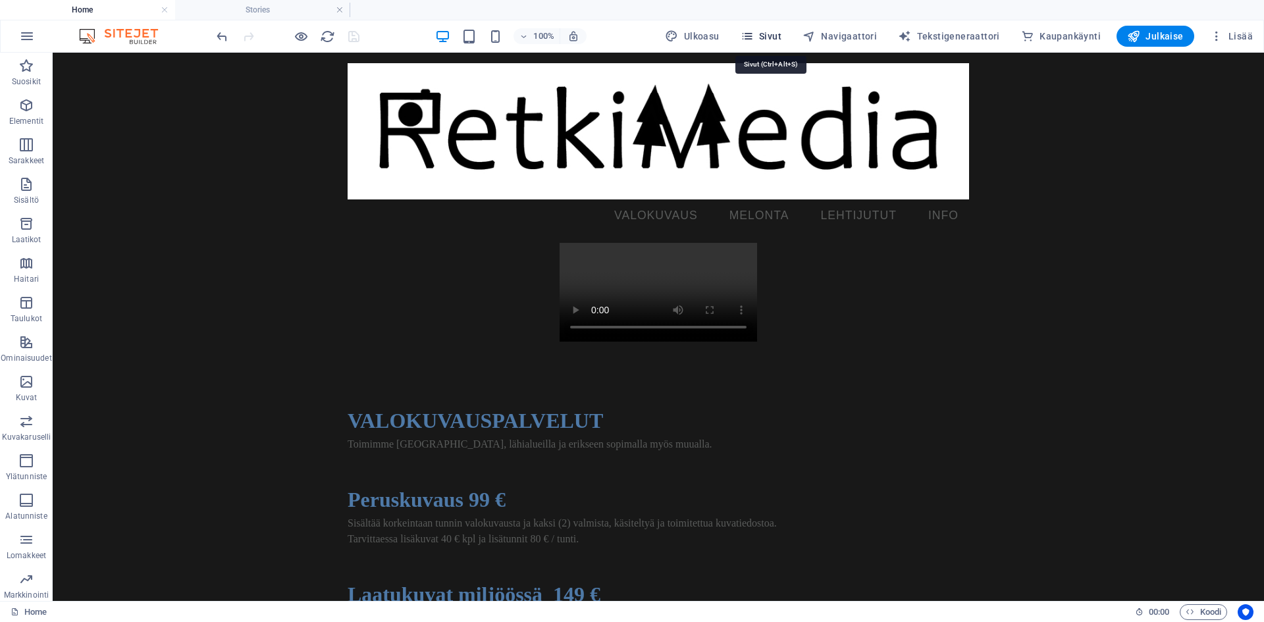
click at [764, 38] on span "Sivut" at bounding box center [761, 36] width 41 height 13
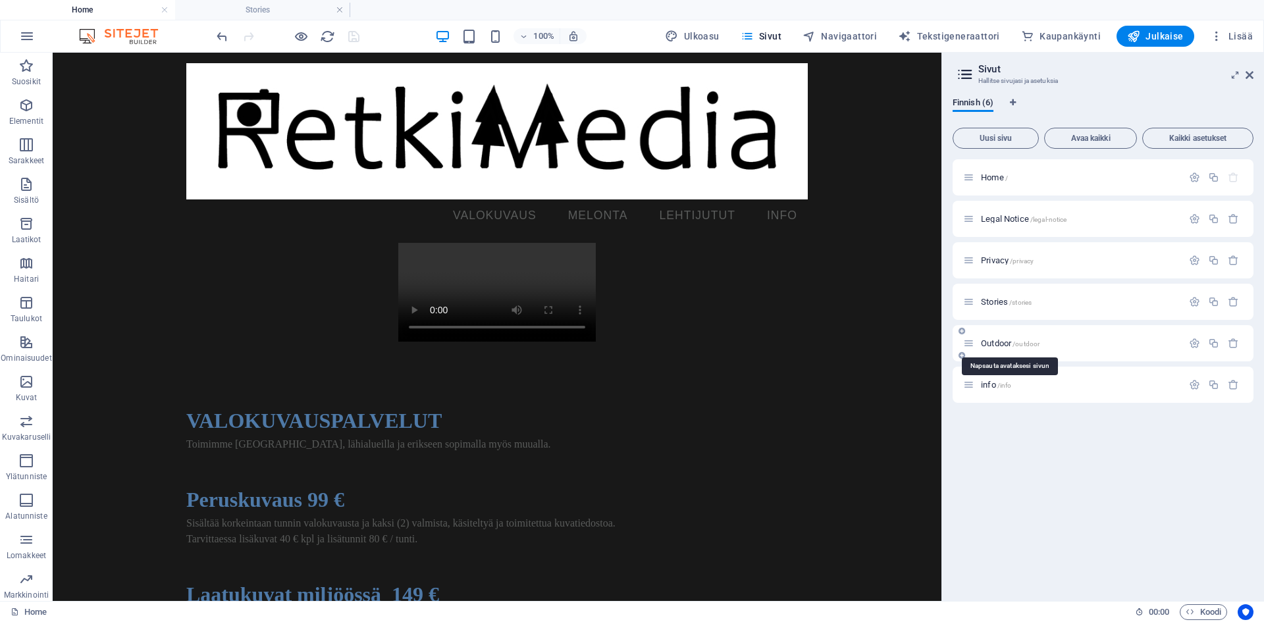
click at [995, 344] on span "Outdoor /outdoor" at bounding box center [1010, 343] width 59 height 10
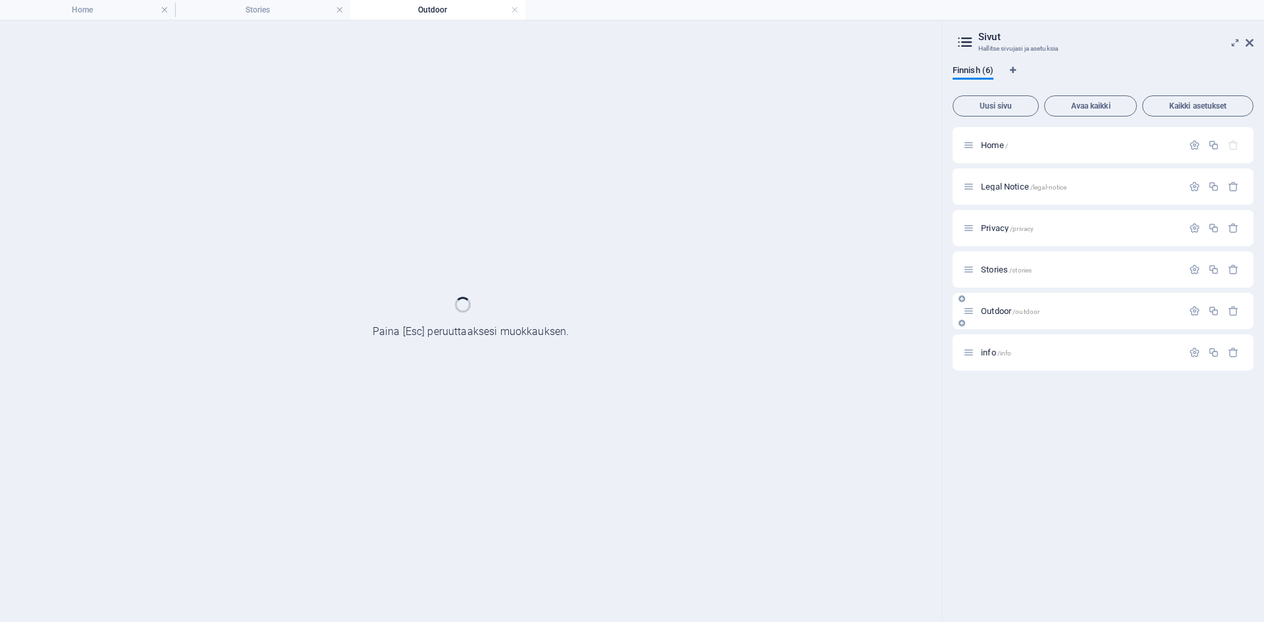
click at [995, 344] on div "Home / Legal Notice /legal-notice Privacy /privacy Stories /stories Outdoor /ou…" at bounding box center [1103, 249] width 301 height 244
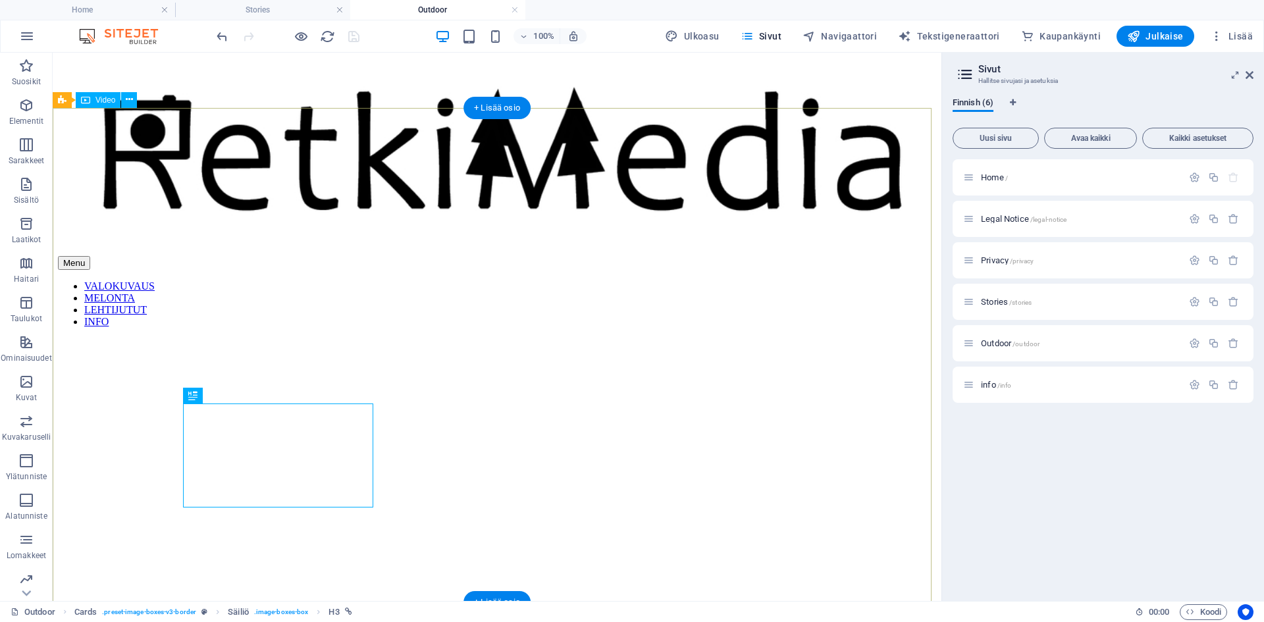
scroll to position [0, 0]
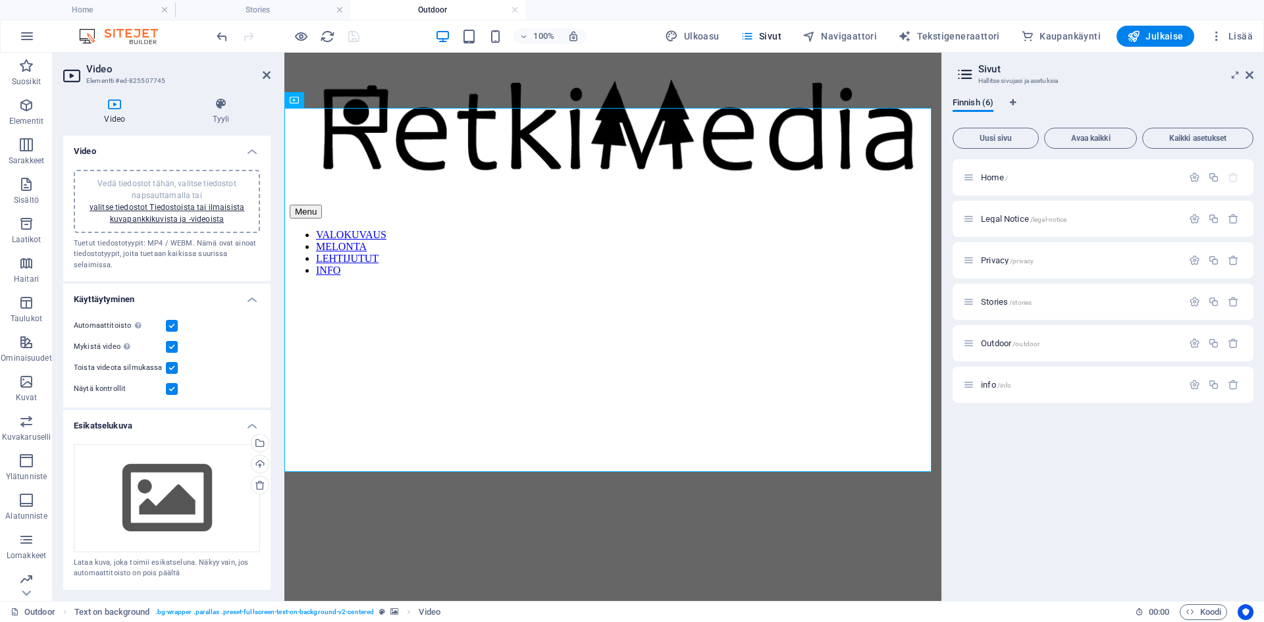
click at [271, 471] on div "Video Tyyli Video Vedä tiedostot tähän, valitse tiedostot napsauttamalla tai va…" at bounding box center [167, 344] width 228 height 514
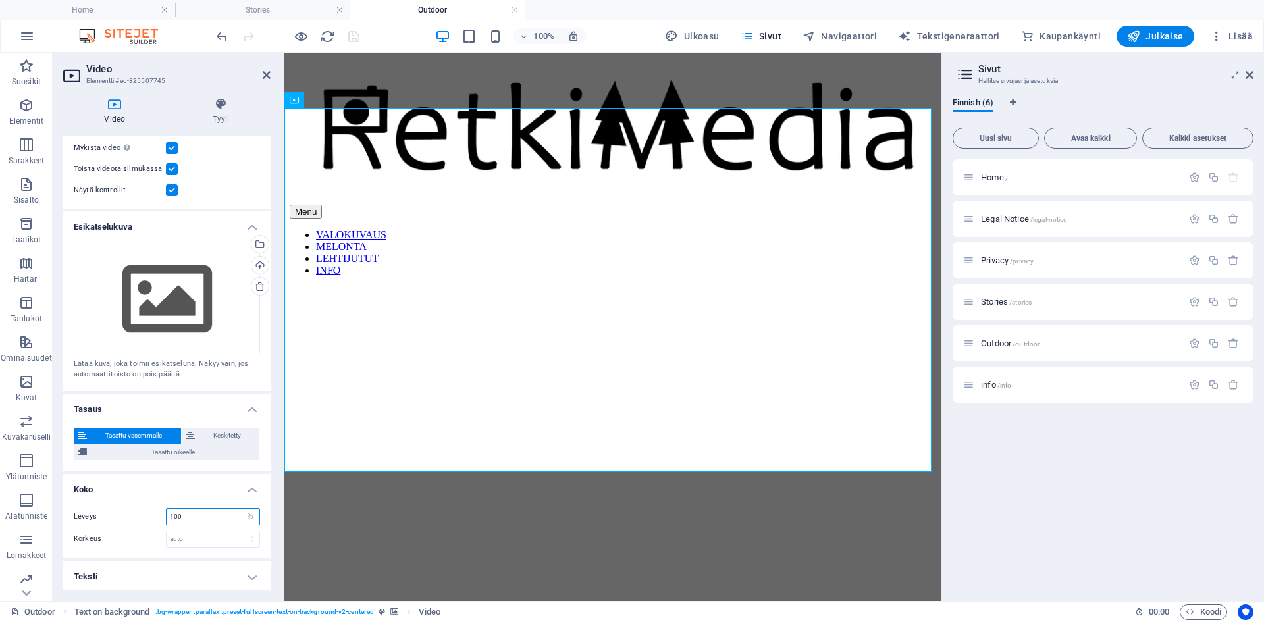
click at [219, 517] on input "100" at bounding box center [213, 517] width 93 height 16
click at [245, 514] on select "auto px %" at bounding box center [250, 517] width 18 height 16
select select "auto"
click at [241, 509] on select "auto px %" at bounding box center [250, 517] width 18 height 16
select select "DISABLED_OPTION_VALUE"
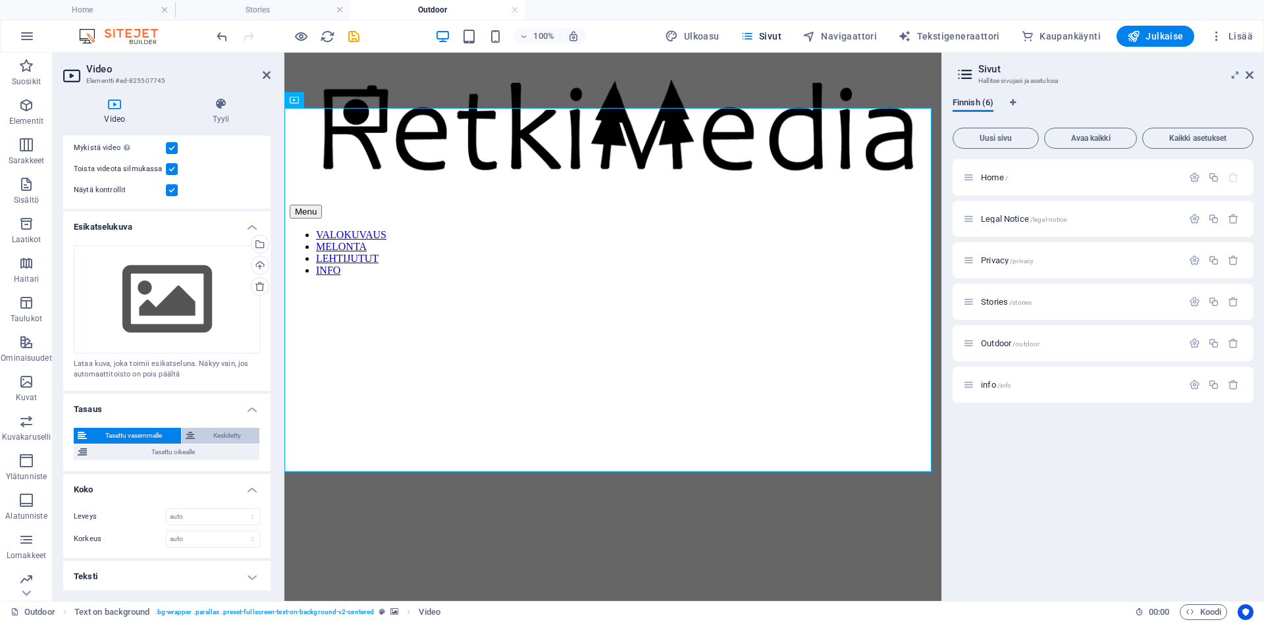
click at [209, 429] on span "Keskitetty" at bounding box center [227, 436] width 57 height 16
click at [355, 36] on icon "save" at bounding box center [353, 36] width 15 height 15
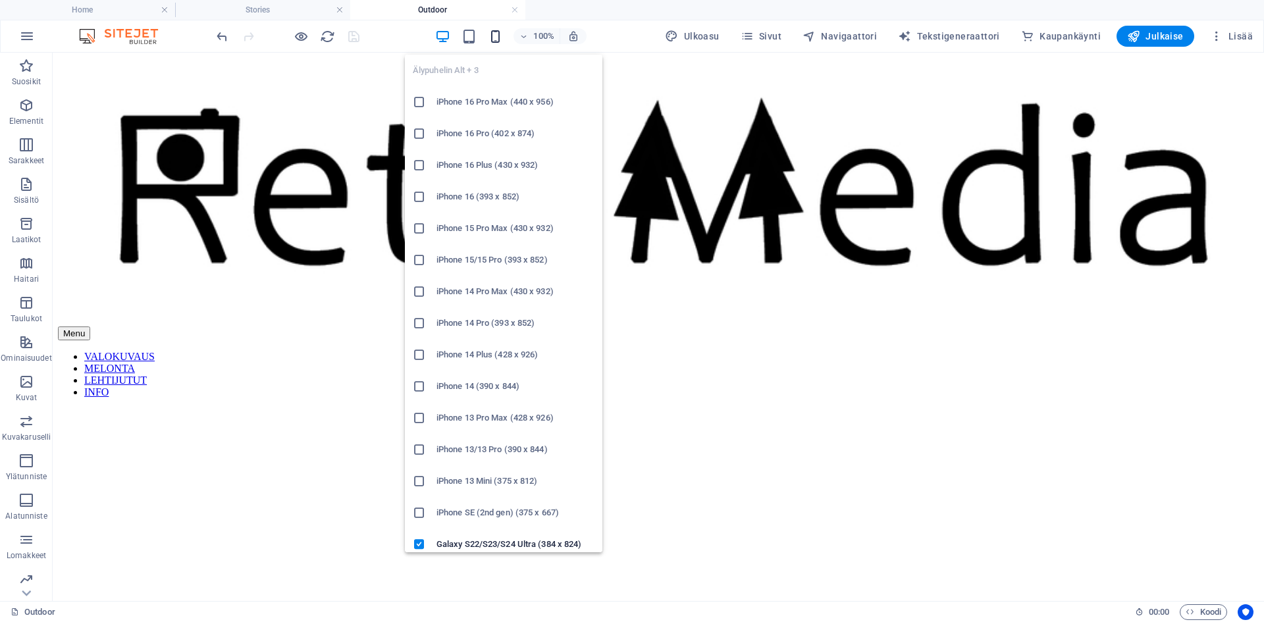
click at [502, 38] on icon "button" at bounding box center [495, 36] width 15 height 15
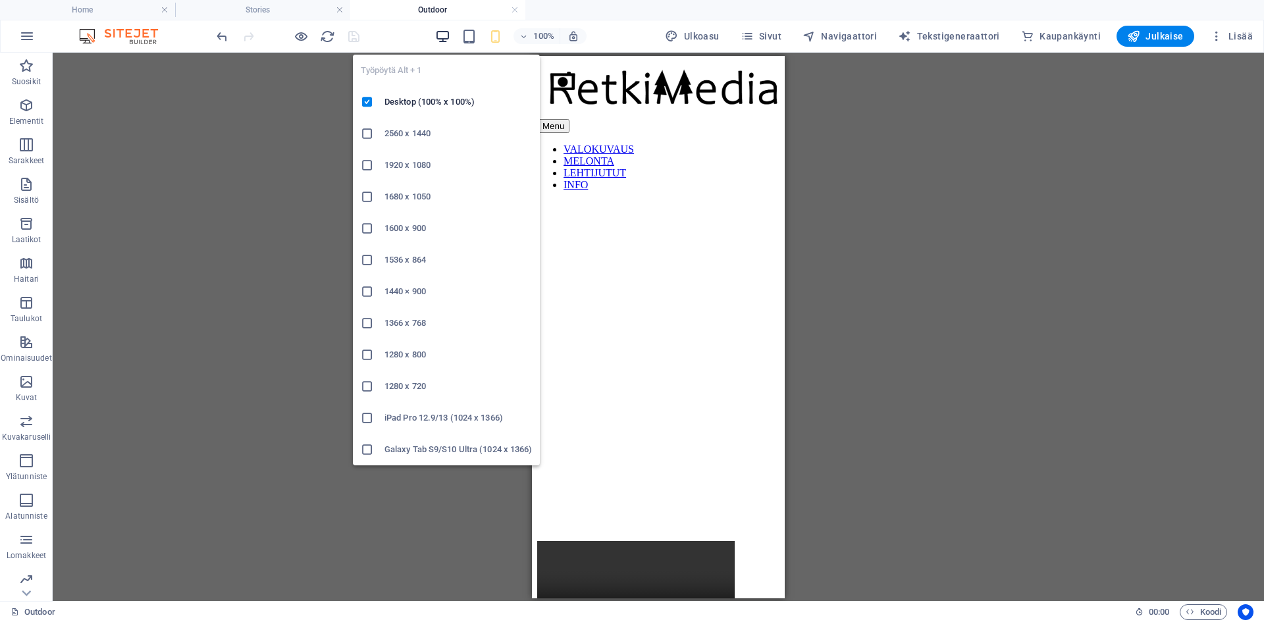
click at [449, 34] on icon "button" at bounding box center [442, 36] width 15 height 15
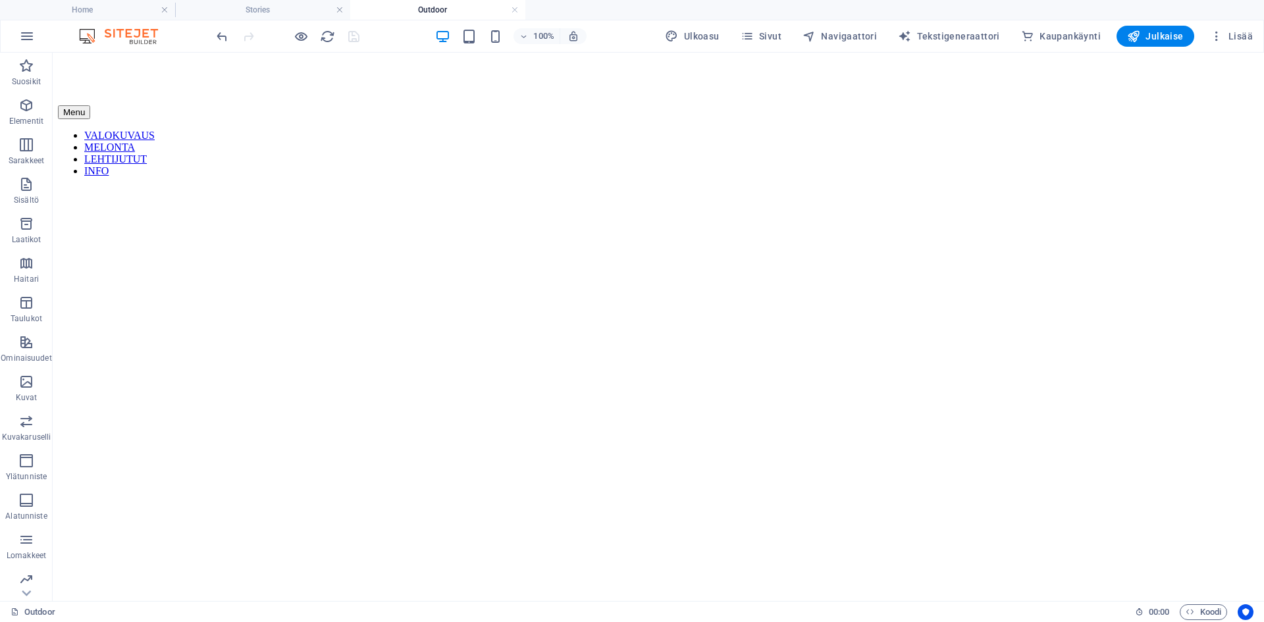
scroll to position [0, 0]
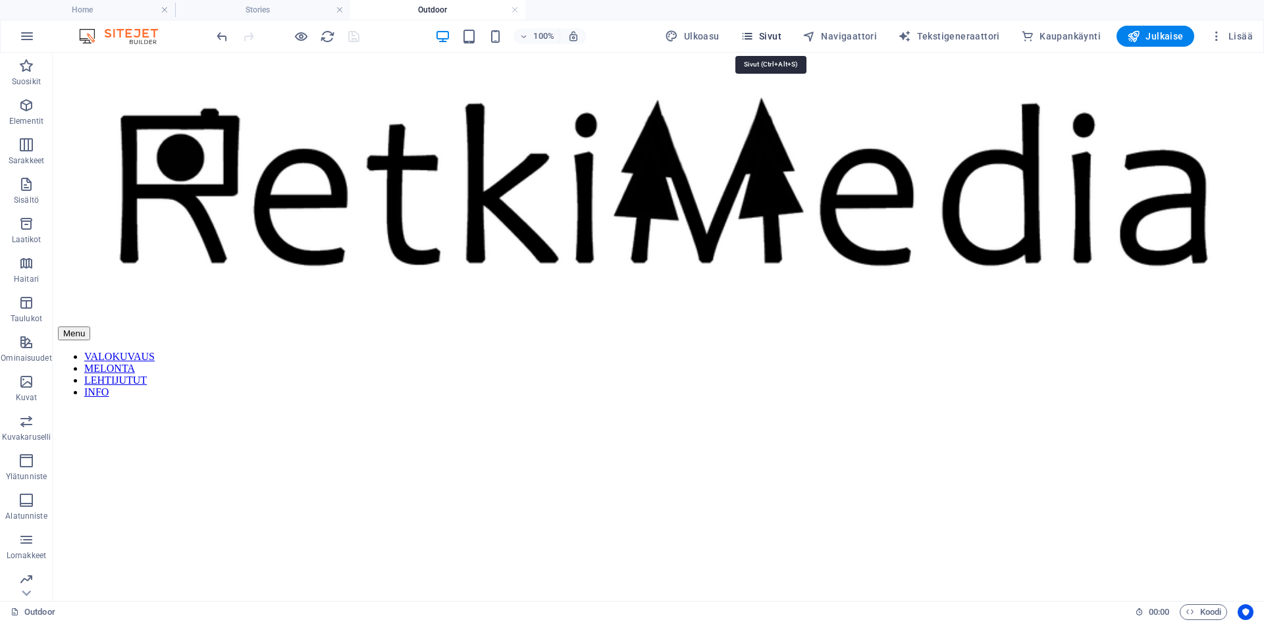
click at [754, 37] on icon "button" at bounding box center [747, 36] width 13 height 13
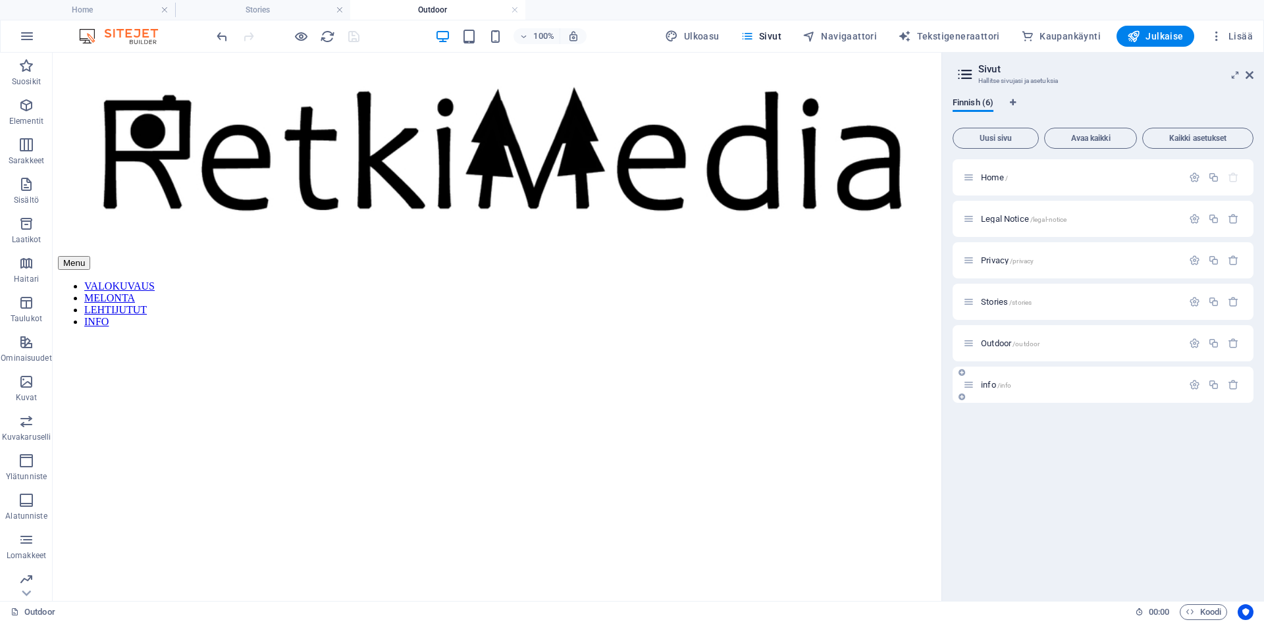
click at [975, 383] on div "info /info" at bounding box center [1072, 384] width 219 height 15
click at [999, 382] on span "/info" at bounding box center [1004, 385] width 14 height 7
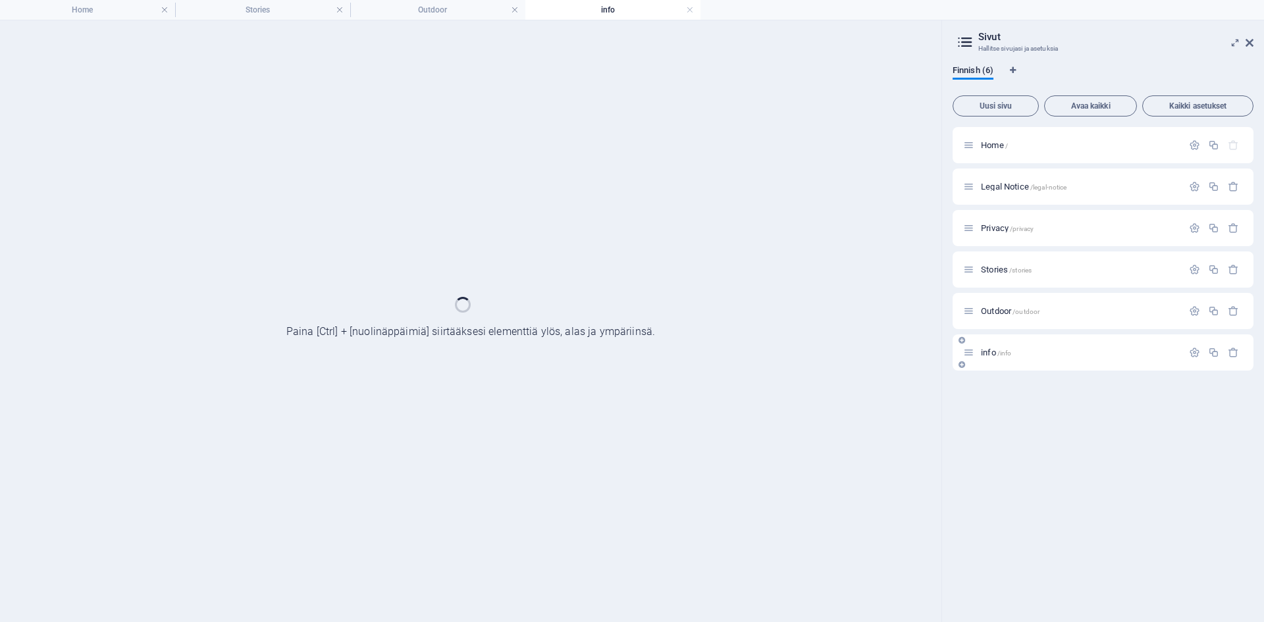
click at [999, 382] on div "Home / Legal Notice /legal-notice Privacy /privacy Stories /stories Outdoor /ou…" at bounding box center [1103, 369] width 301 height 485
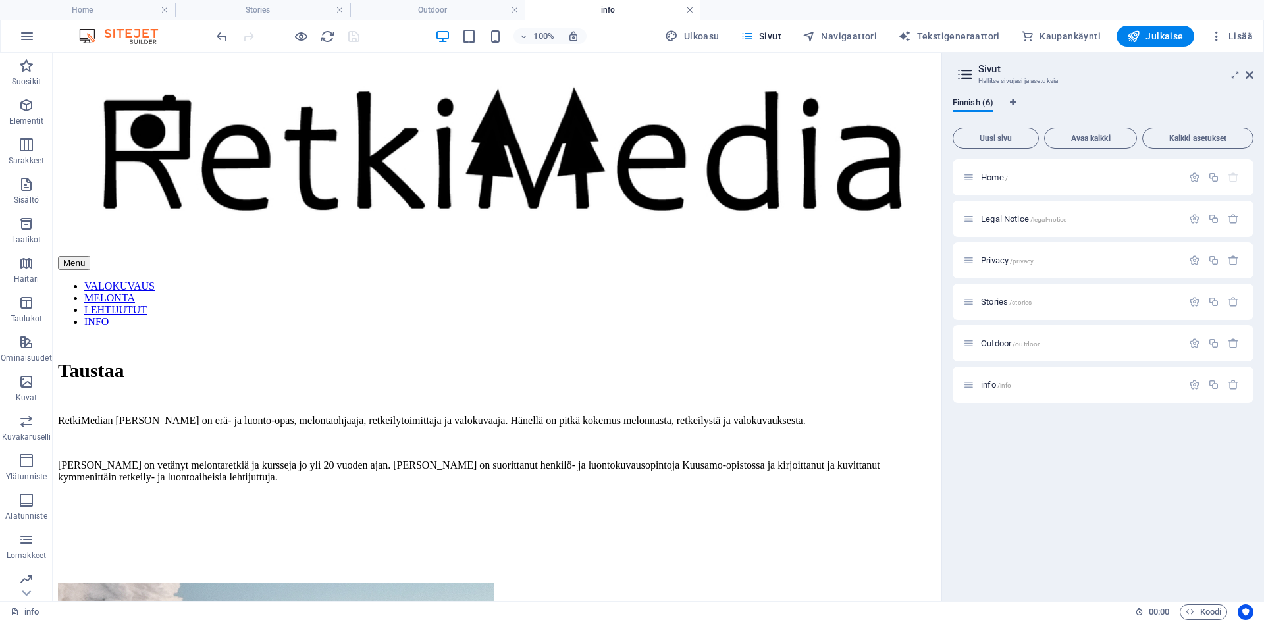
click at [690, 13] on link at bounding box center [690, 10] width 8 height 13
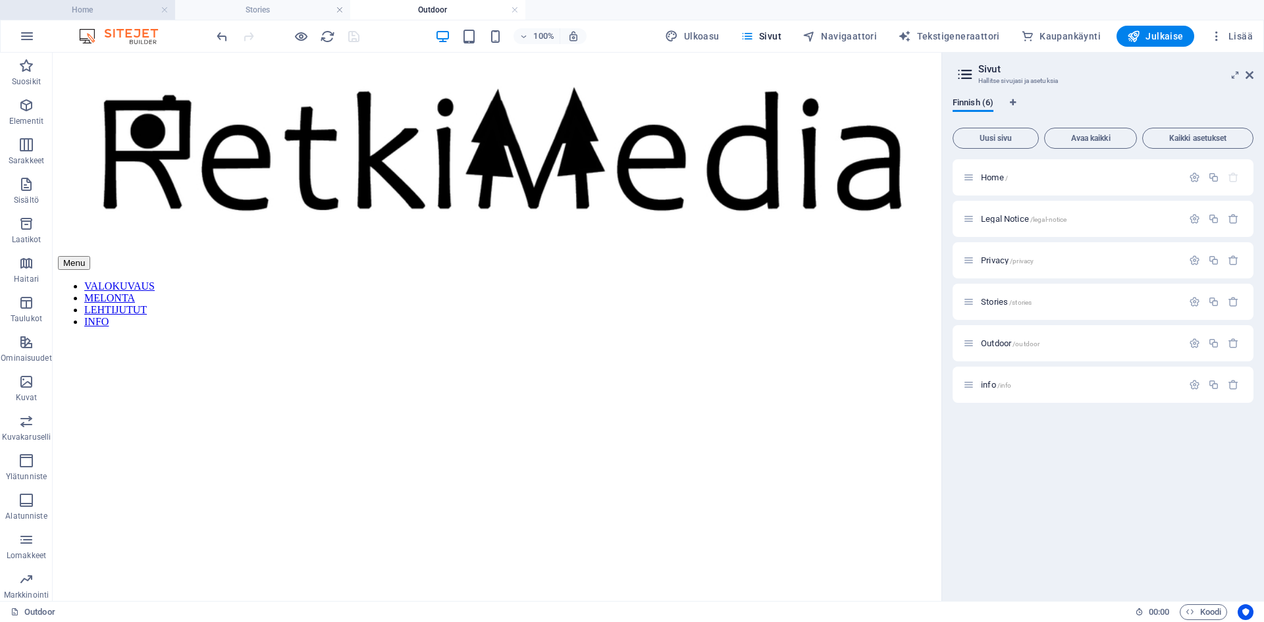
click at [114, 8] on h4 "Home" at bounding box center [87, 10] width 175 height 14
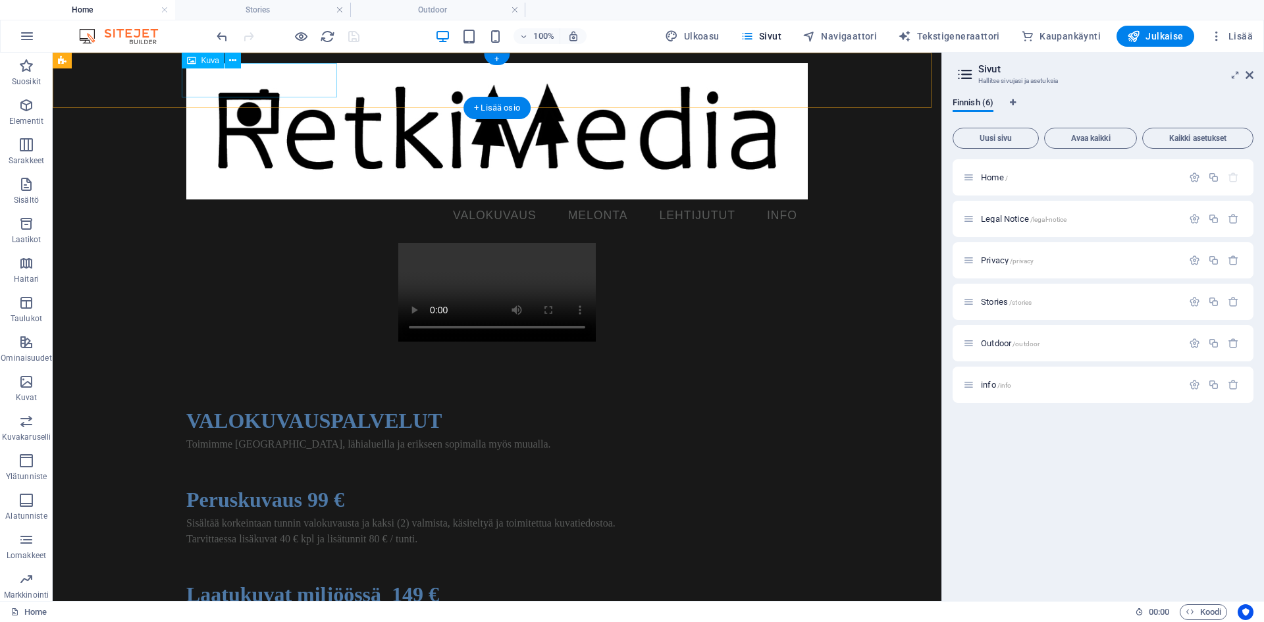
click at [243, 86] on figure at bounding box center [496, 131] width 621 height 136
click at [240, 80] on figure at bounding box center [496, 131] width 621 height 136
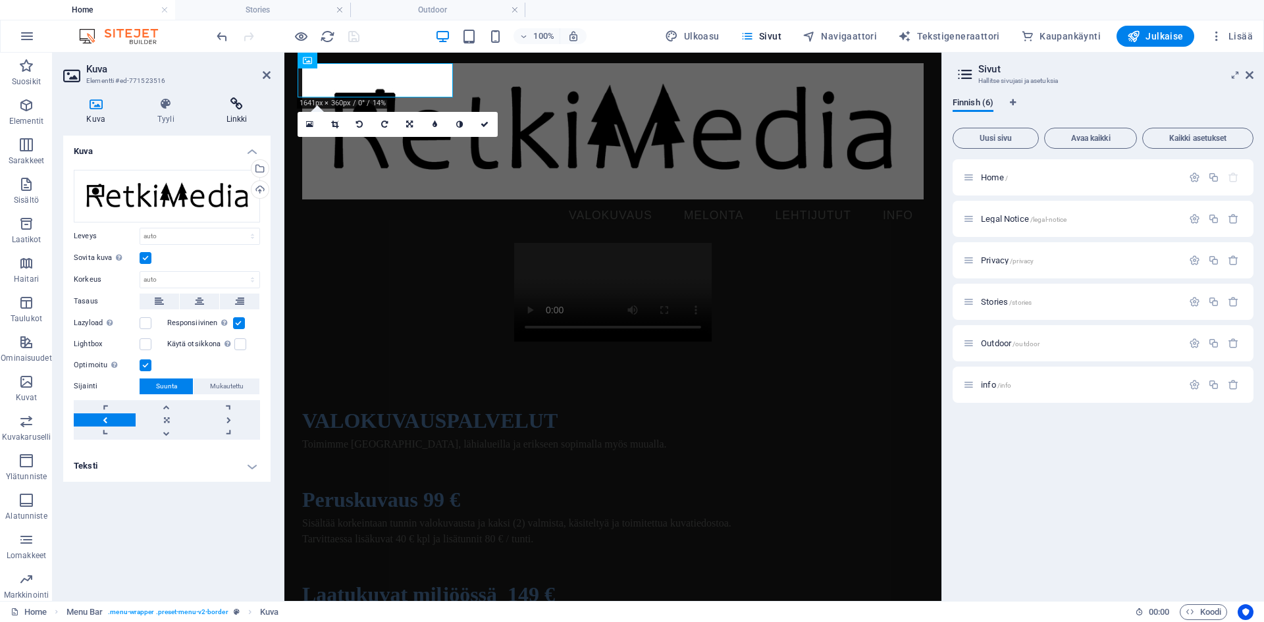
click at [232, 107] on icon at bounding box center [237, 103] width 68 height 13
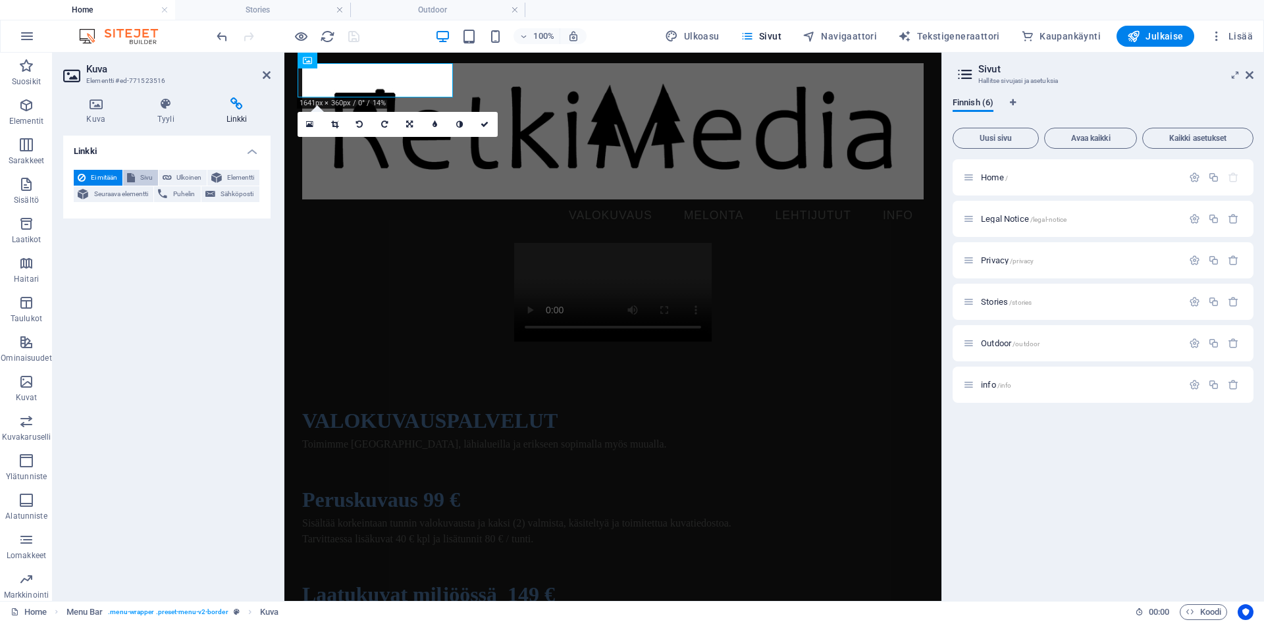
click at [136, 174] on button "Sivu" at bounding box center [140, 178] width 35 height 16
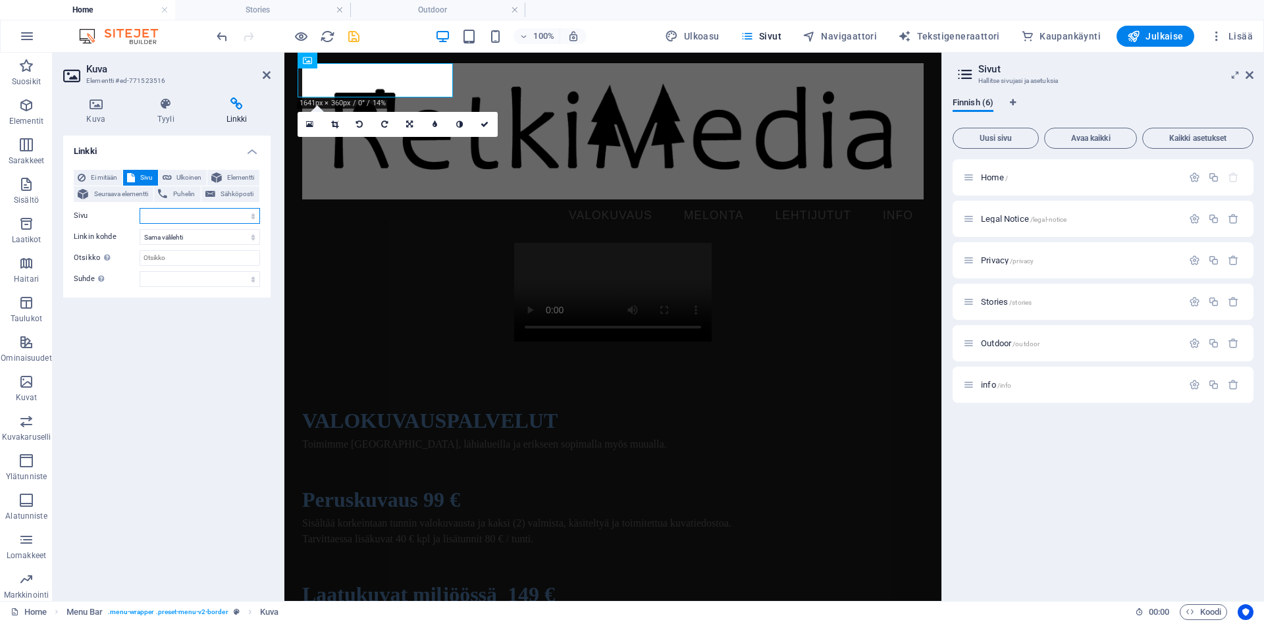
click at [232, 219] on select "Home Legal Notice Privacy Stories Outdoor info" at bounding box center [200, 216] width 120 height 16
select select "0"
click at [140, 208] on select "Home Legal Notice Privacy Stories Outdoor info" at bounding box center [200, 216] width 120 height 16
click at [351, 37] on icon "save" at bounding box center [353, 36] width 15 height 15
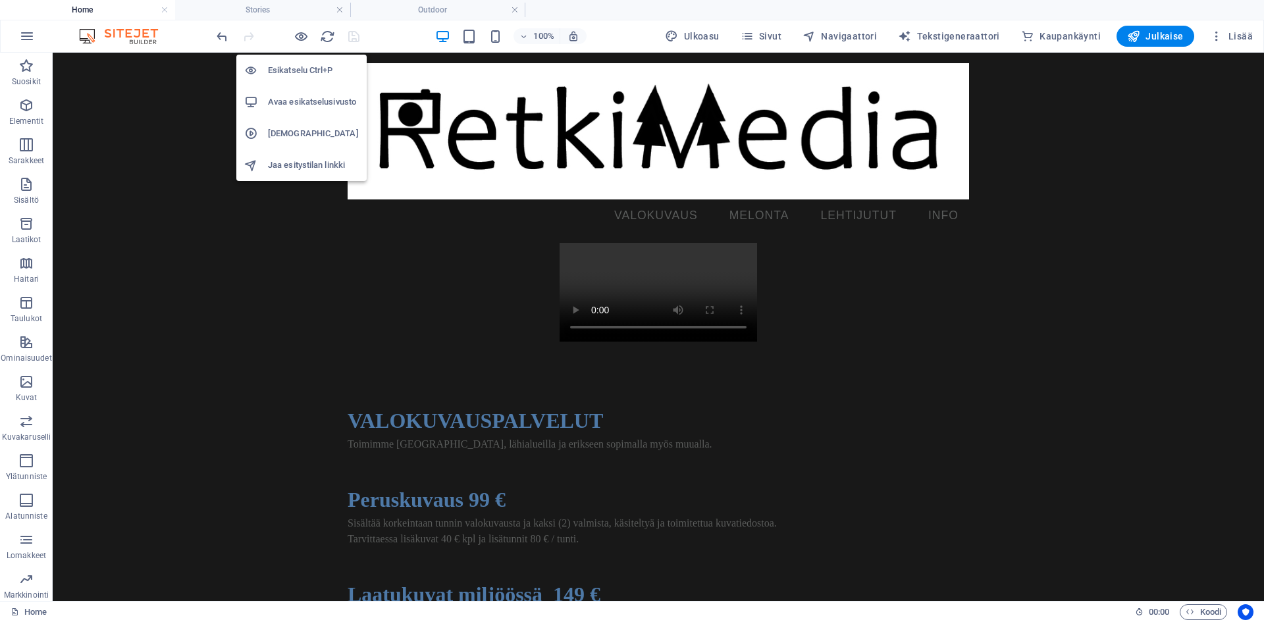
click at [311, 105] on h6 "Avaa esikatselusivusto" at bounding box center [313, 102] width 91 height 16
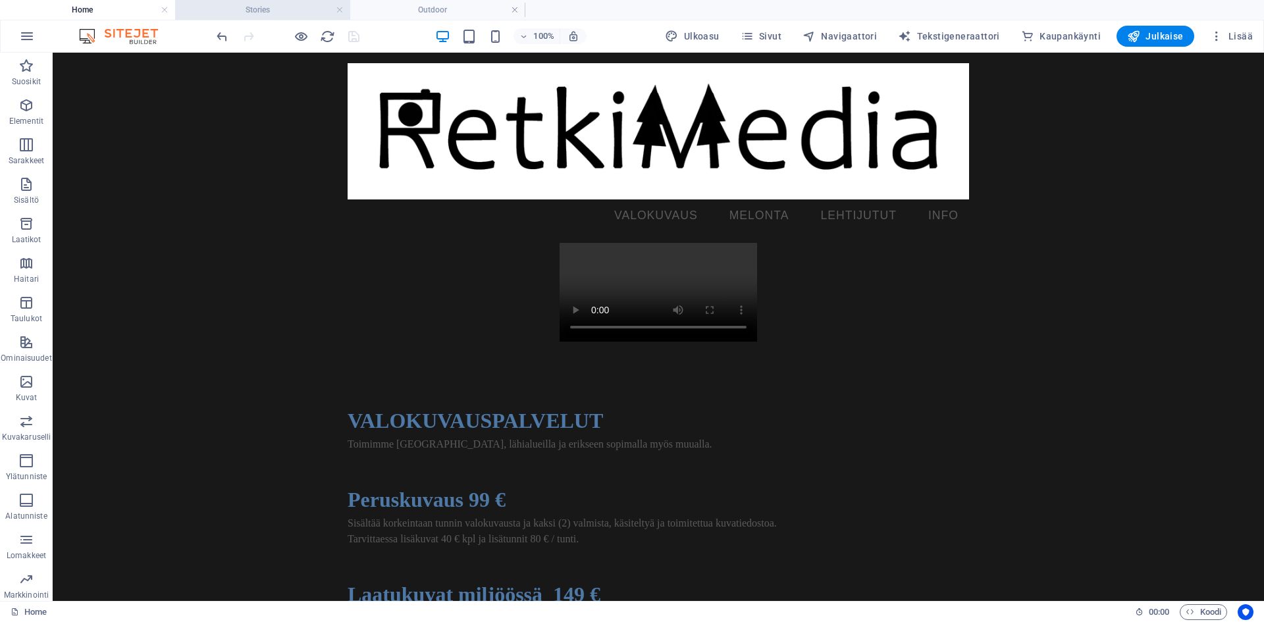
click at [265, 9] on h4 "Stories" at bounding box center [262, 10] width 175 height 14
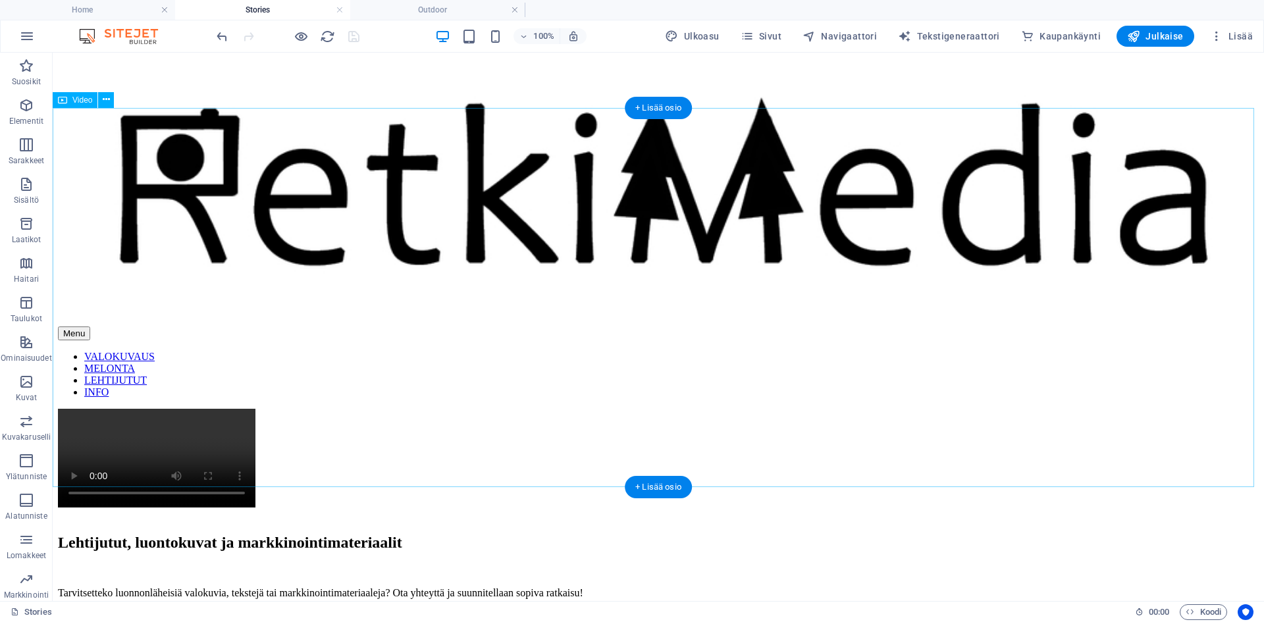
click at [359, 409] on figure at bounding box center [658, 459] width 1201 height 101
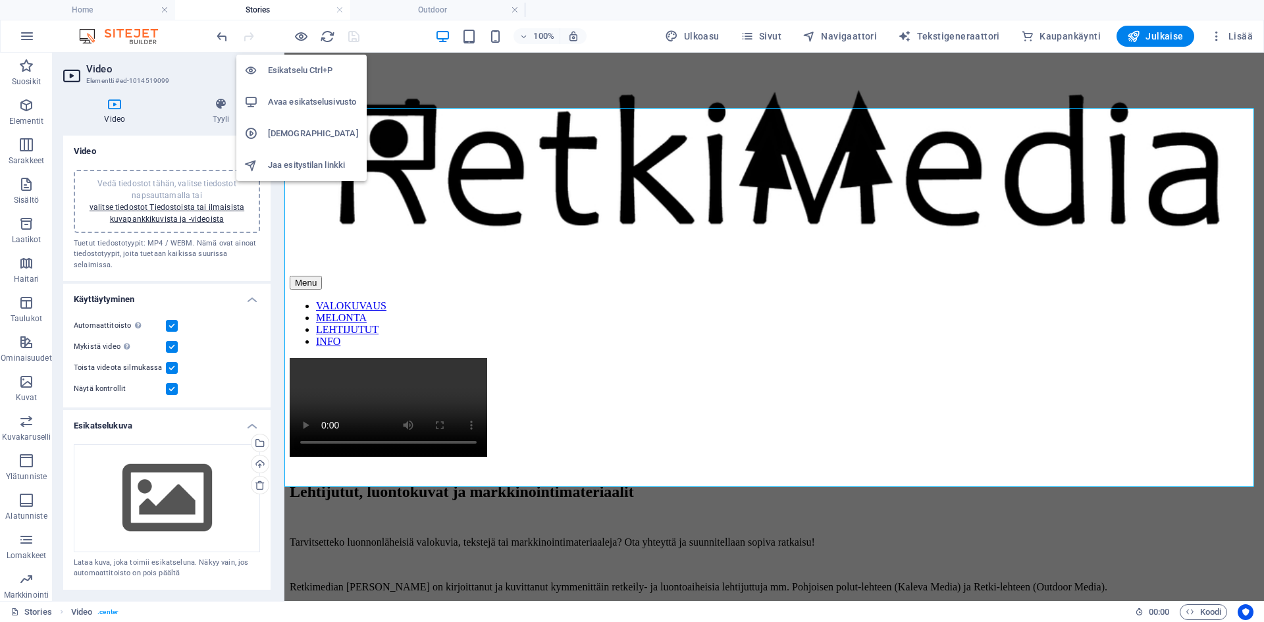
click at [307, 106] on h6 "Avaa esikatselusivusto" at bounding box center [313, 102] width 91 height 16
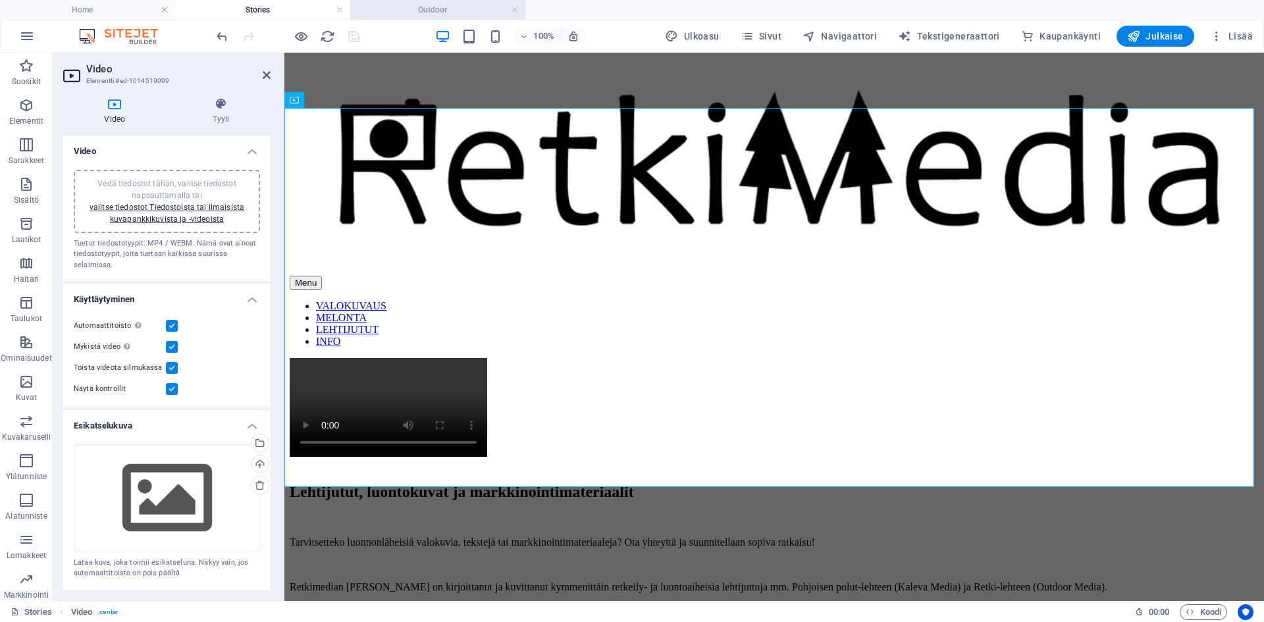
click at [467, 7] on h4 "Outdoor" at bounding box center [437, 10] width 175 height 14
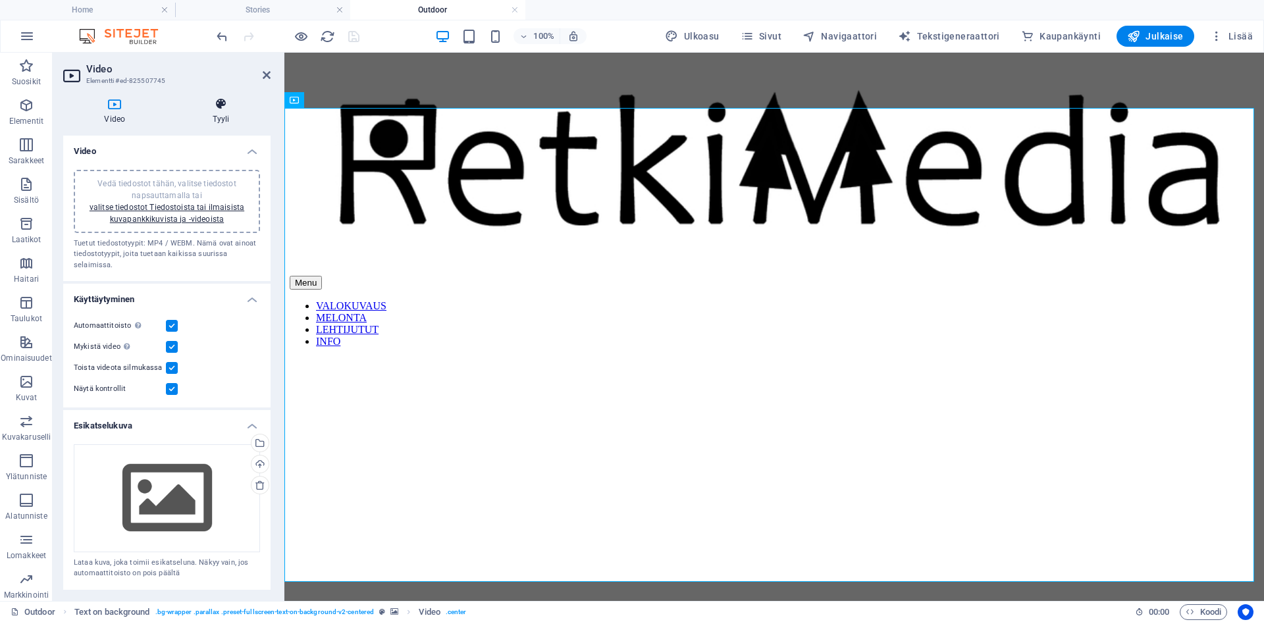
click at [232, 107] on icon at bounding box center [221, 103] width 99 height 13
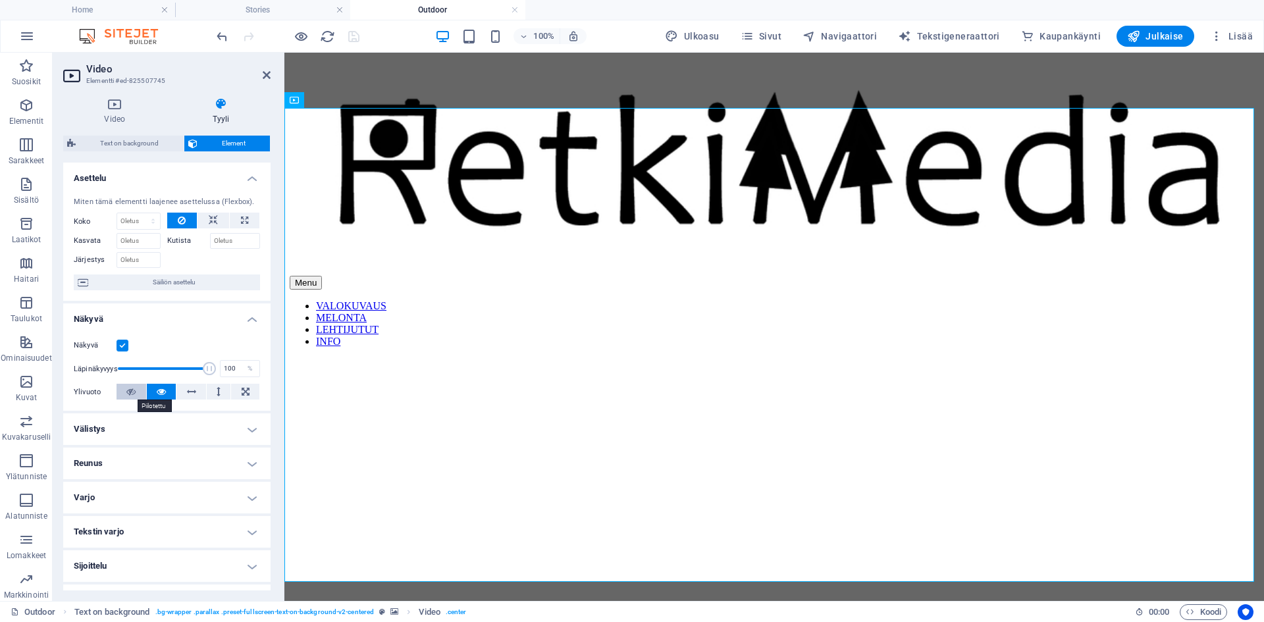
click at [130, 390] on icon at bounding box center [130, 392] width 9 height 16
click at [159, 395] on icon at bounding box center [161, 392] width 9 height 16
click at [255, 6] on h4 "Stories" at bounding box center [262, 10] width 175 height 14
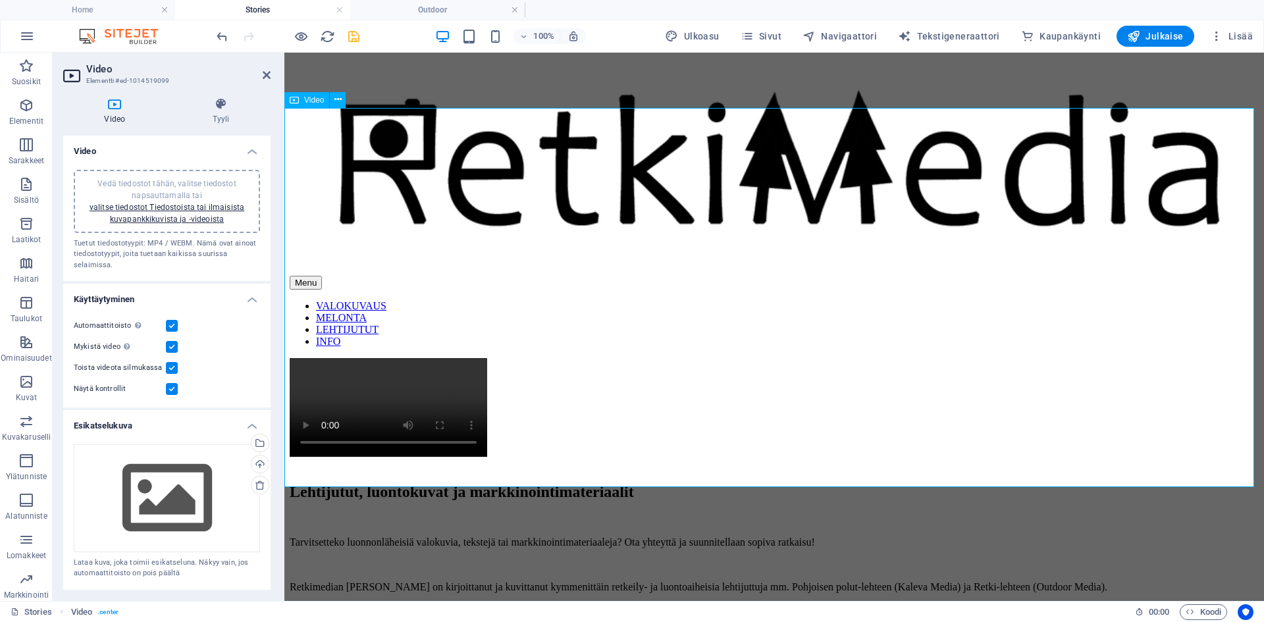
click at [344, 358] on figure at bounding box center [774, 408] width 969 height 101
click at [217, 111] on h4 "Tyyli" at bounding box center [221, 111] width 99 height 28
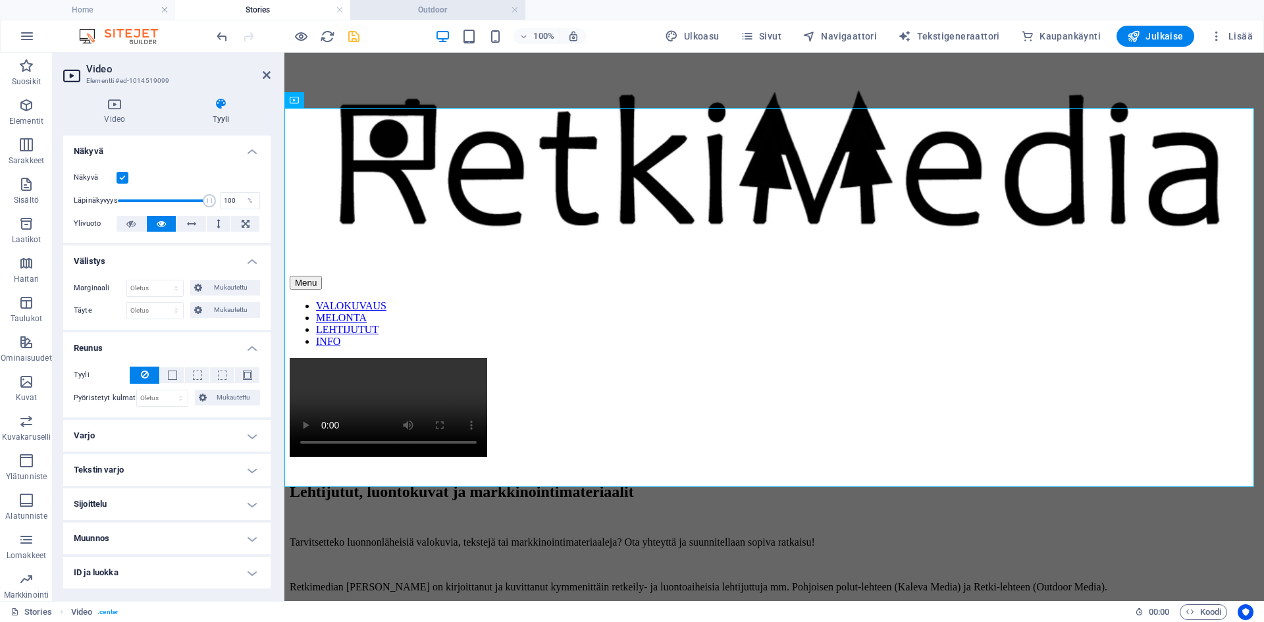
click at [436, 1] on li "Outdoor" at bounding box center [437, 10] width 175 height 20
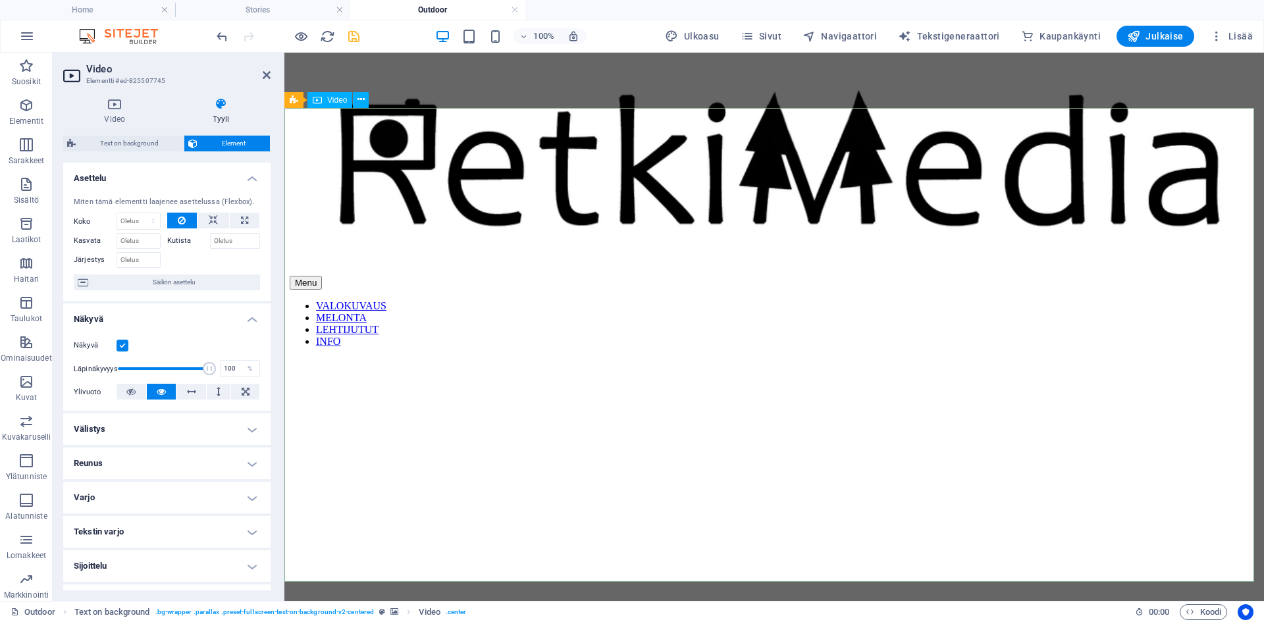
click at [166, 463] on h4 "Reunus" at bounding box center [166, 464] width 207 height 32
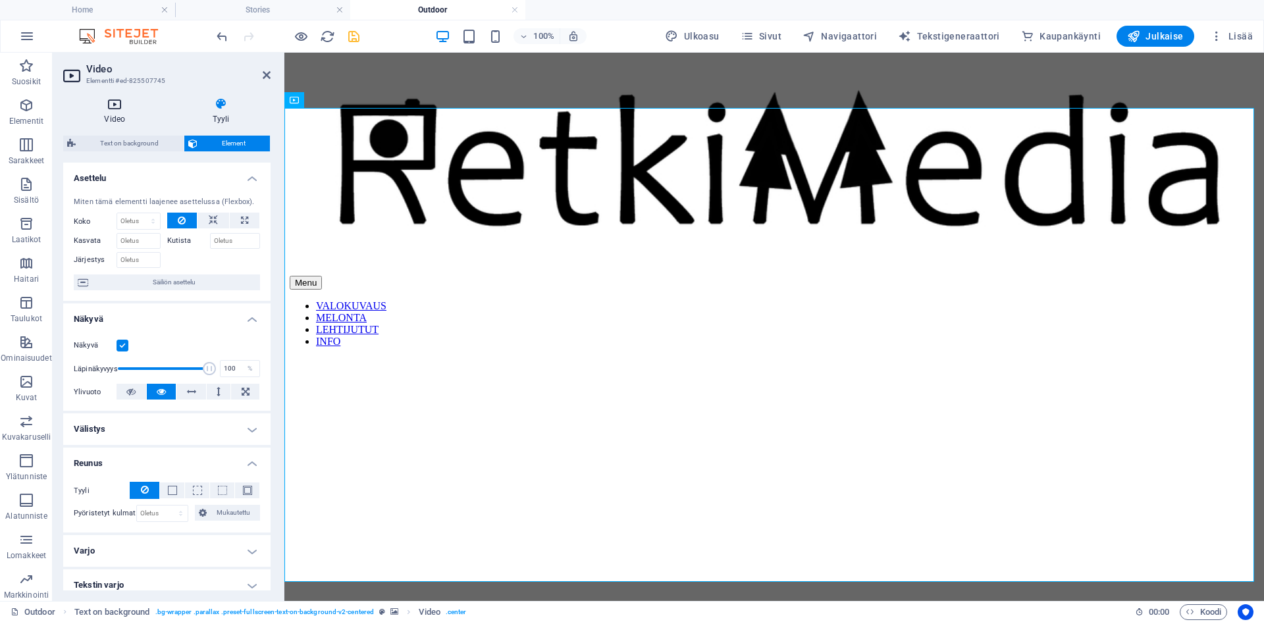
click at [119, 103] on icon at bounding box center [114, 103] width 103 height 13
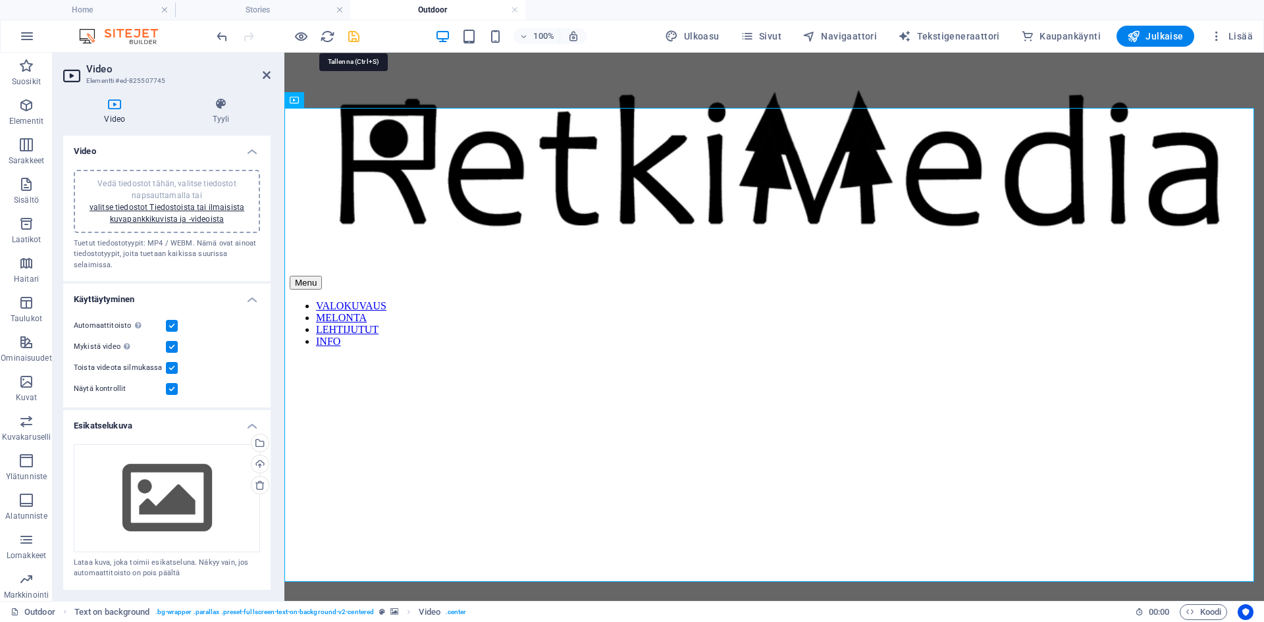
click at [359, 39] on icon "save" at bounding box center [353, 36] width 15 height 15
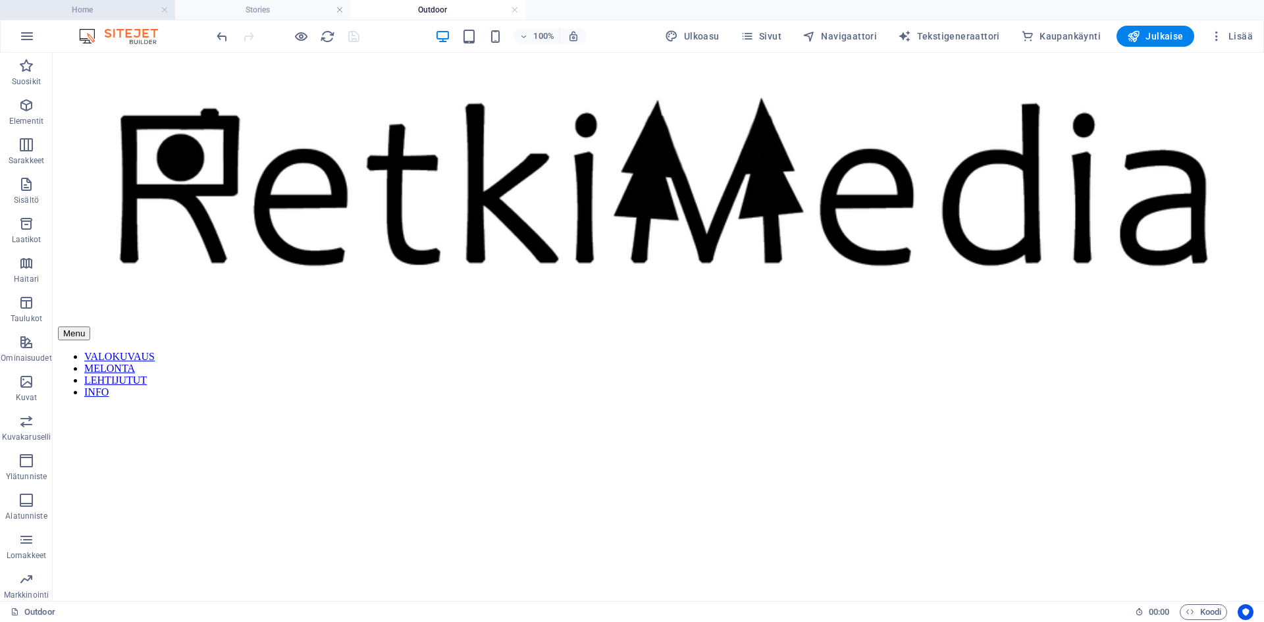
click at [126, 13] on h4 "Home" at bounding box center [87, 10] width 175 height 14
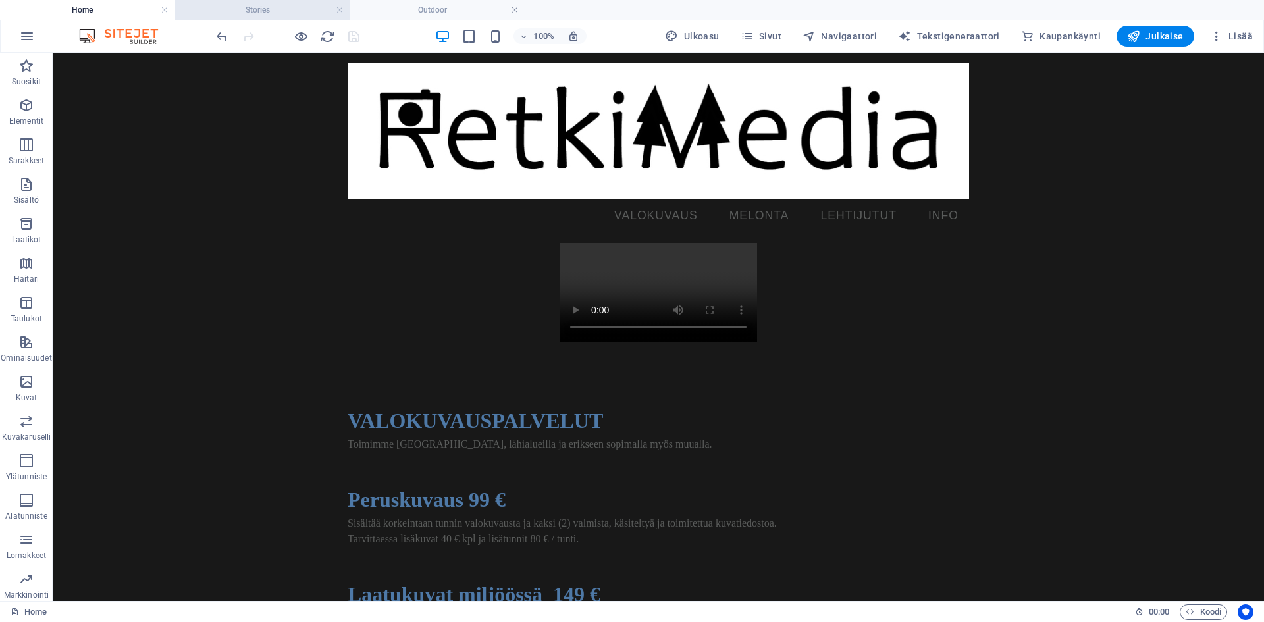
click at [260, 5] on h4 "Stories" at bounding box center [262, 10] width 175 height 14
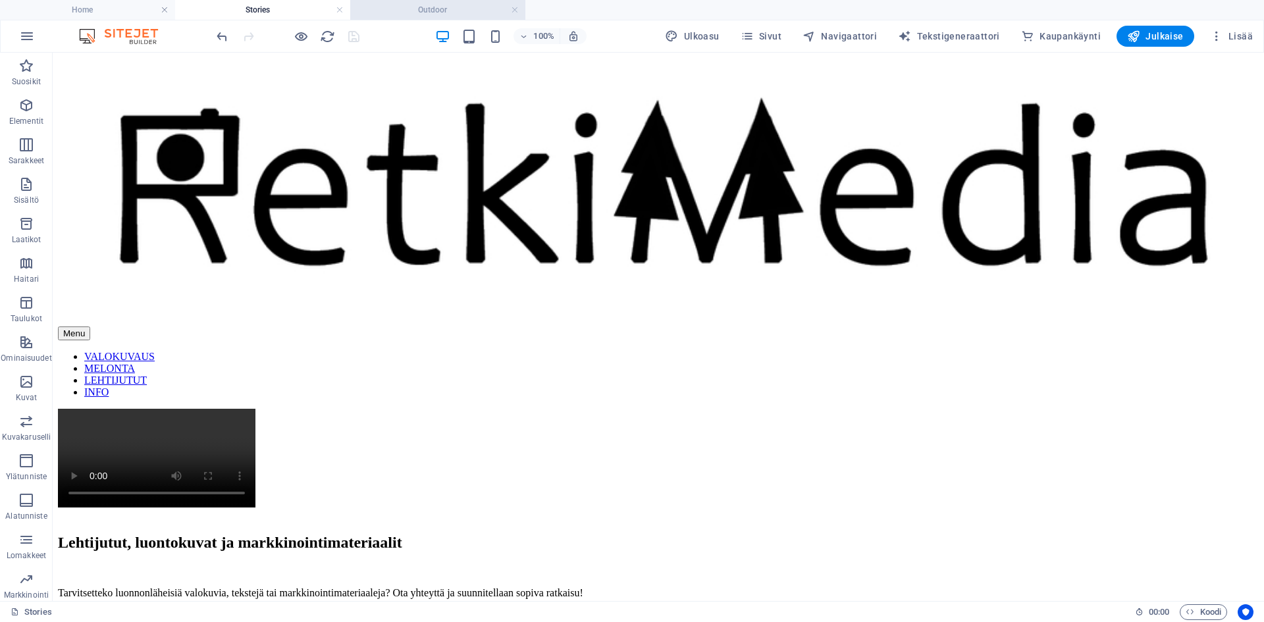
click at [426, 11] on h4 "Outdoor" at bounding box center [437, 10] width 175 height 14
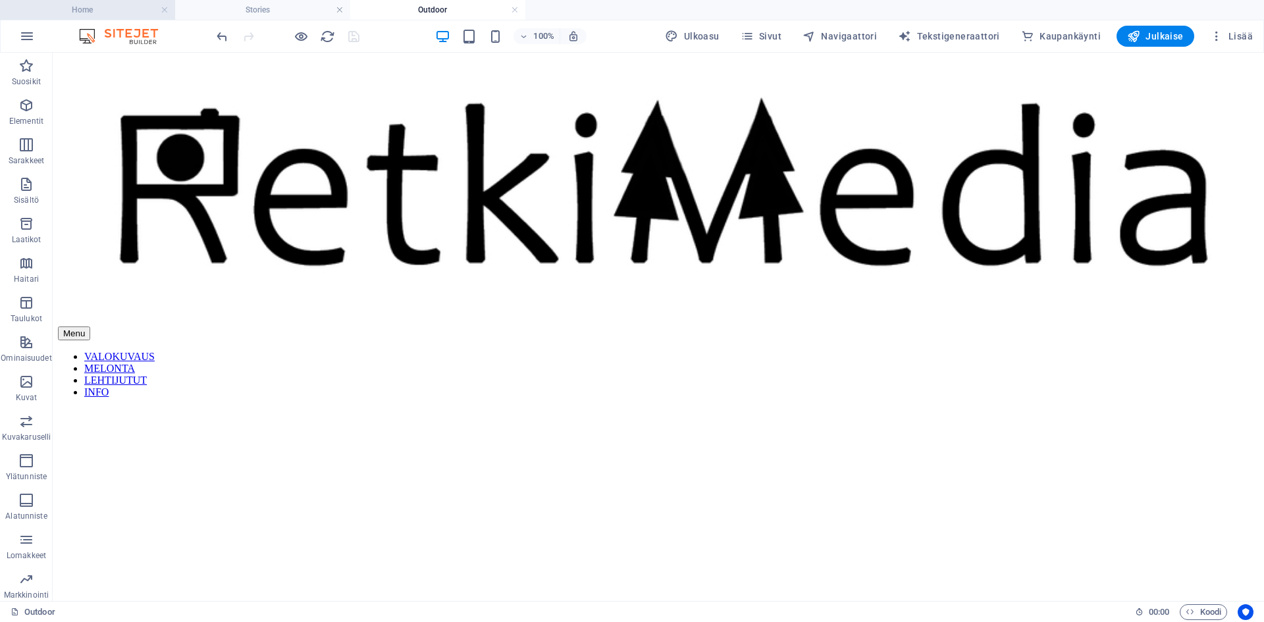
click at [103, 11] on h4 "Home" at bounding box center [87, 10] width 175 height 14
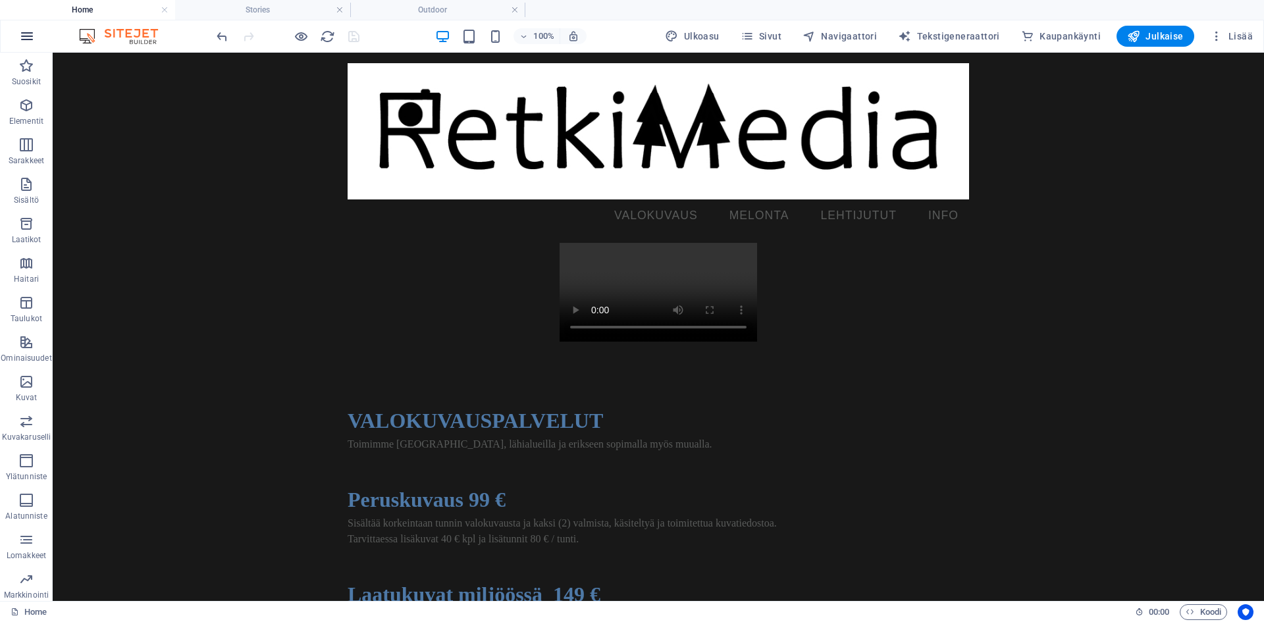
click at [24, 38] on icon "button" at bounding box center [27, 36] width 16 height 16
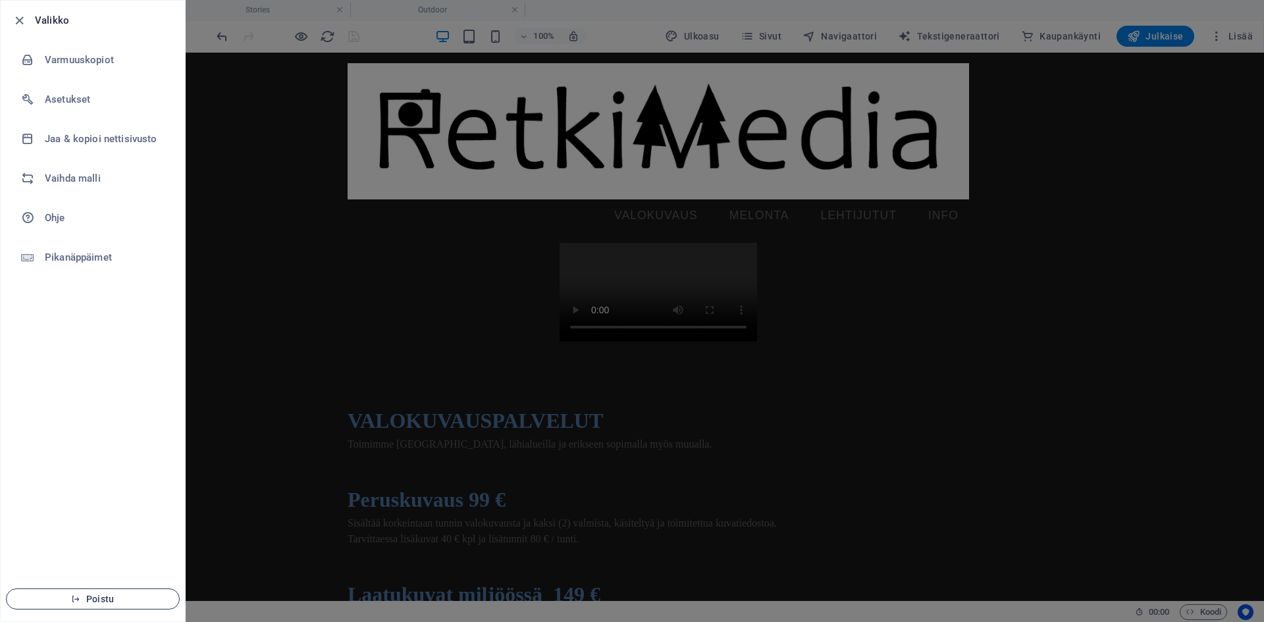
click at [115, 597] on span "Poistu" at bounding box center [92, 599] width 151 height 11
